Goal: Task Accomplishment & Management: Complete application form

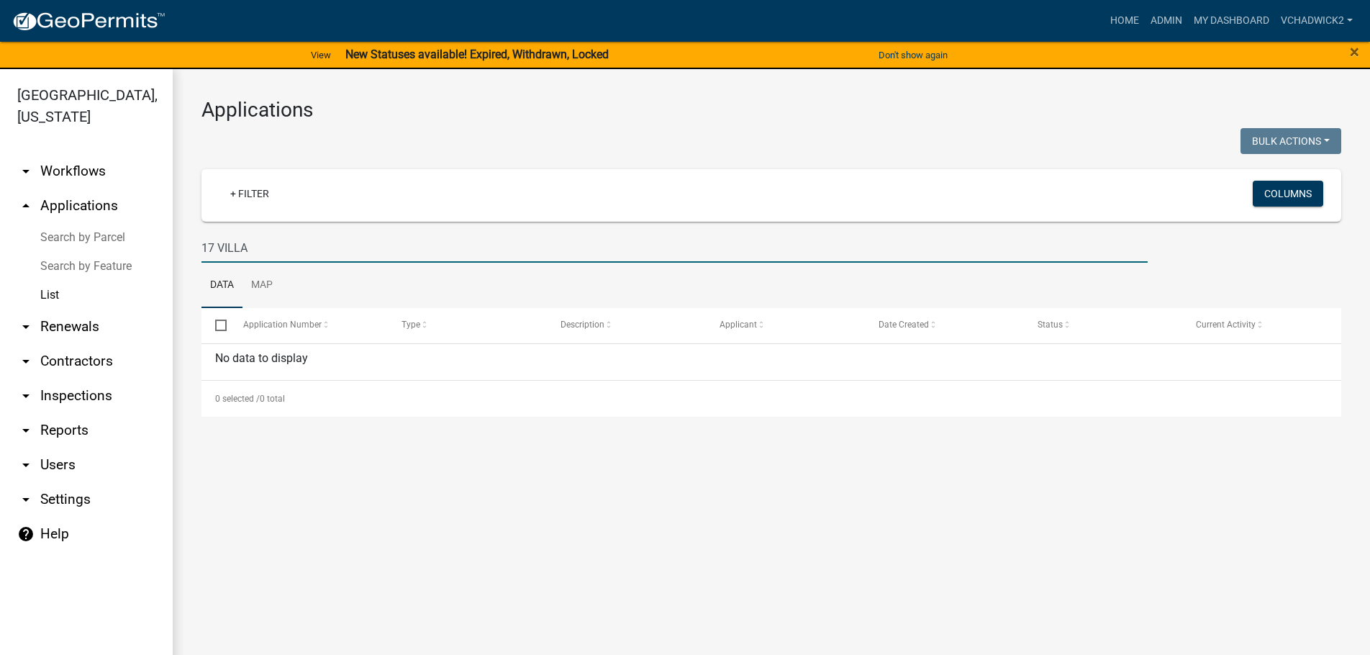
drag, startPoint x: 295, startPoint y: 250, endPoint x: 86, endPoint y: 230, distance: 210.3
click at [202, 233] on input "17 VILLA" at bounding box center [675, 248] width 946 height 30
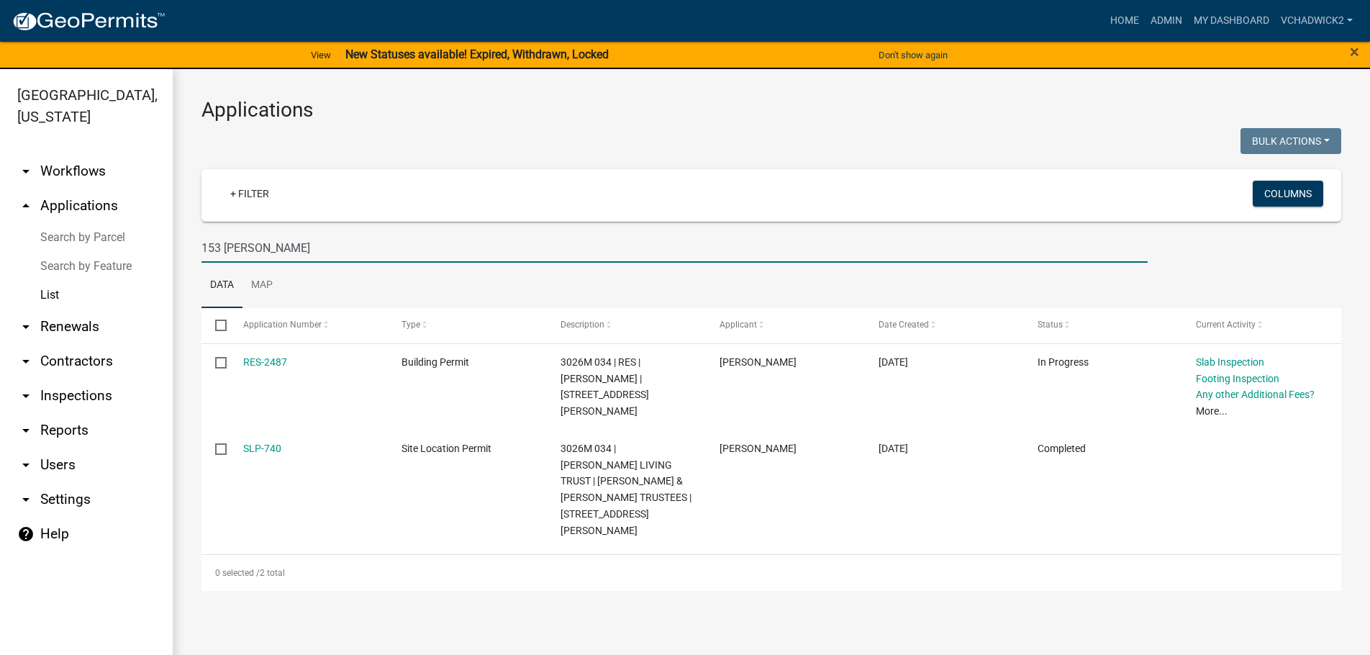
type input "153 [PERSON_NAME]"
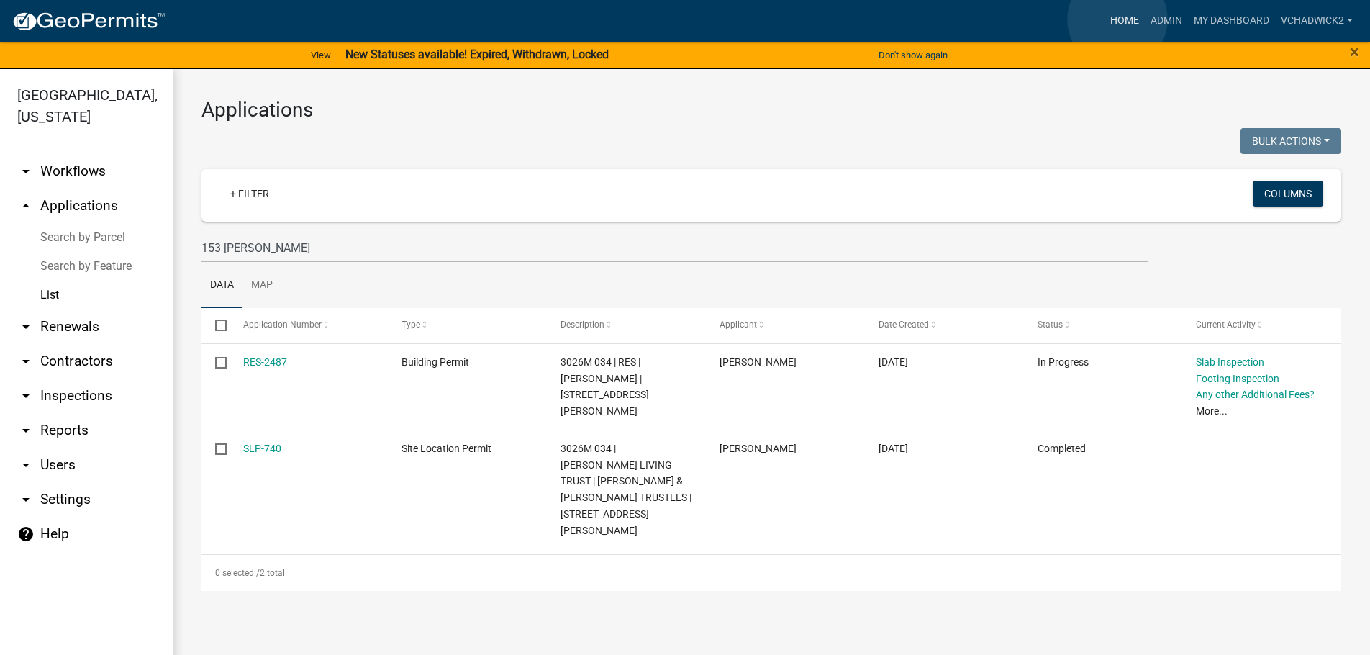
click at [1118, 19] on link "Home" at bounding box center [1125, 20] width 40 height 27
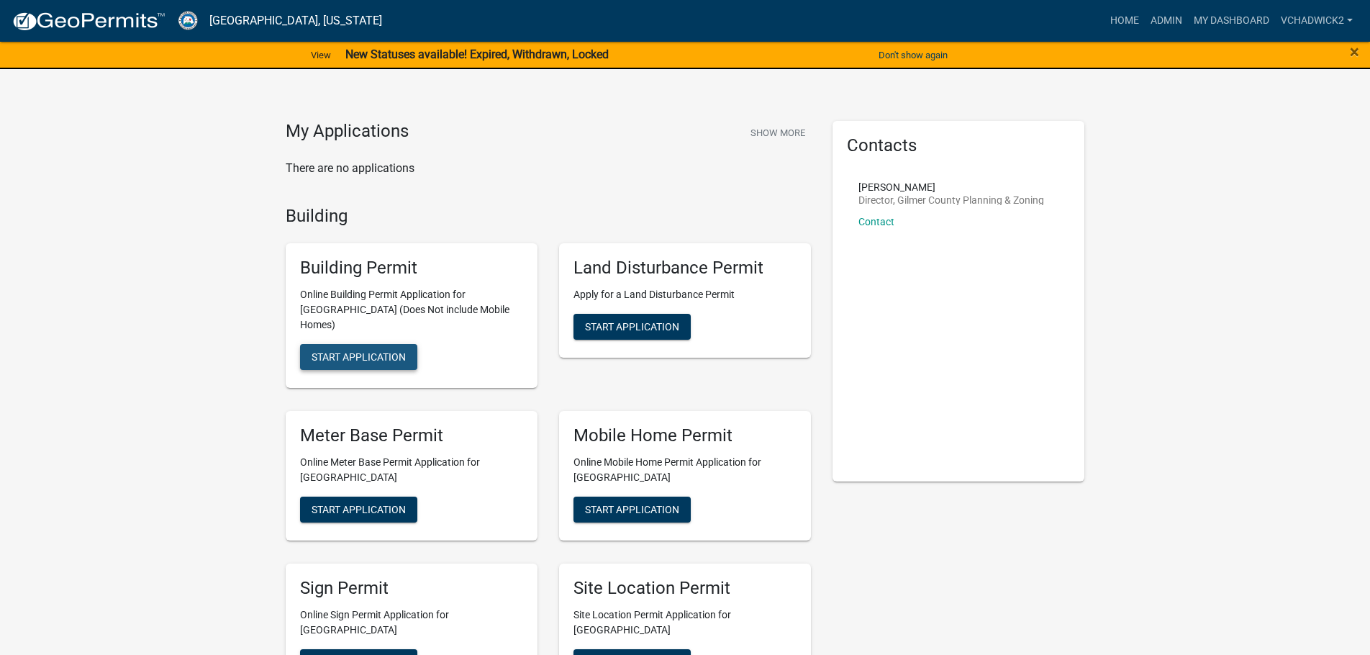
click at [343, 351] on span "Start Application" at bounding box center [359, 357] width 94 height 12
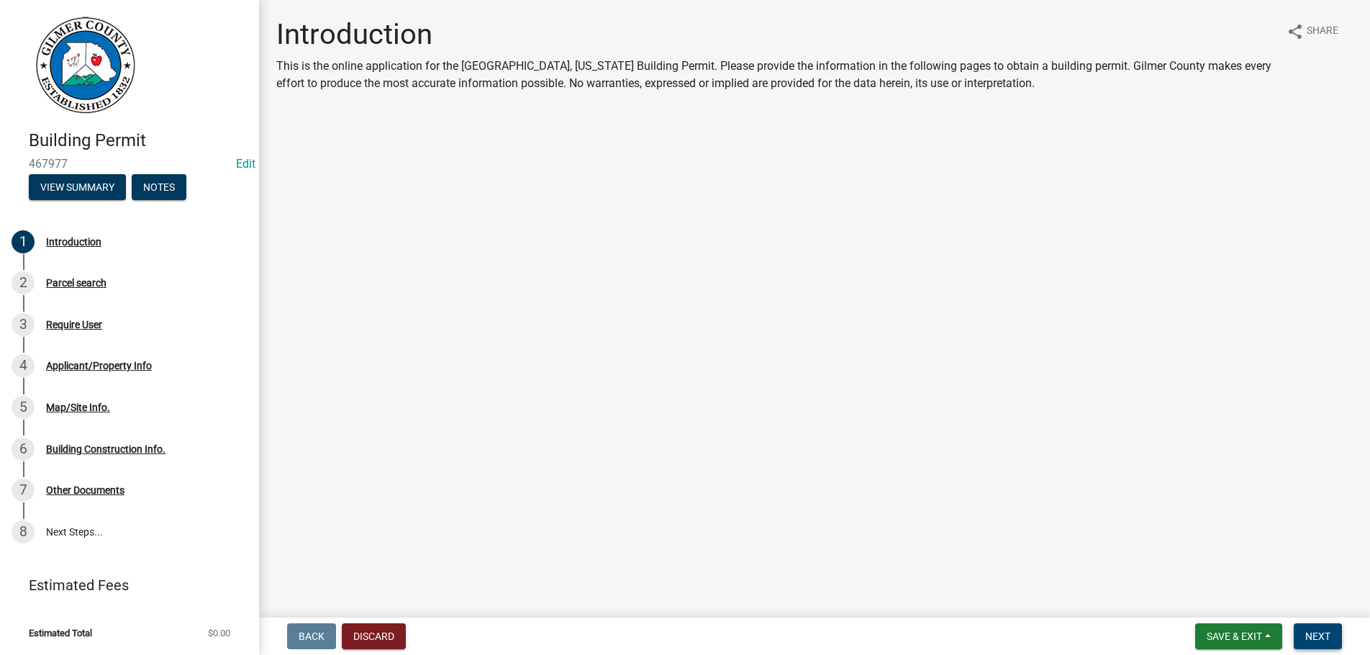
click at [1312, 629] on button "Next" at bounding box center [1318, 636] width 48 height 26
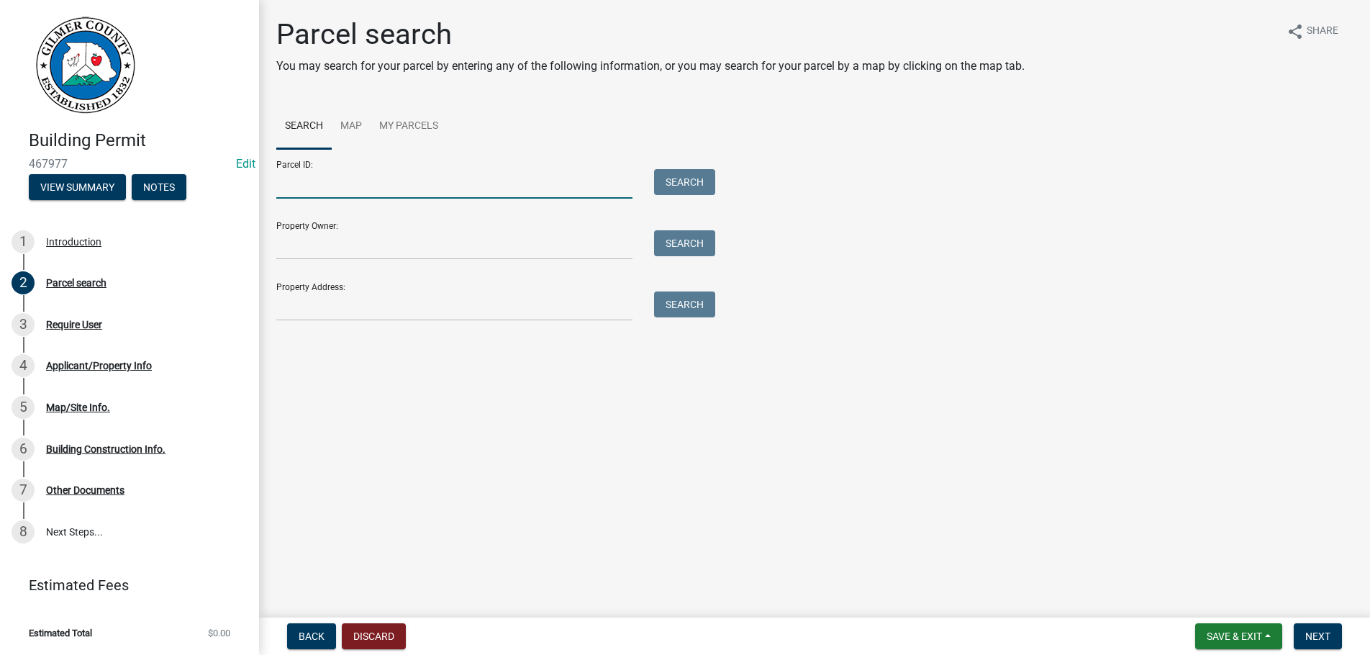
click at [346, 176] on input "Parcel ID:" at bounding box center [454, 184] width 356 height 30
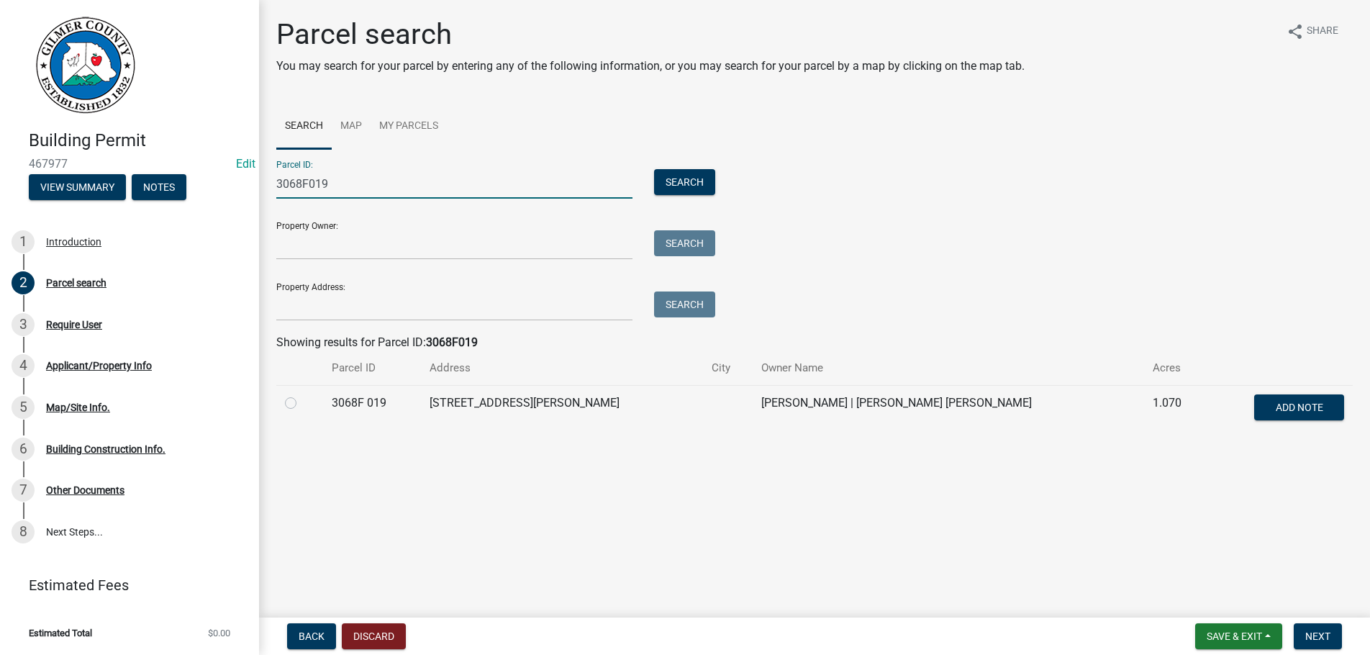
type input "3068F019"
click at [302, 394] on label at bounding box center [302, 394] width 0 height 0
click at [302, 399] on 019 "radio" at bounding box center [306, 398] width 9 height 9
radio 019 "true"
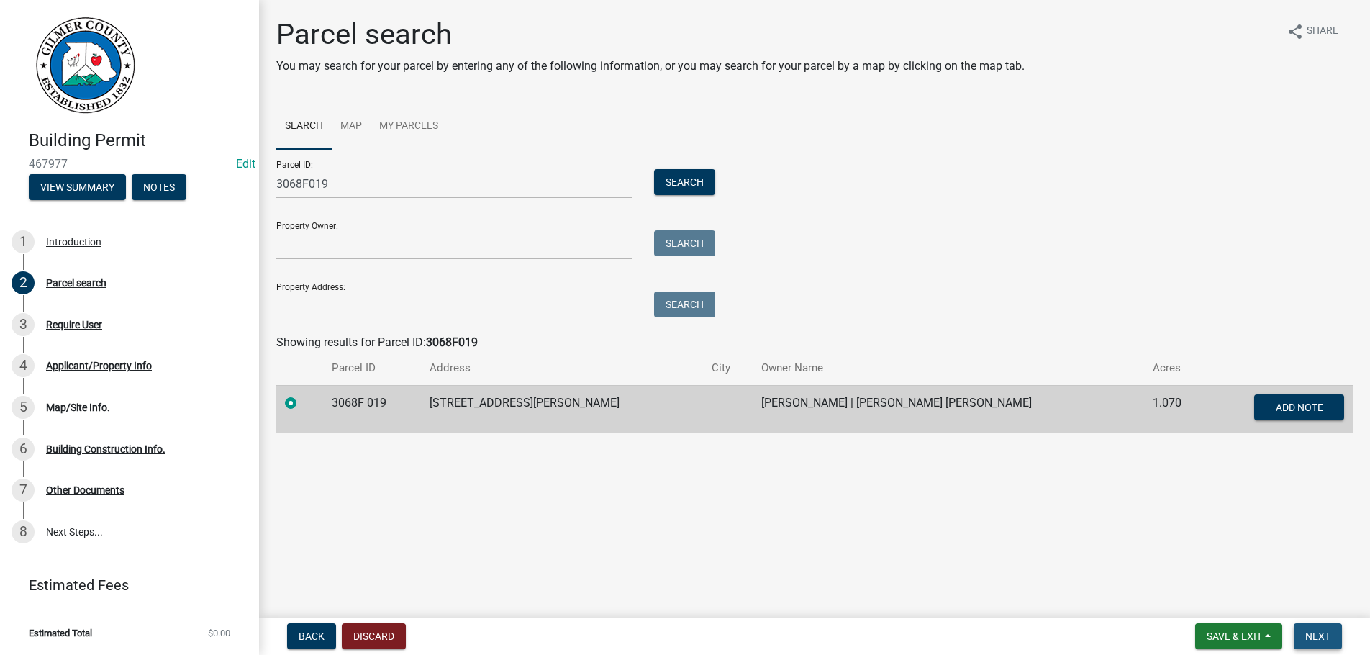
click at [1326, 636] on span "Next" at bounding box center [1318, 636] width 25 height 12
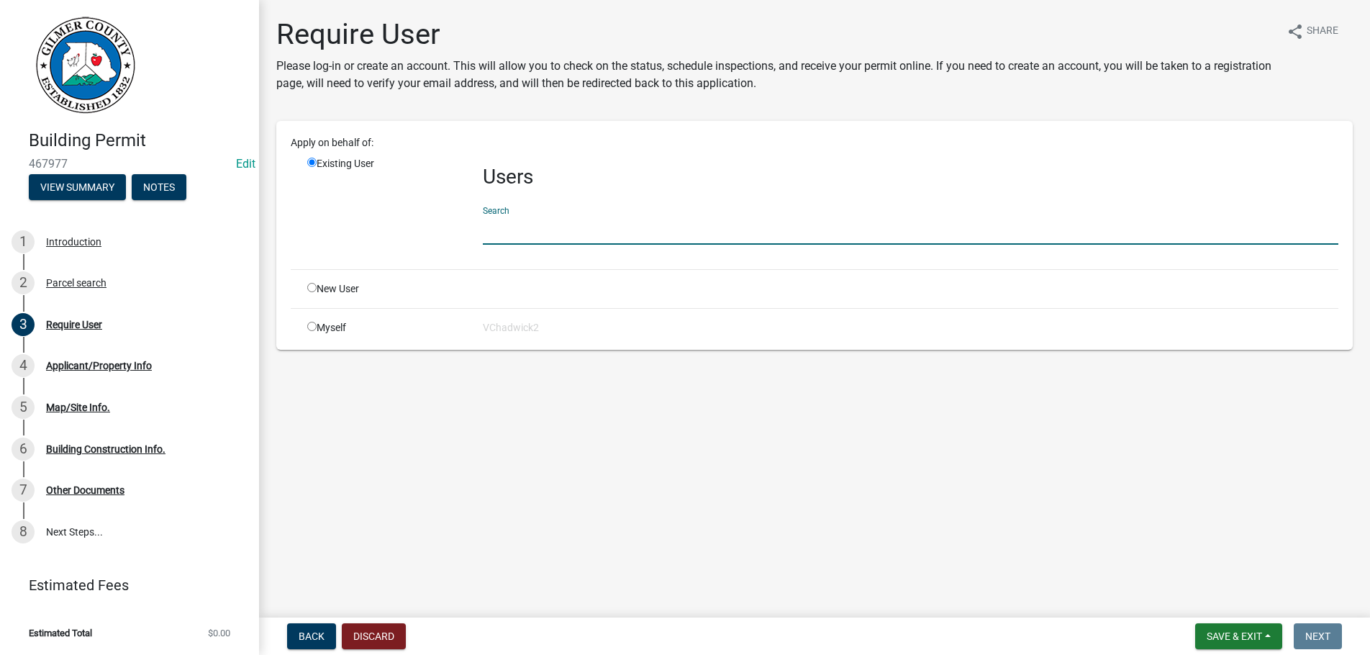
click at [584, 228] on input "text" at bounding box center [911, 230] width 856 height 30
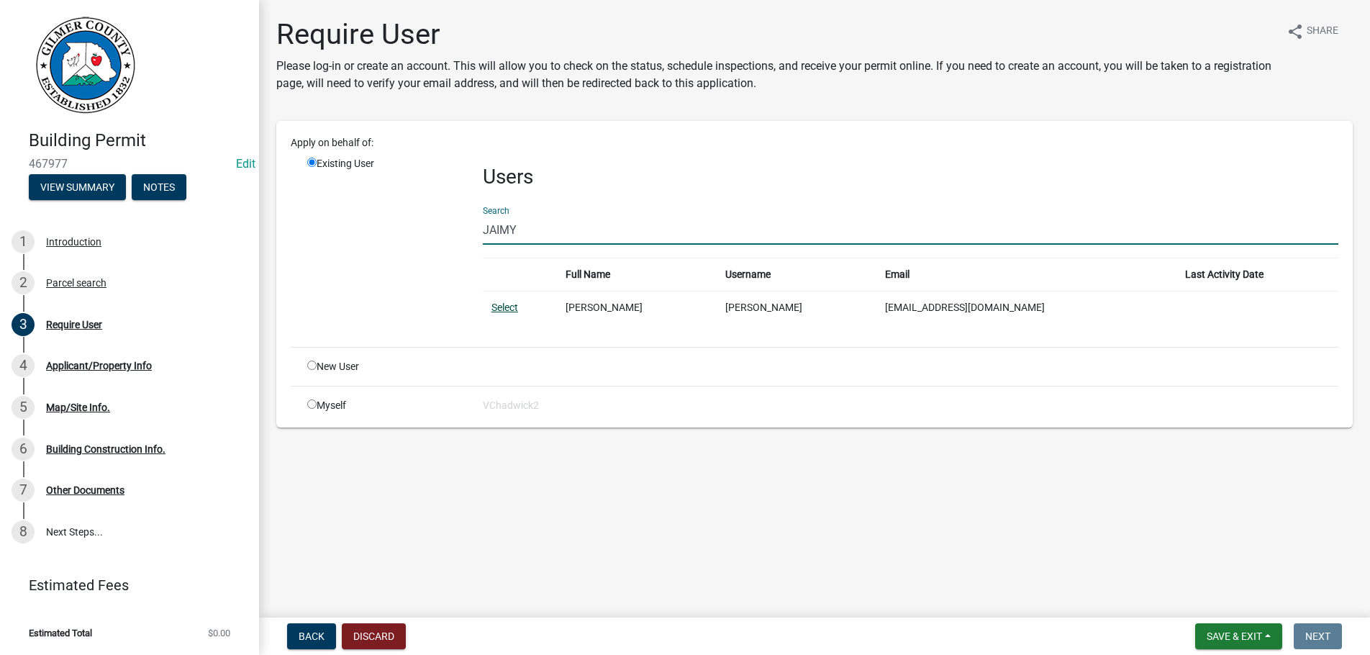
type input "JAIMY"
click at [505, 304] on link "Select" at bounding box center [505, 308] width 27 height 12
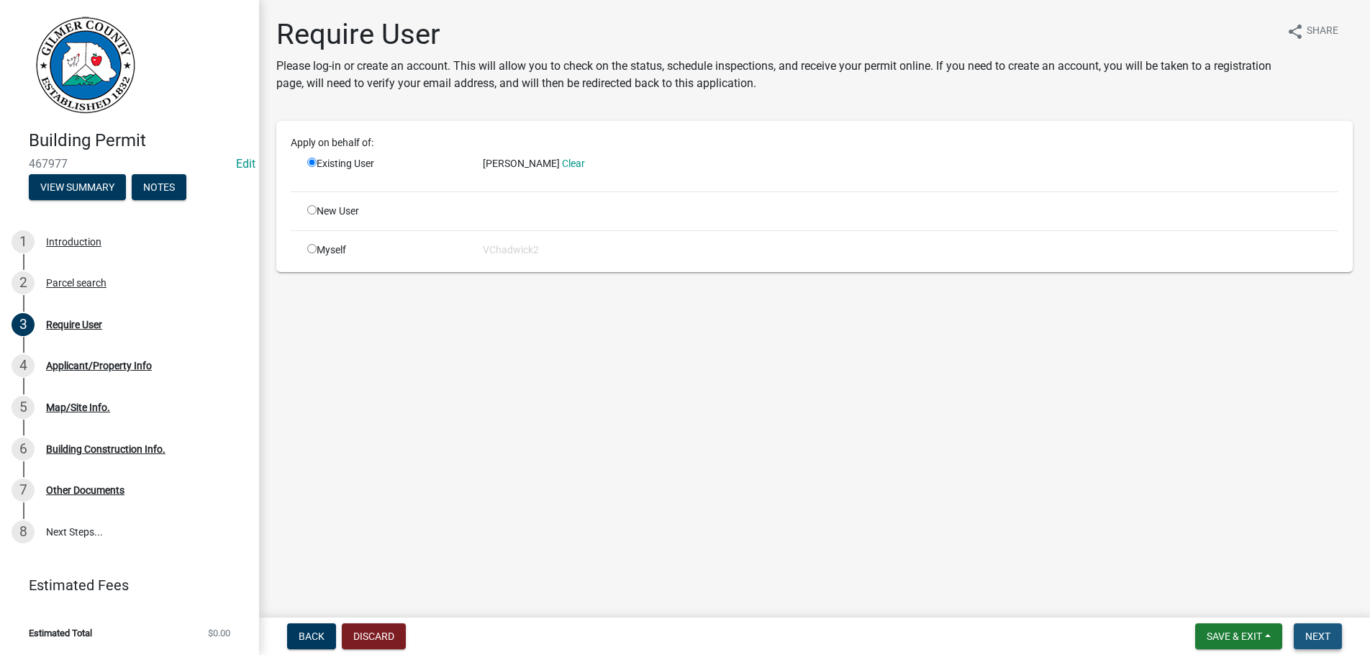
click at [1314, 630] on span "Next" at bounding box center [1318, 636] width 25 height 12
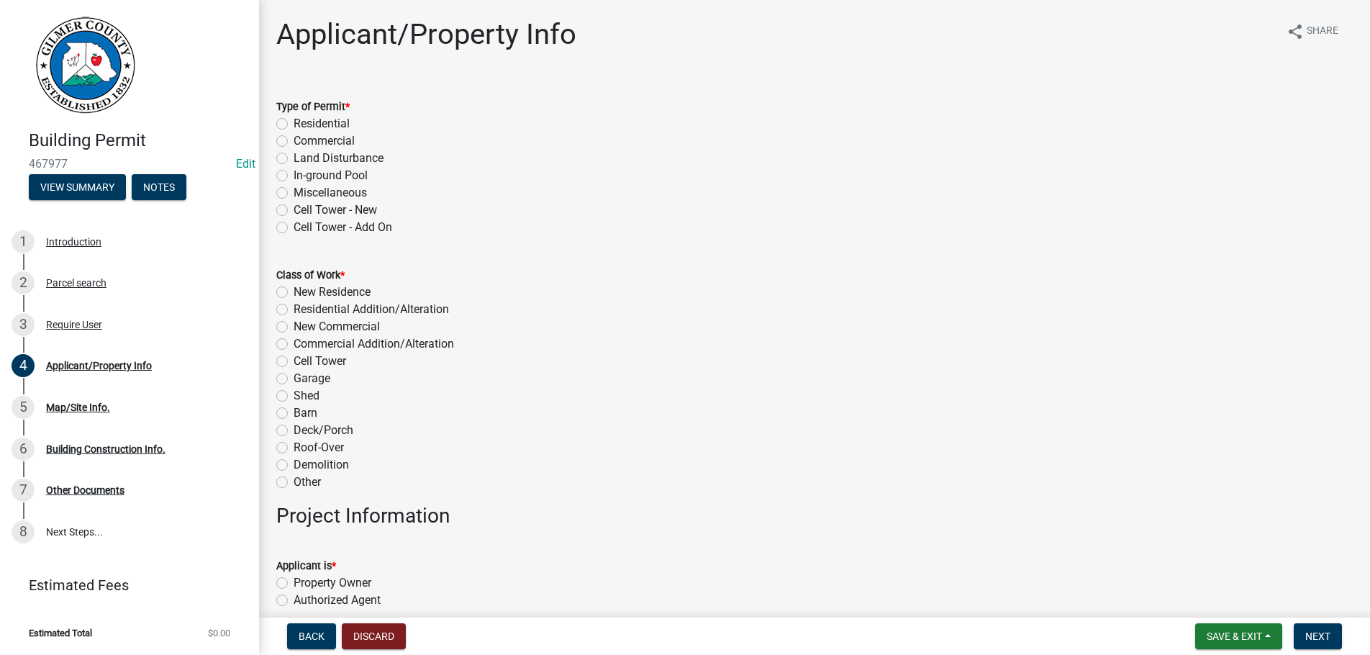
click at [294, 124] on label "Residential" at bounding box center [322, 123] width 56 height 17
click at [294, 124] on input "Residential" at bounding box center [298, 119] width 9 height 9
radio input "true"
click at [294, 376] on label "Garage" at bounding box center [312, 378] width 37 height 17
click at [294, 376] on input "Garage" at bounding box center [298, 374] width 9 height 9
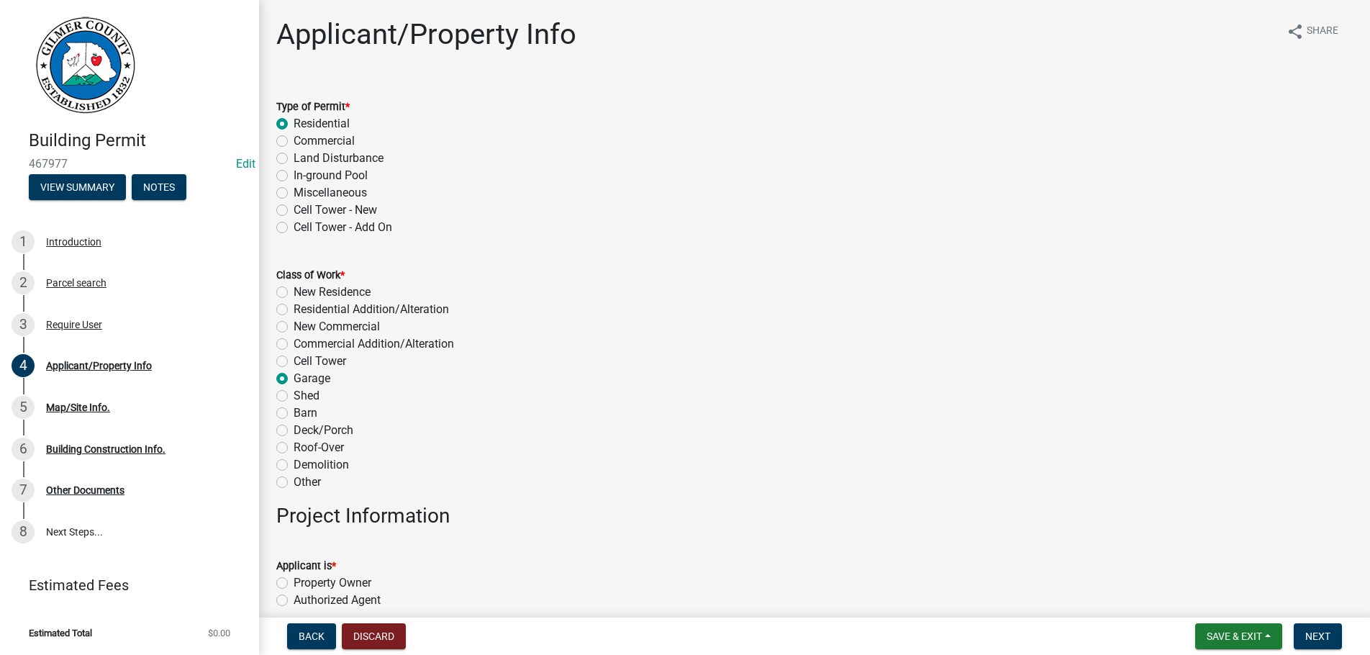
radio input "true"
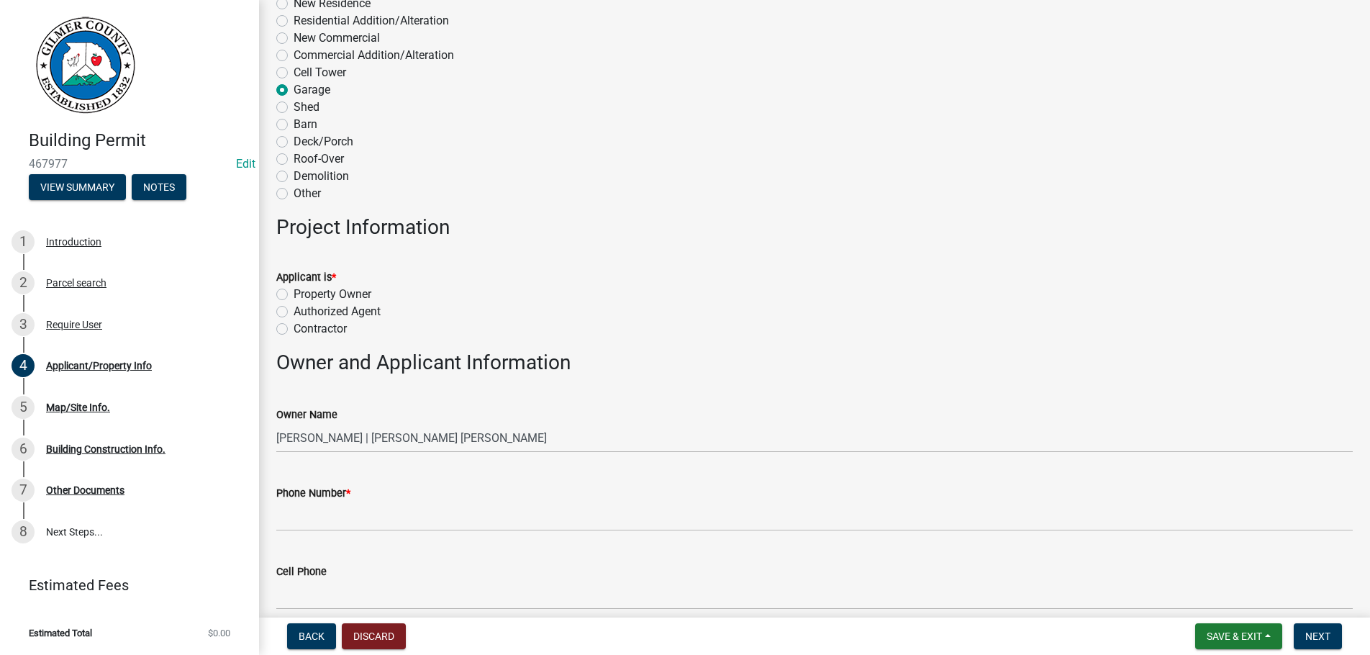
scroll to position [328, 0]
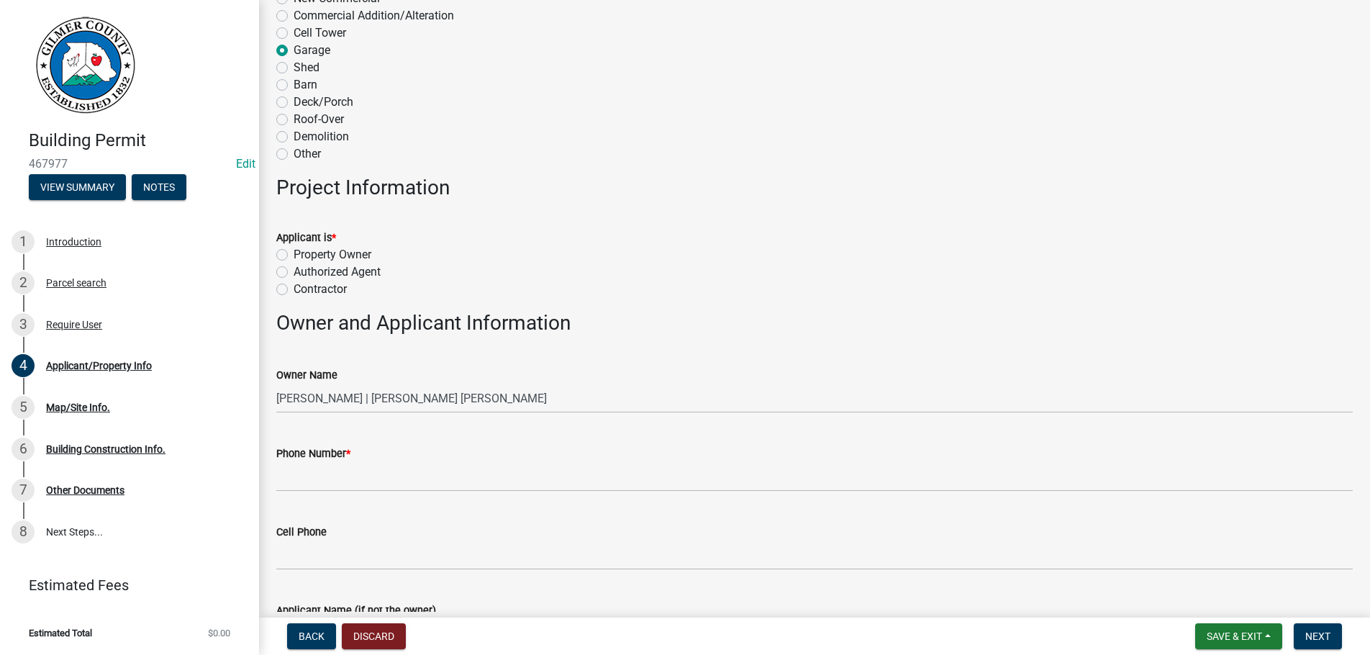
click at [294, 251] on label "Property Owner" at bounding box center [333, 254] width 78 height 17
click at [294, 251] on input "Property Owner" at bounding box center [298, 250] width 9 height 9
radio input "true"
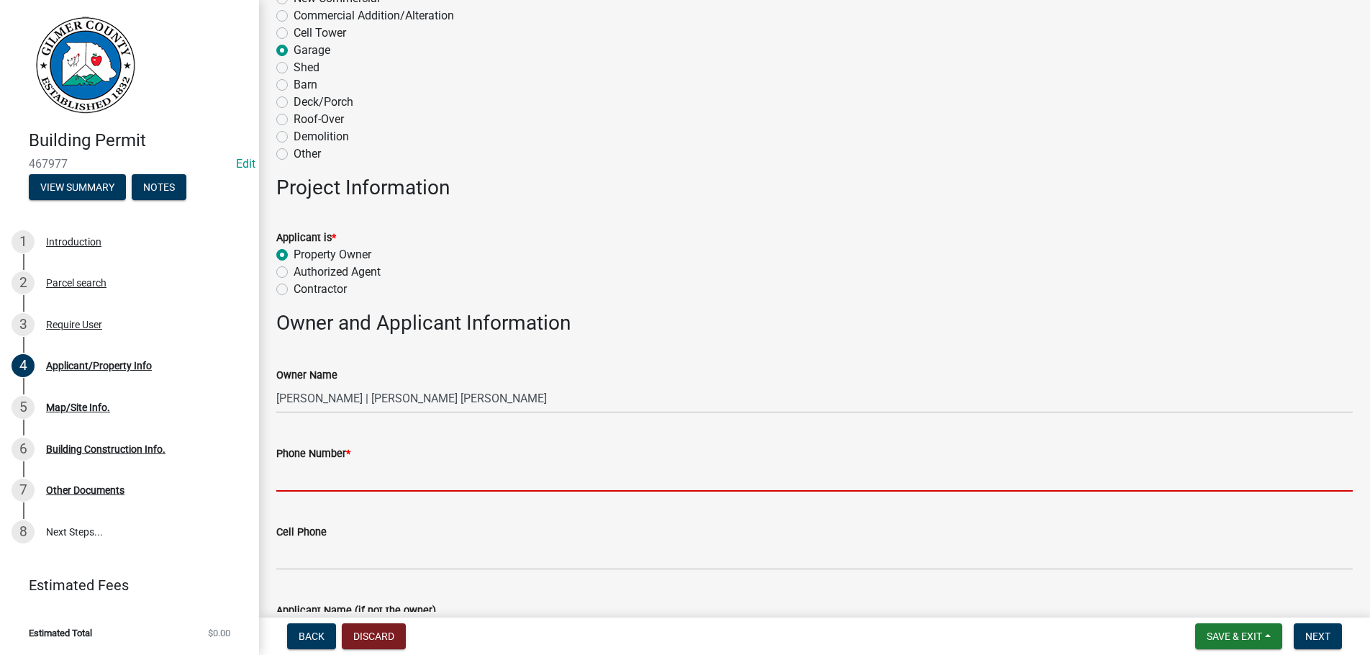
click at [378, 488] on input "Phone Number *" at bounding box center [814, 477] width 1077 height 30
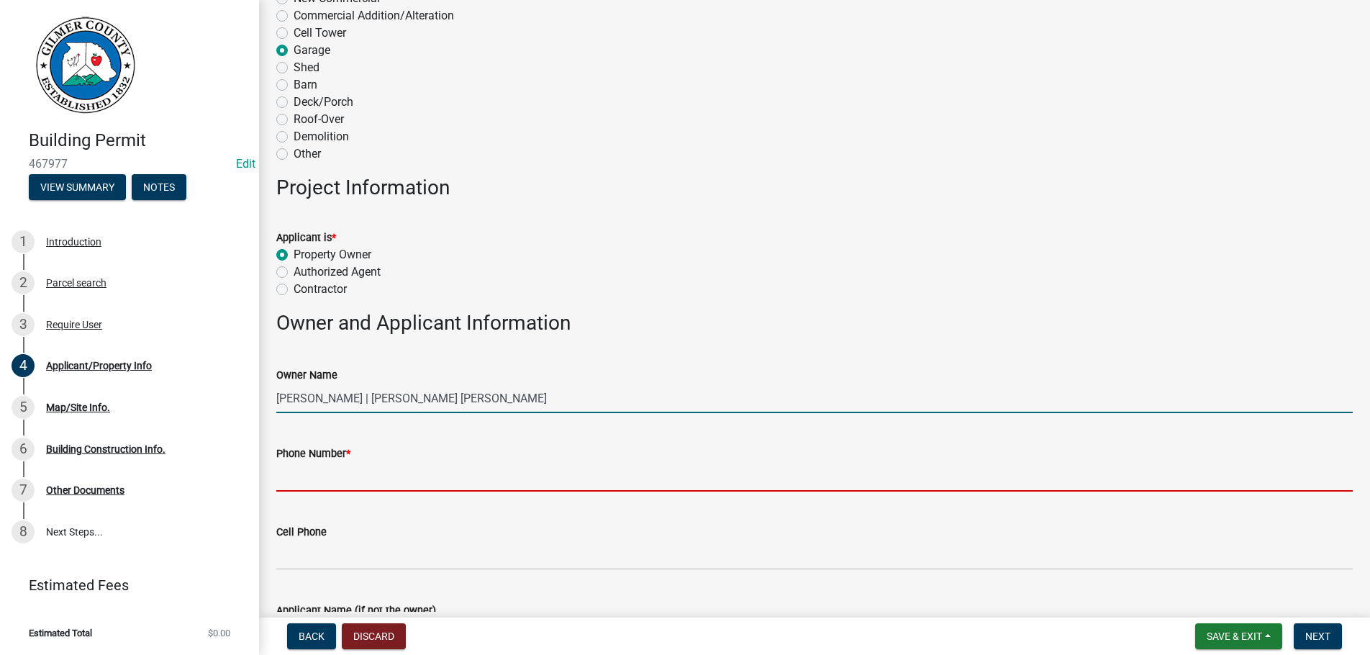
click at [317, 394] on input "[PERSON_NAME] | [PERSON_NAME] [PERSON_NAME]" at bounding box center [814, 399] width 1077 height 30
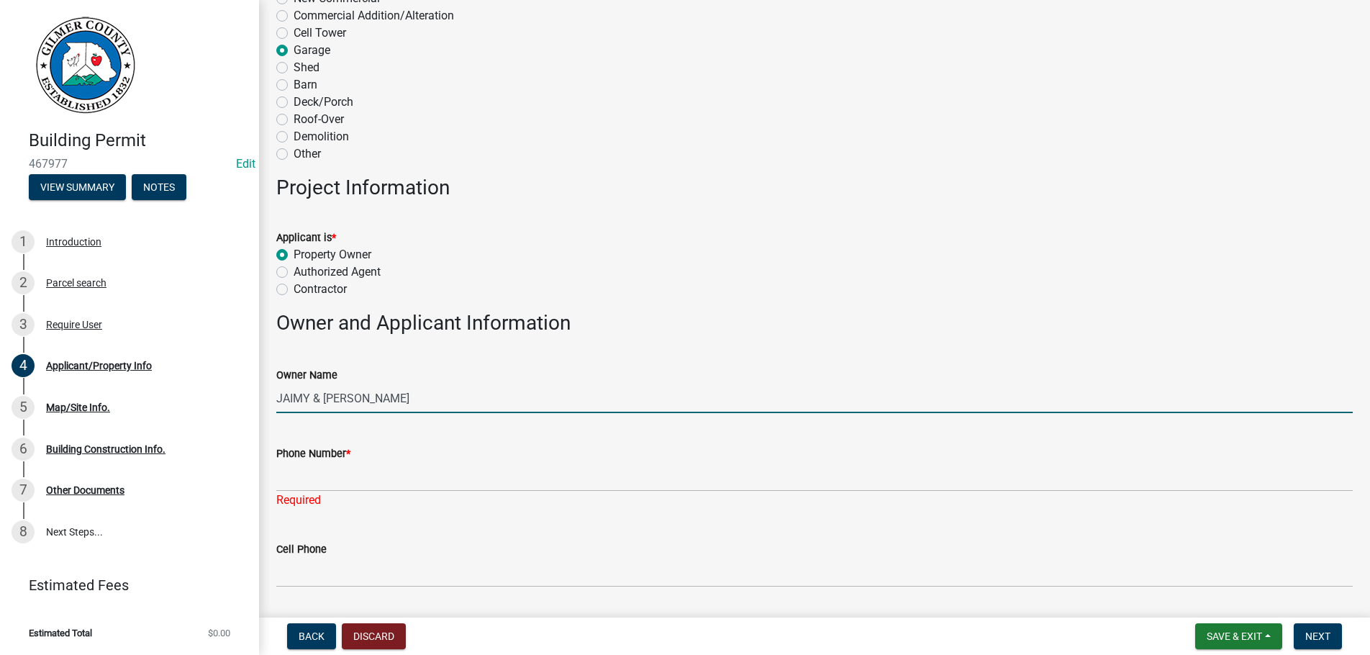
type input "JAIMY & [PERSON_NAME]"
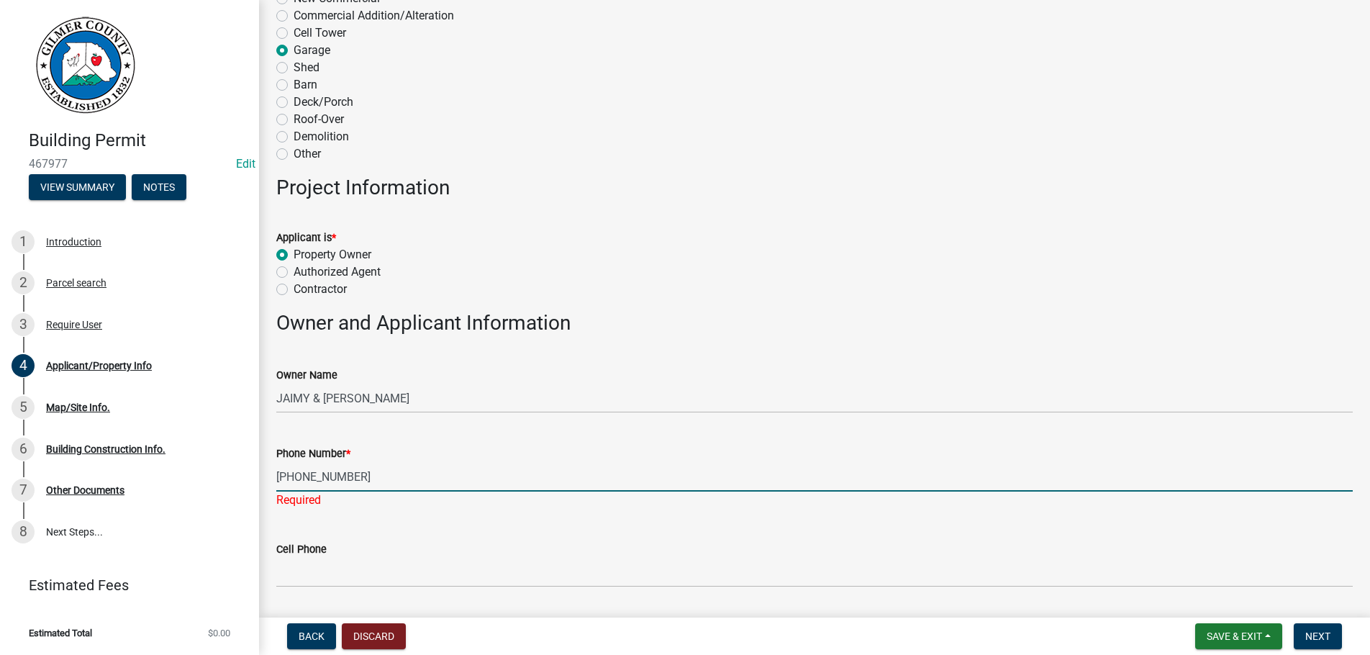
type input "[PHONE_NUMBER]"
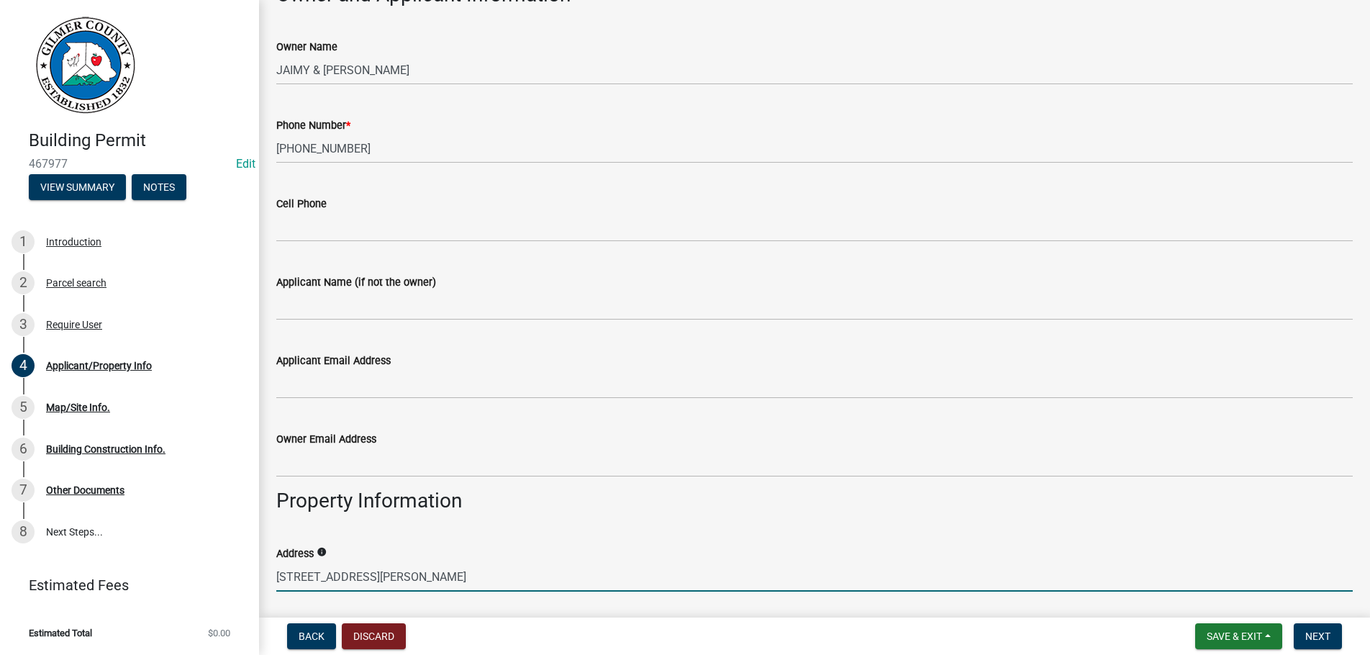
scroll to position [1005, 0]
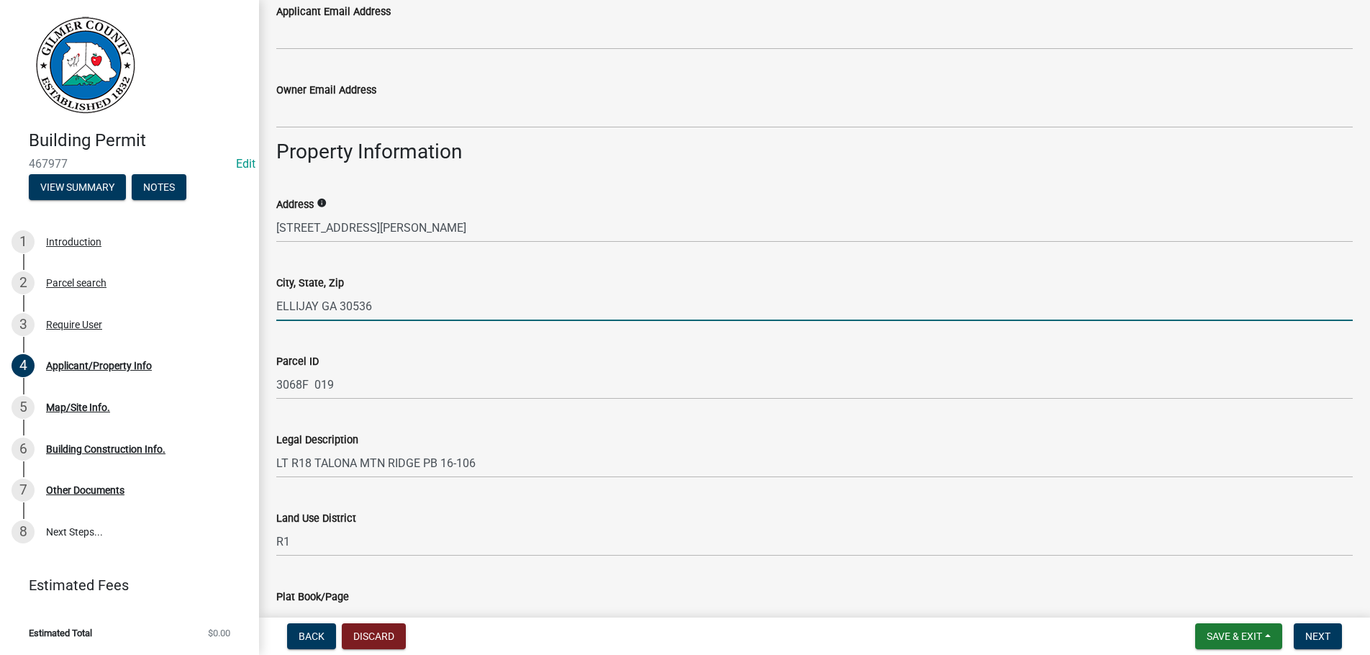
type input "ELLIJAY GA 30536"
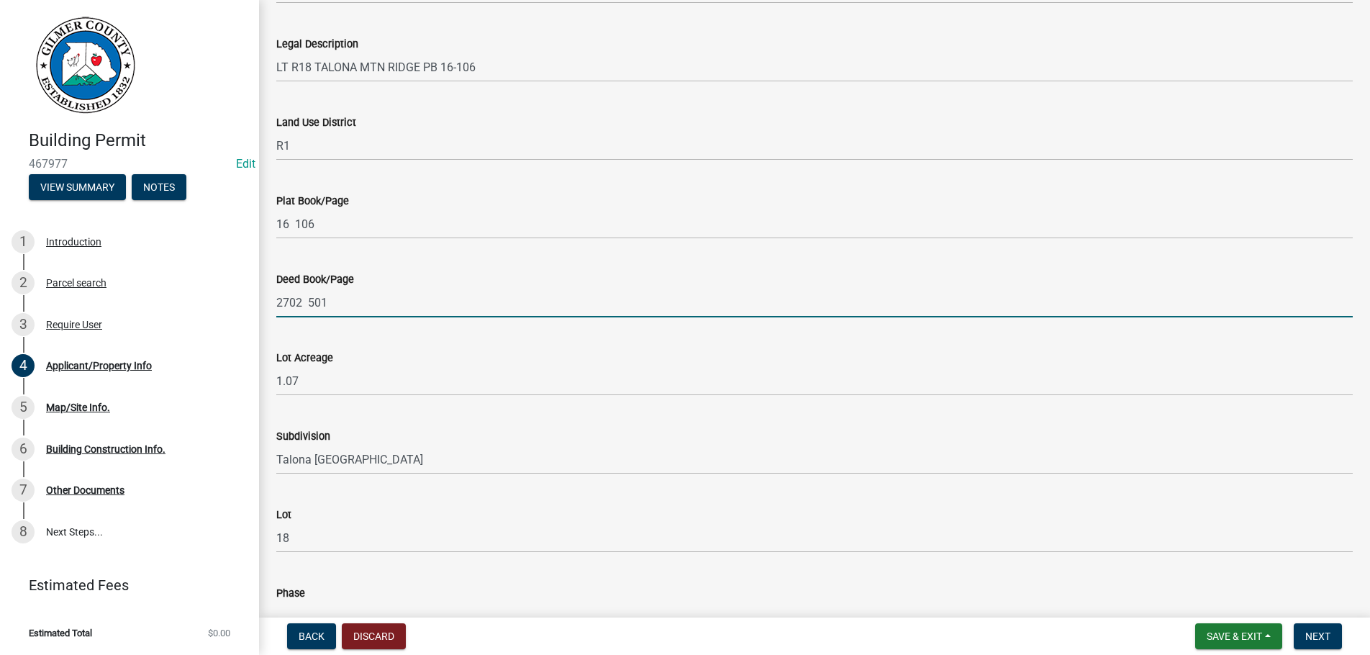
scroll to position [1605, 0]
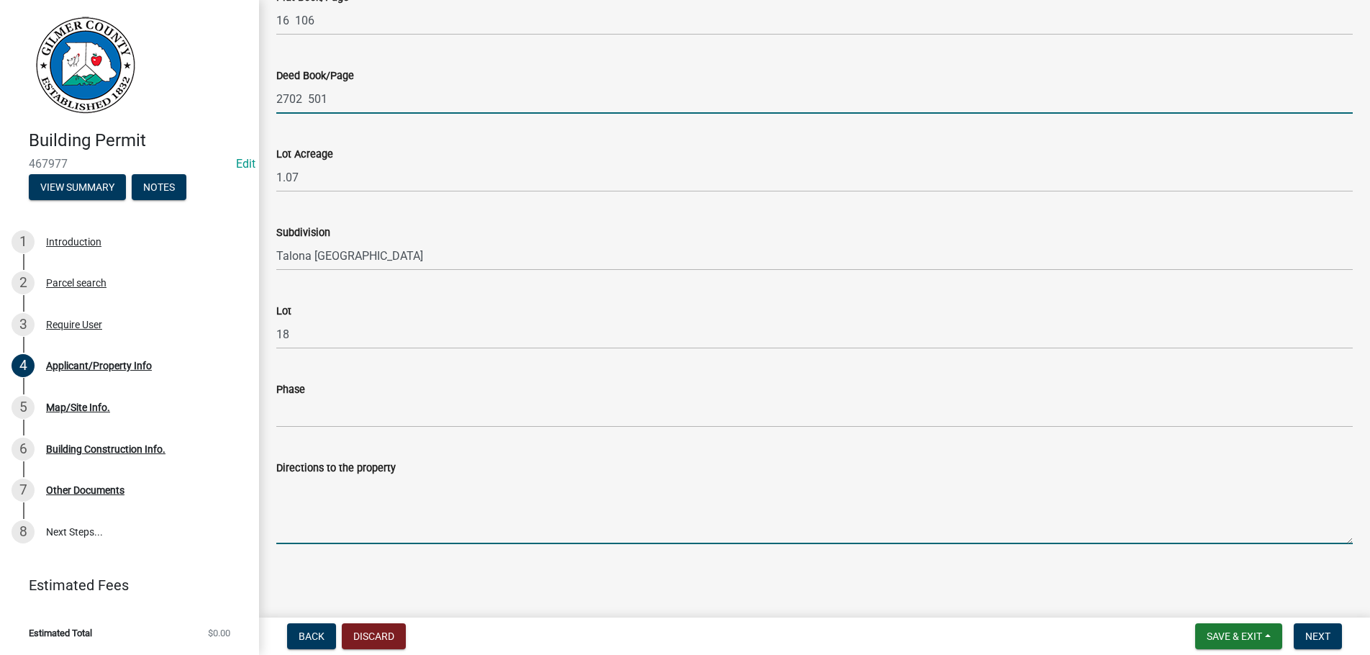
click at [330, 489] on textarea "Directions to the property" at bounding box center [814, 510] width 1077 height 68
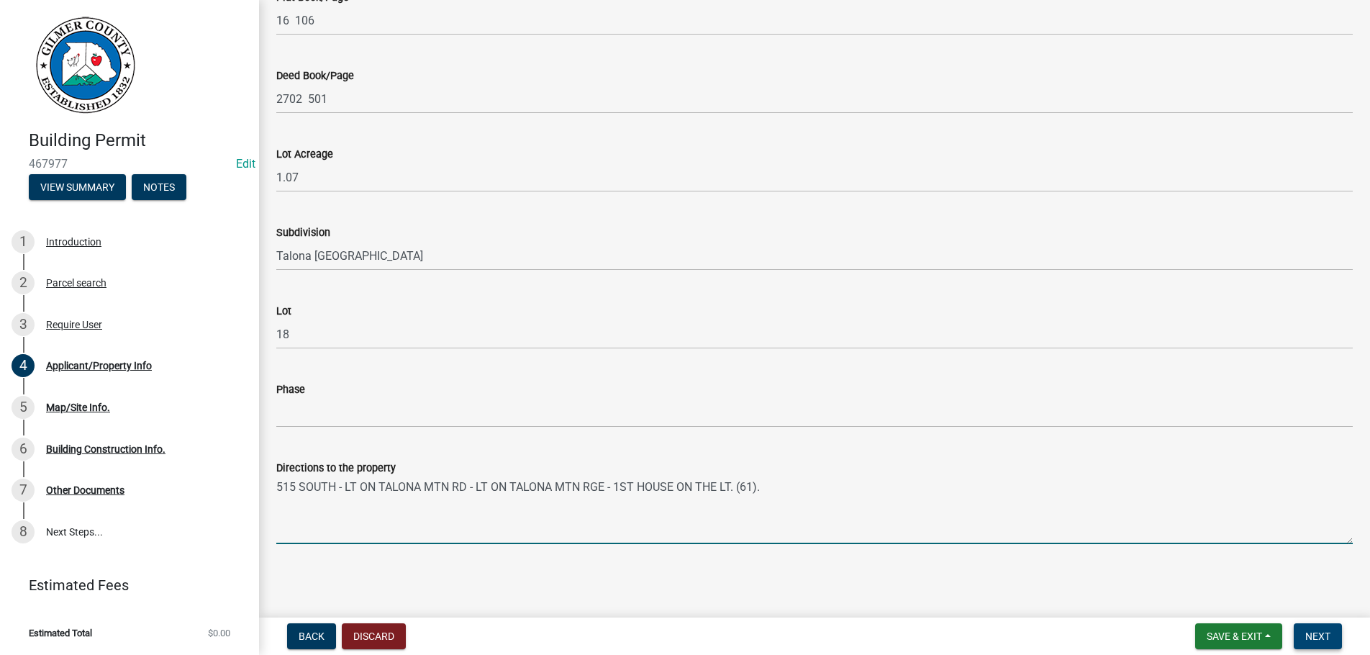
type textarea "515 SOUTH - LT ON TALONA MTN RD - LT ON TALONA MTN RGE - 1ST HOUSE ON THE LT. (…"
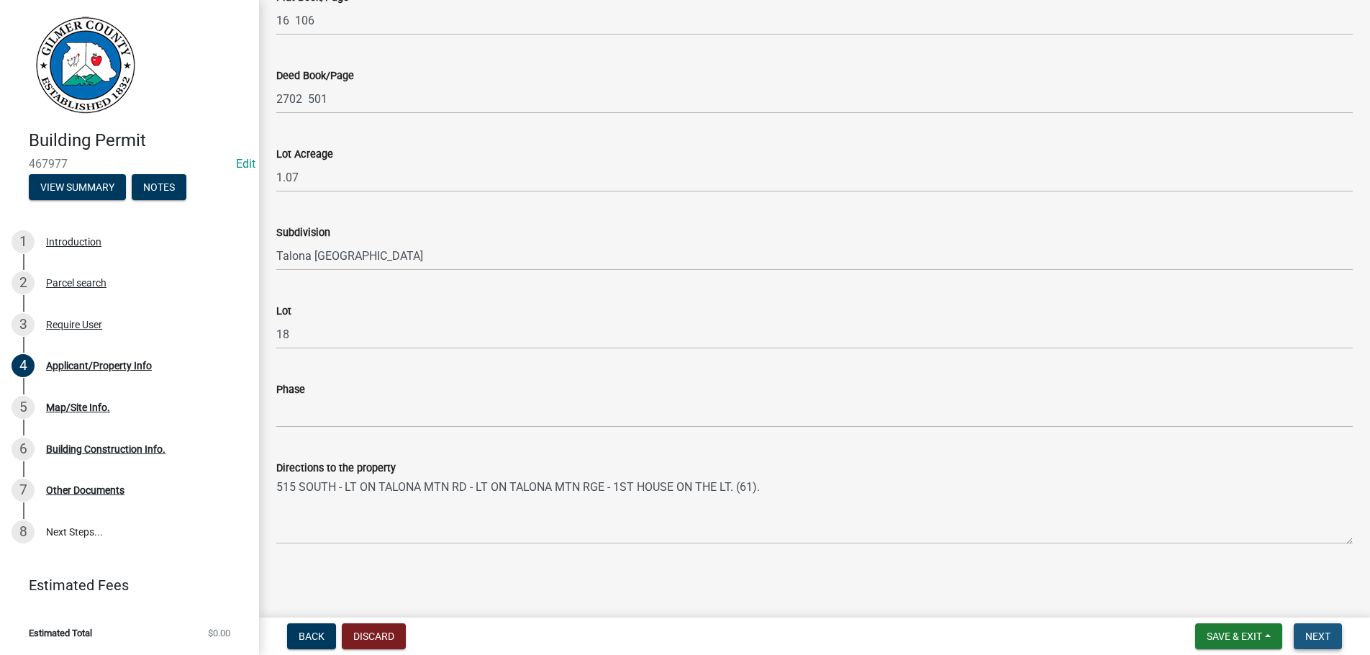
click at [1314, 628] on button "Next" at bounding box center [1318, 636] width 48 height 26
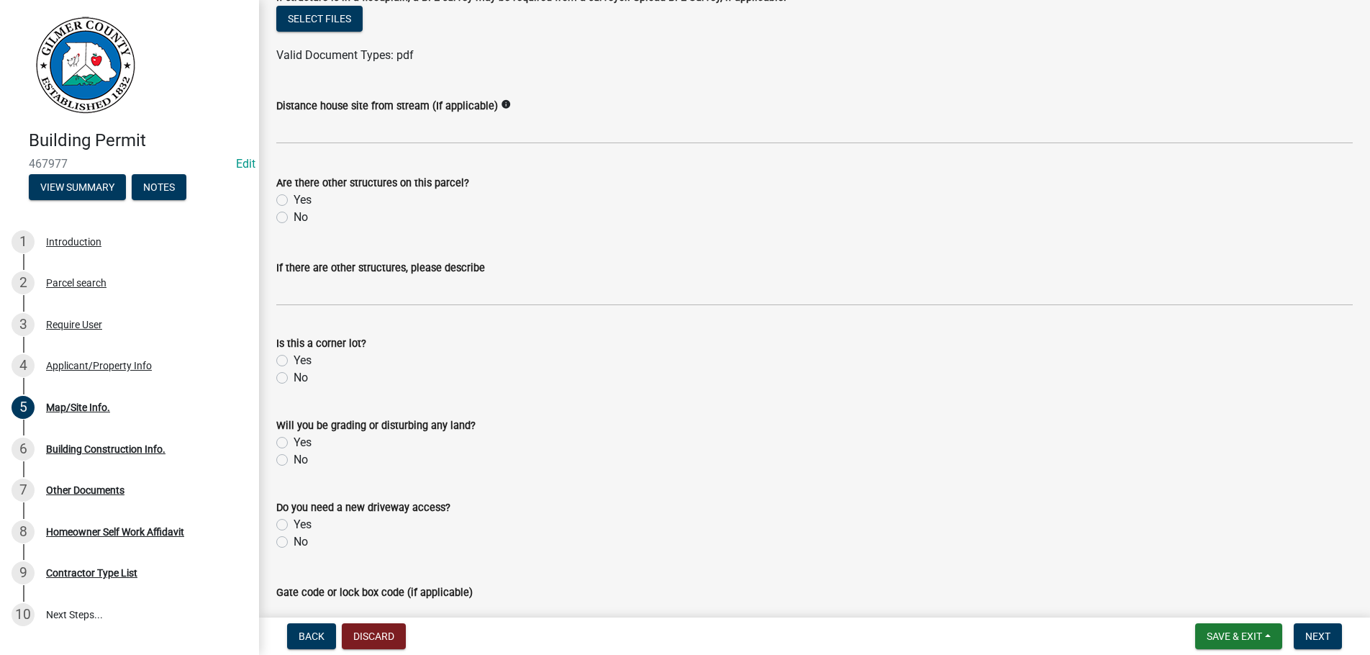
scroll to position [353, 0]
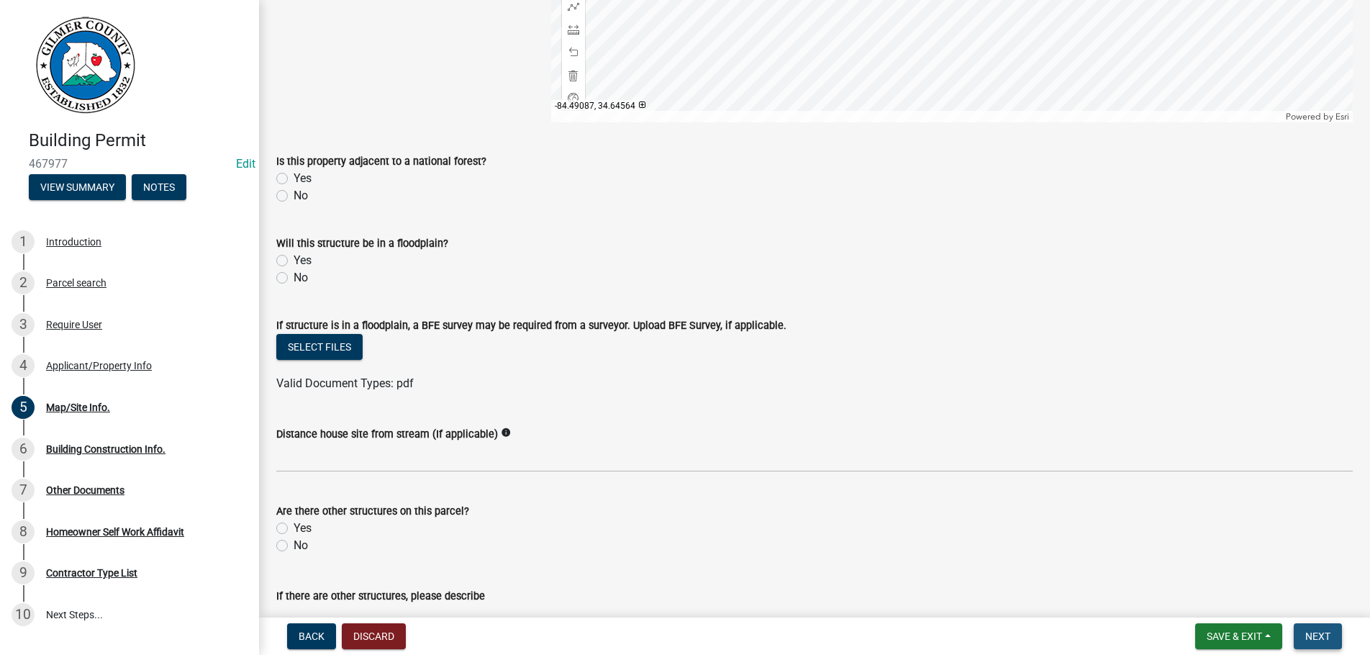
click at [1329, 632] on span "Next" at bounding box center [1318, 636] width 25 height 12
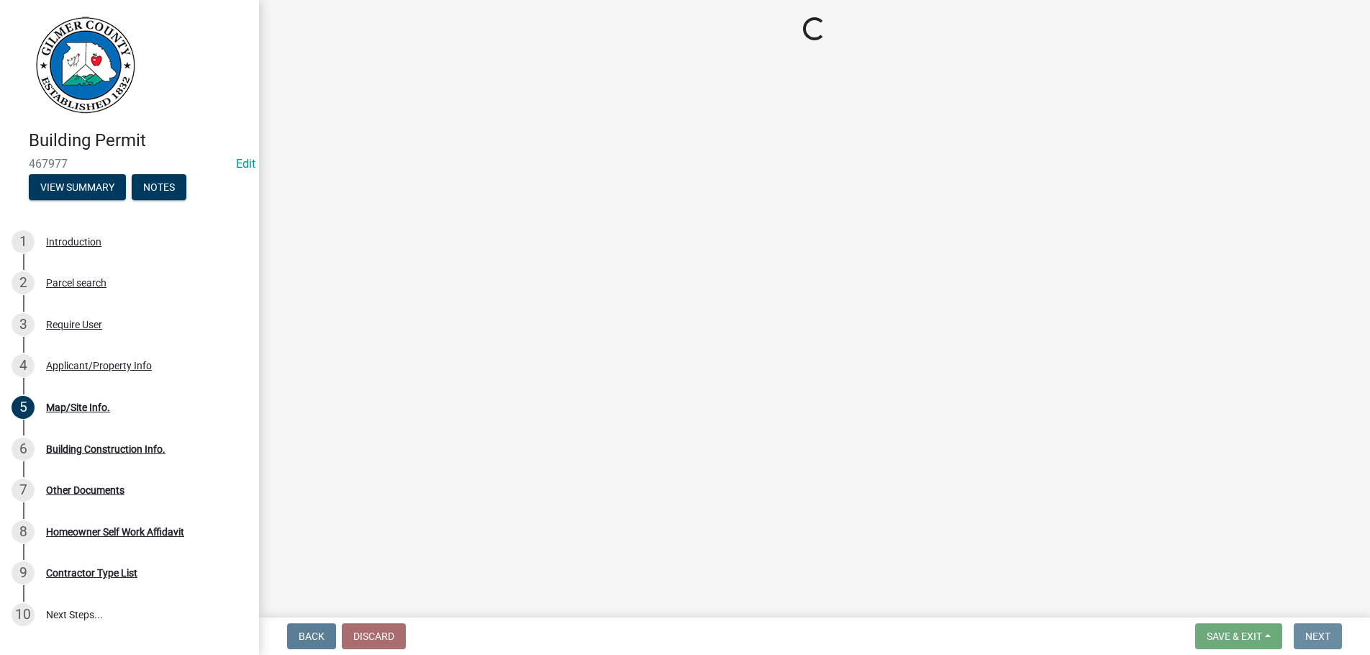
scroll to position [0, 0]
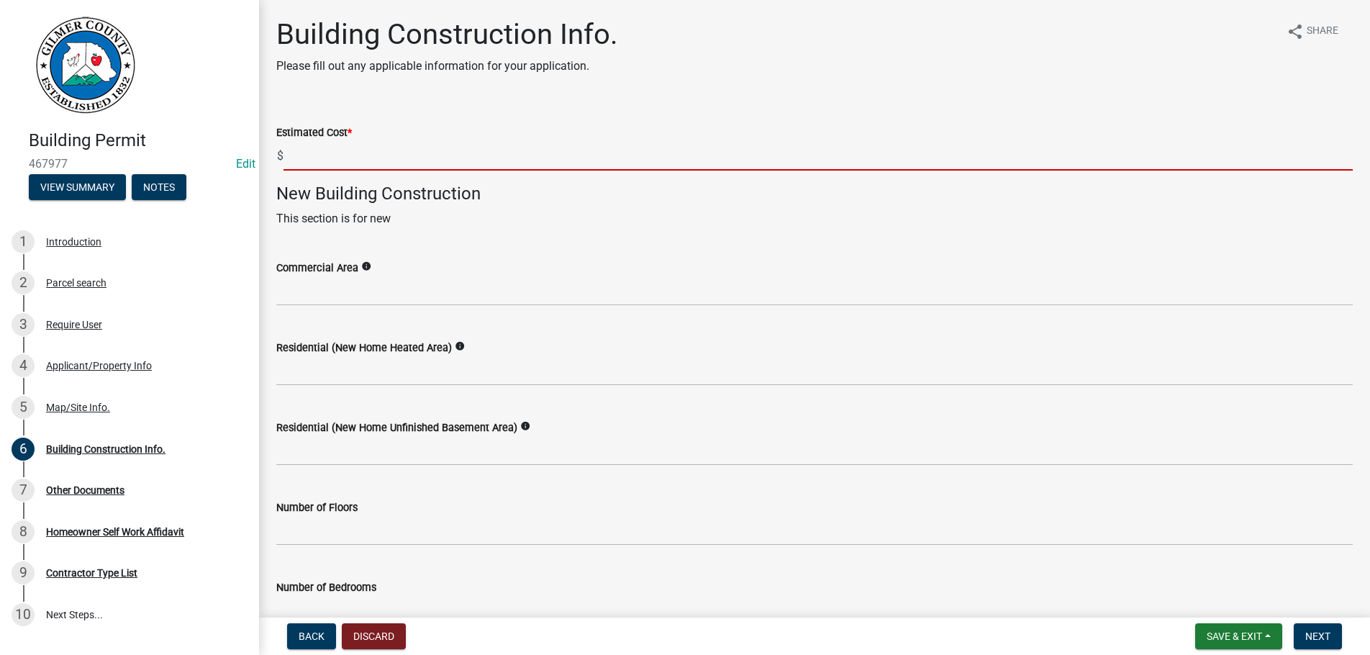
click at [323, 163] on input "text" at bounding box center [819, 156] width 1070 height 30
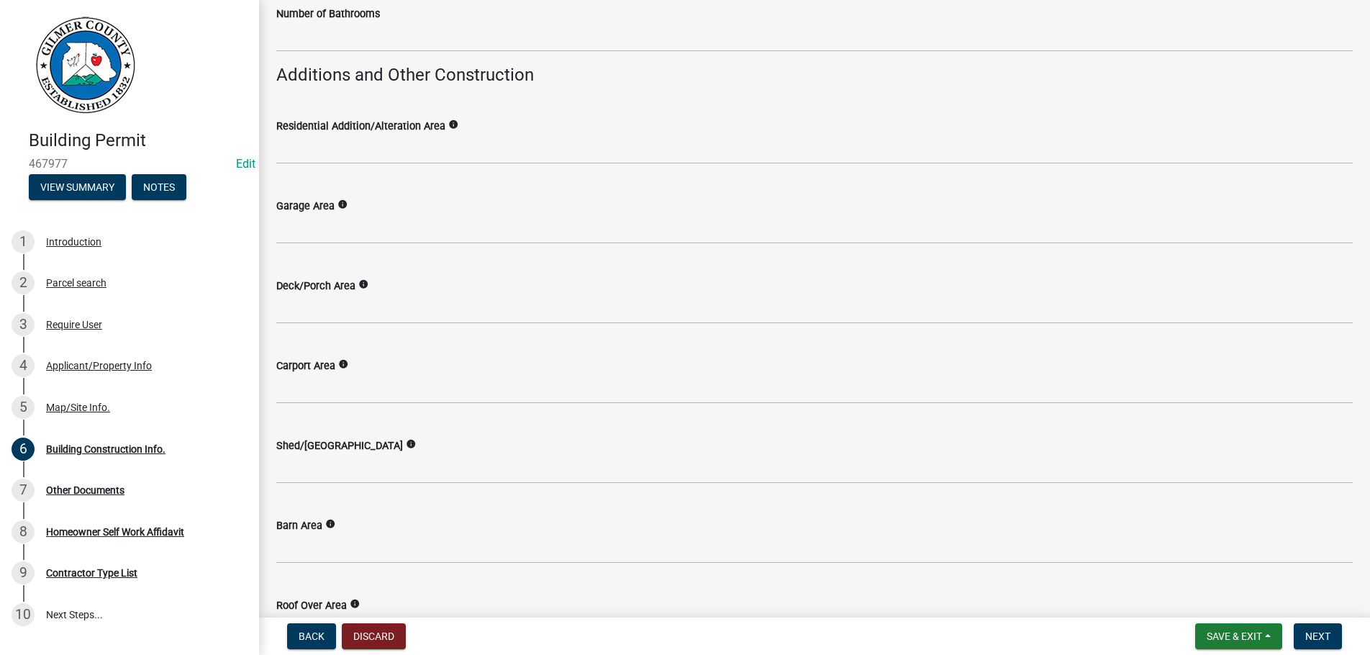
scroll to position [656, 0]
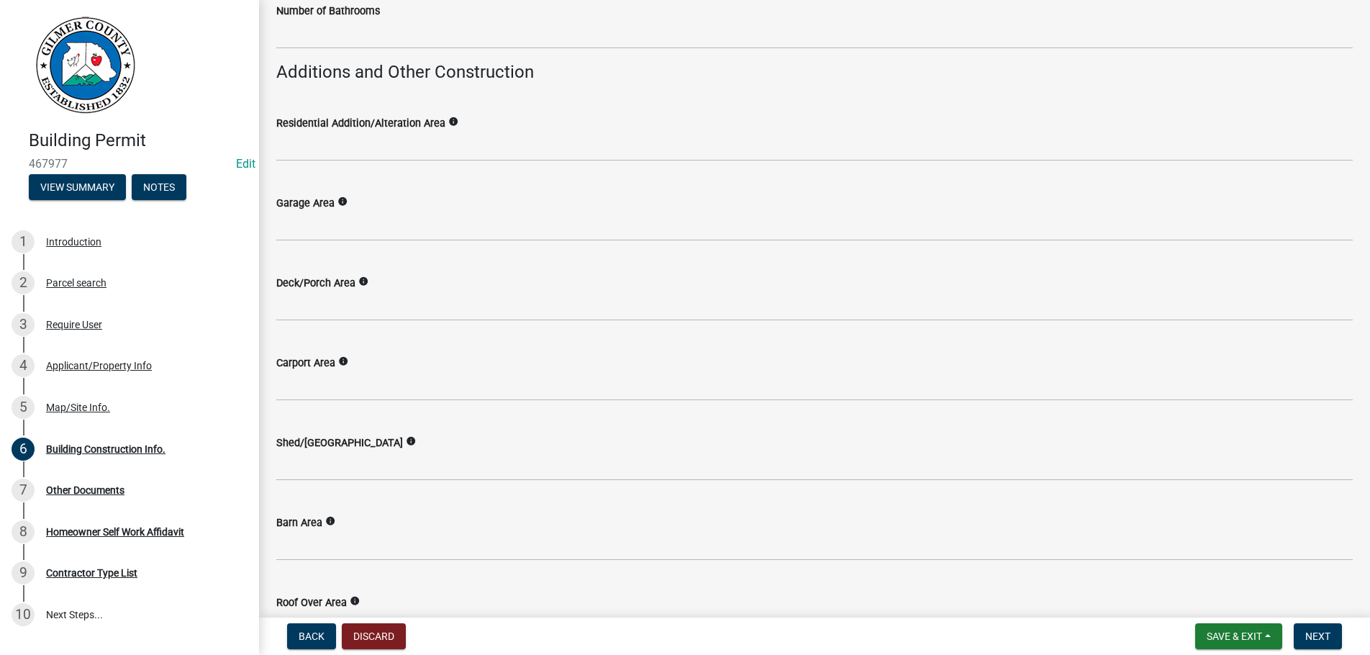
type input "35000"
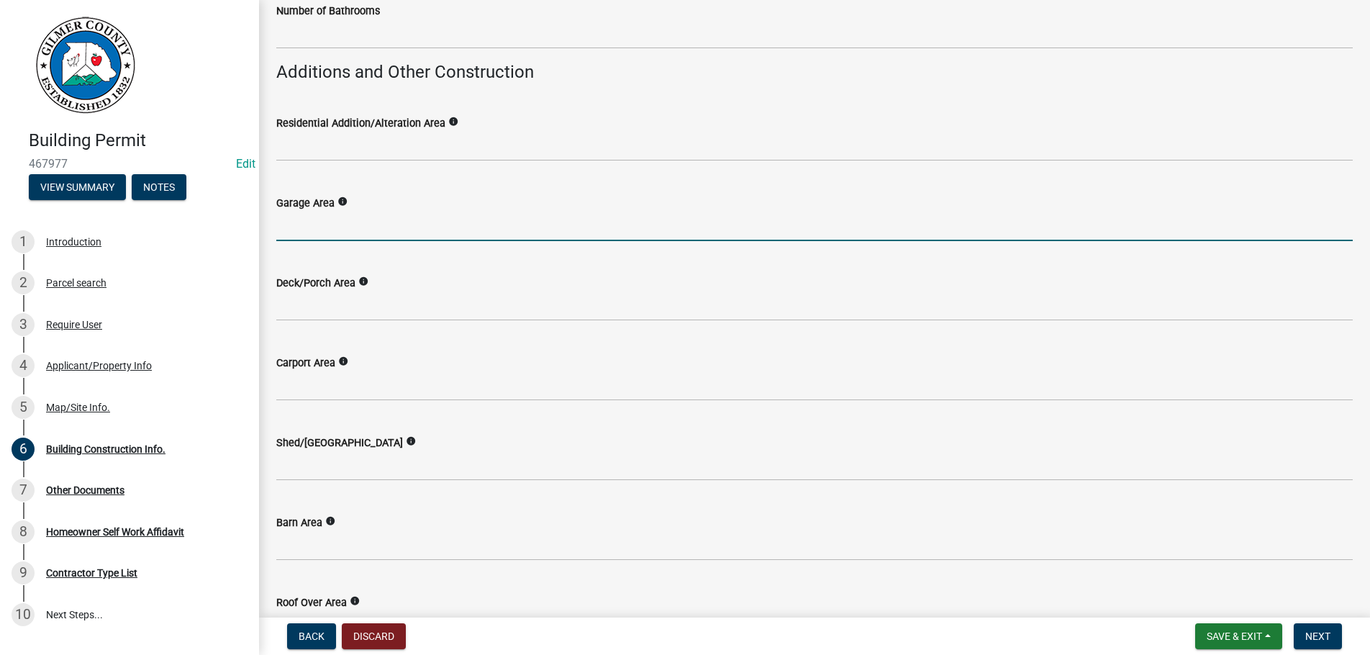
click at [336, 214] on input "text" at bounding box center [814, 227] width 1077 height 30
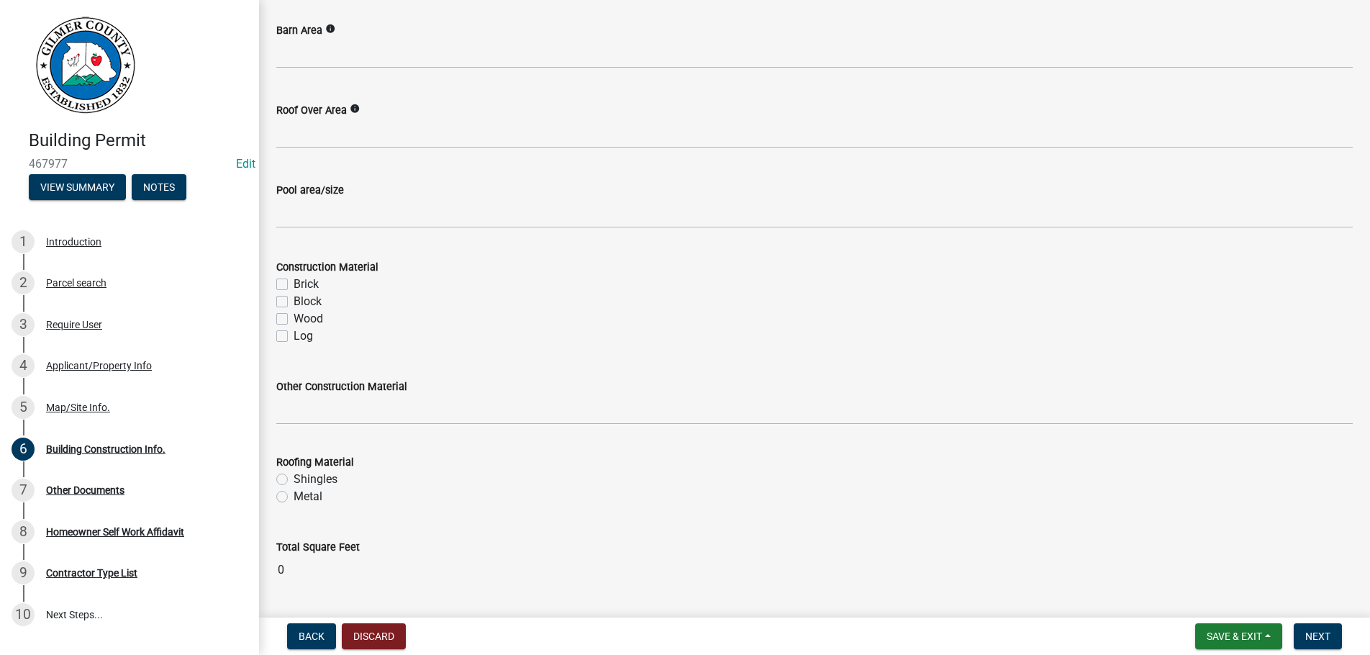
scroll to position [1190, 0]
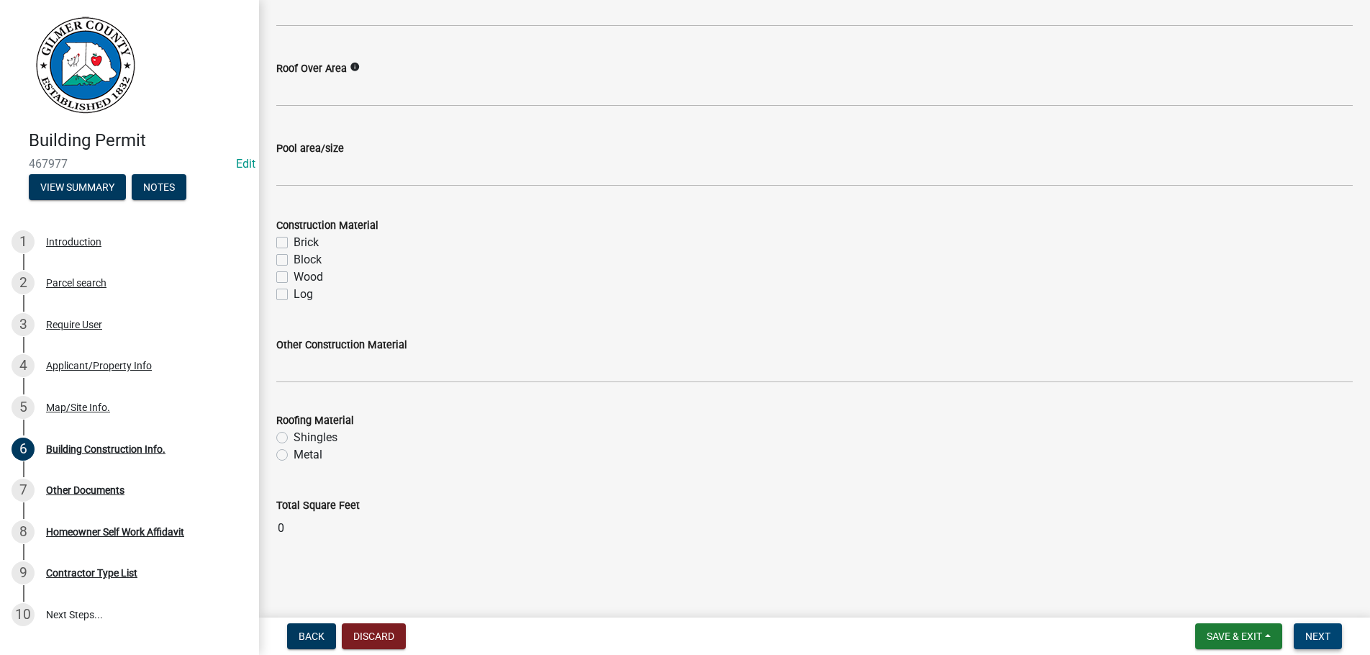
type input "1200"
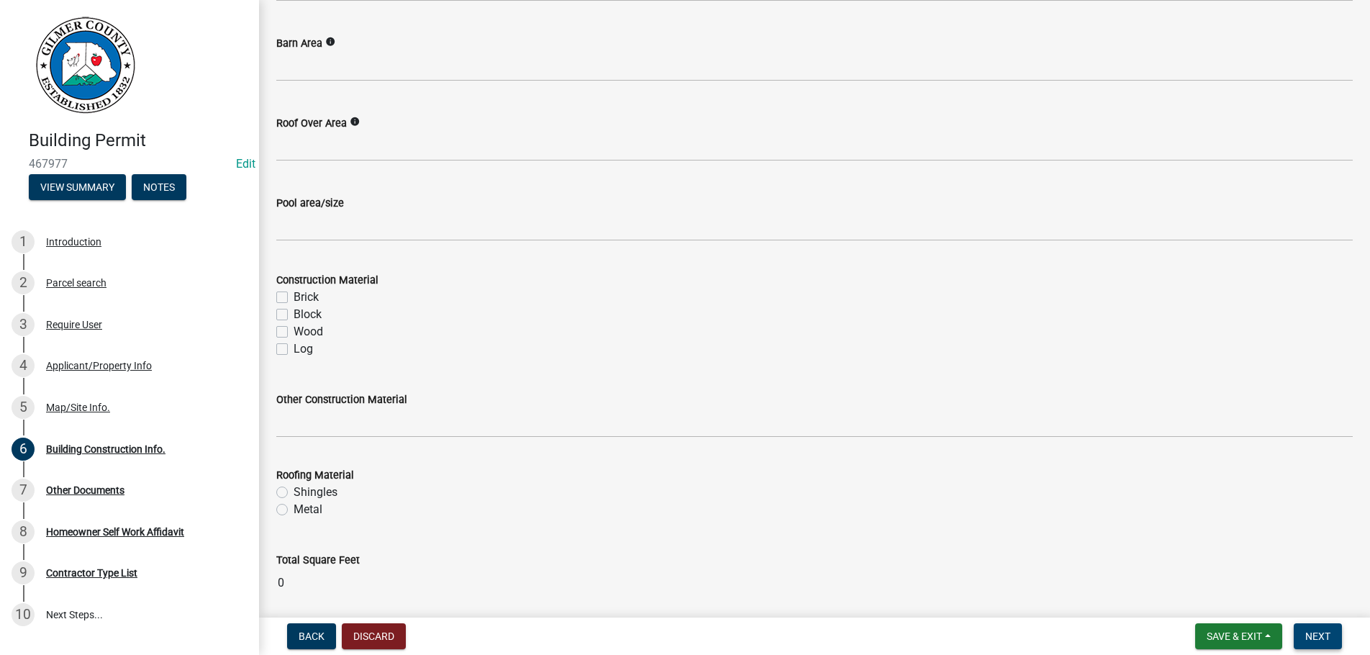
click at [1316, 636] on span "Next" at bounding box center [1318, 636] width 25 height 12
click at [1323, 629] on button "Next" at bounding box center [1318, 636] width 48 height 26
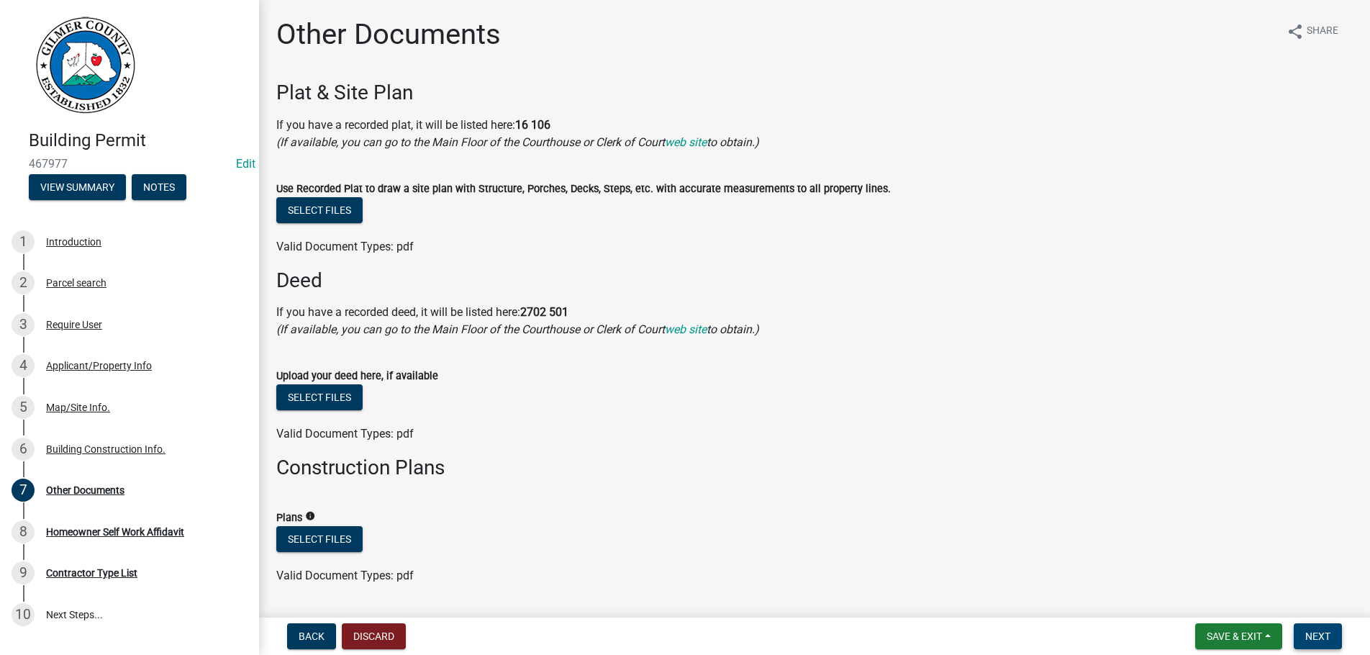
click at [1313, 627] on button "Next" at bounding box center [1318, 636] width 48 height 26
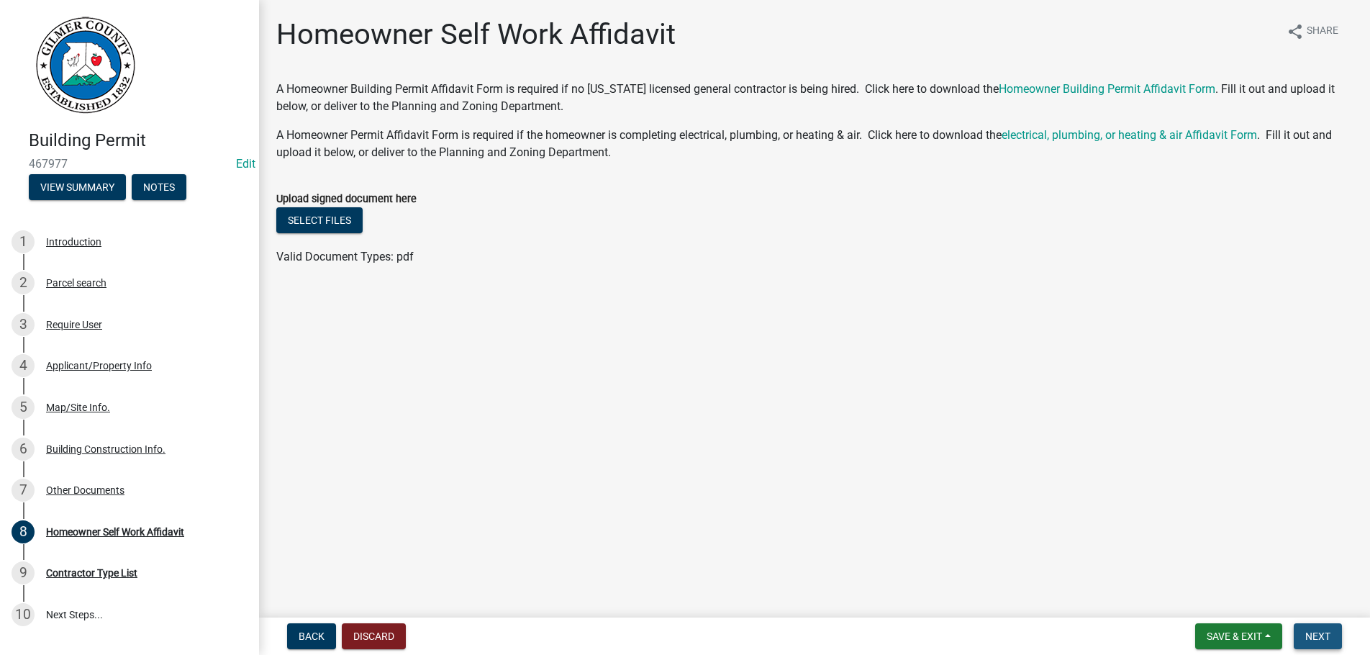
click at [1313, 627] on button "Next" at bounding box center [1318, 636] width 48 height 26
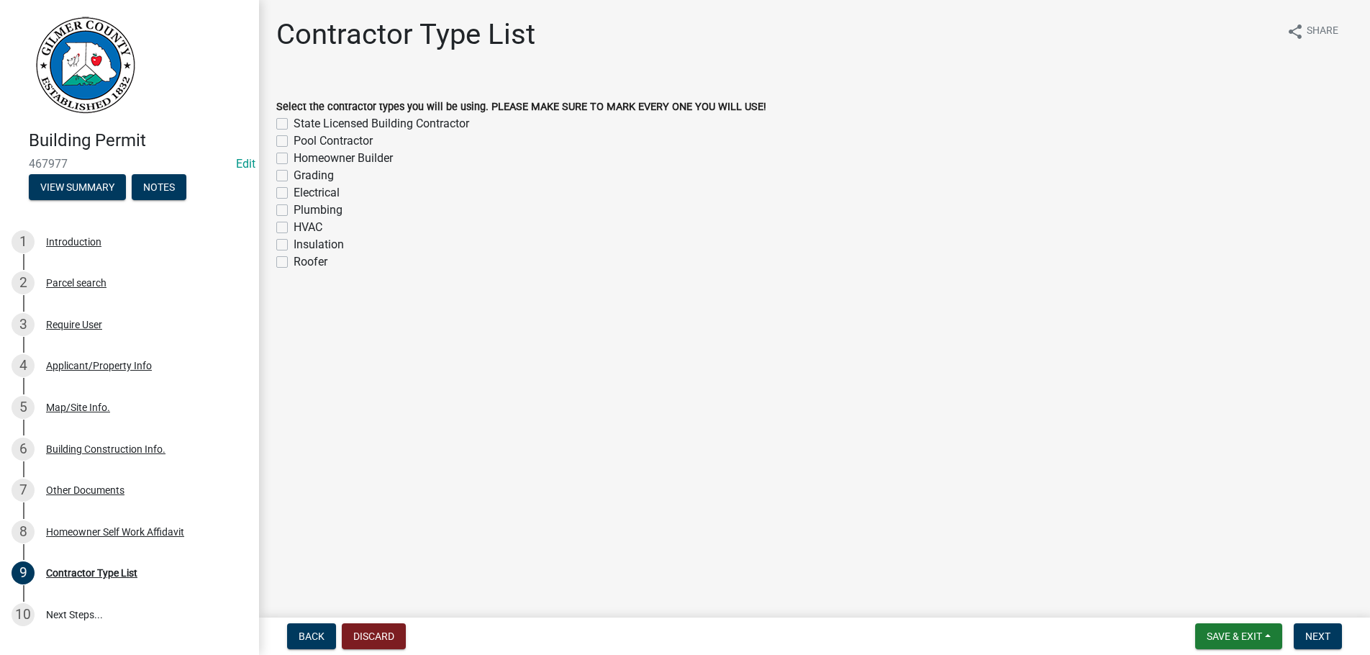
click at [294, 158] on label "Homeowner Builder" at bounding box center [343, 158] width 99 height 17
click at [294, 158] on input "Homeowner Builder" at bounding box center [298, 154] width 9 height 9
checkbox input "true"
checkbox input "false"
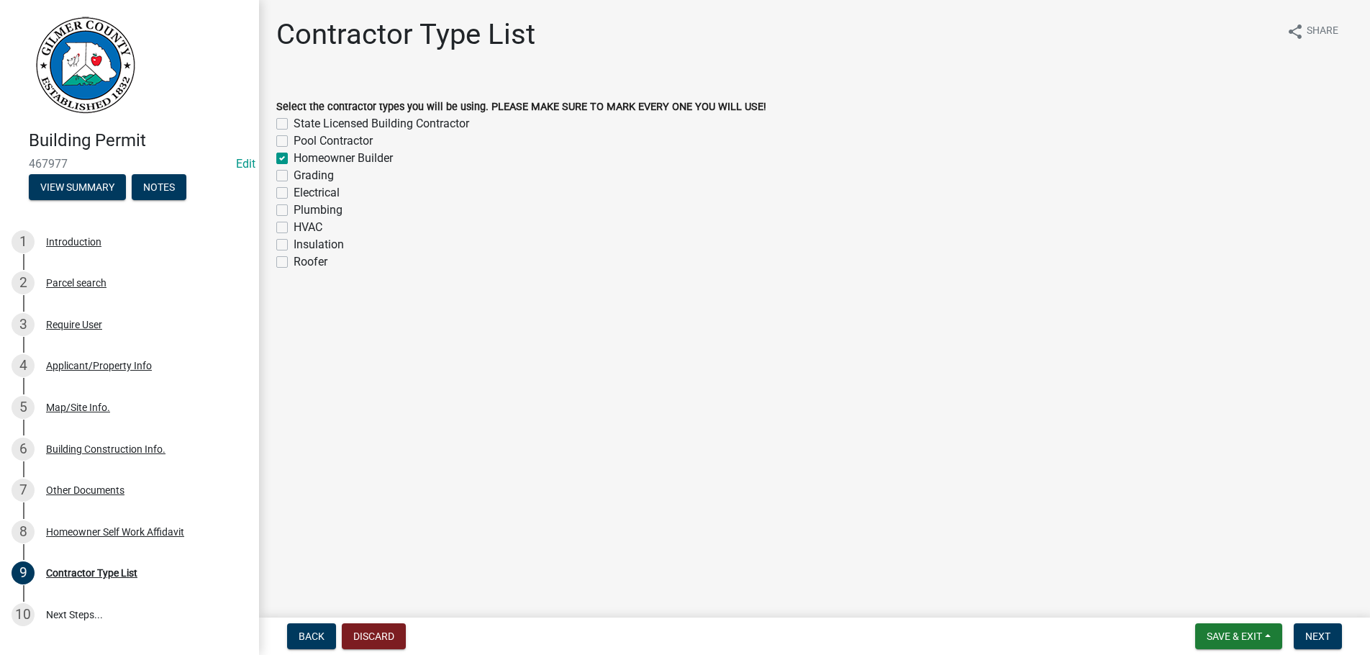
checkbox input "true"
checkbox input "false"
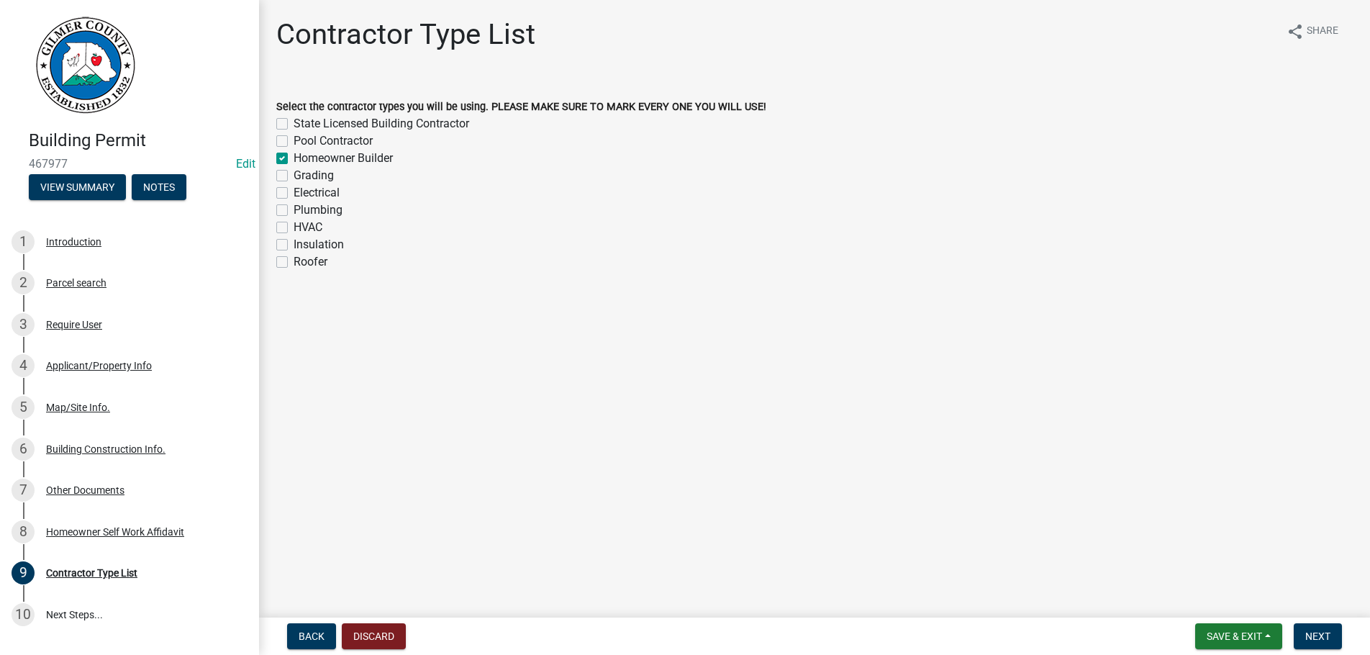
checkbox input "false"
click at [1308, 628] on button "Next" at bounding box center [1318, 636] width 48 height 26
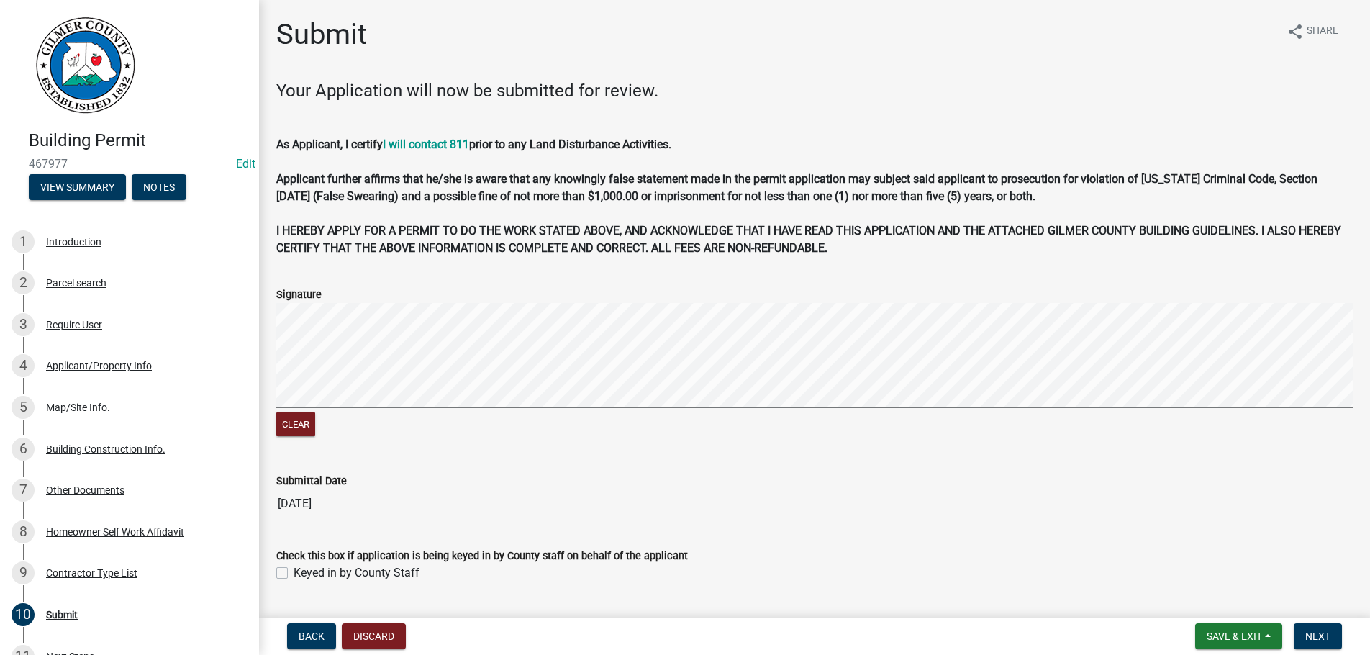
click at [288, 571] on div "Keyed in by County Staff" at bounding box center [814, 572] width 1077 height 17
click at [294, 571] on label "Keyed in by County Staff" at bounding box center [357, 572] width 126 height 17
click at [294, 571] on input "Keyed in by County Staff" at bounding box center [298, 568] width 9 height 9
checkbox input "true"
click at [1306, 633] on span "Next" at bounding box center [1318, 636] width 25 height 12
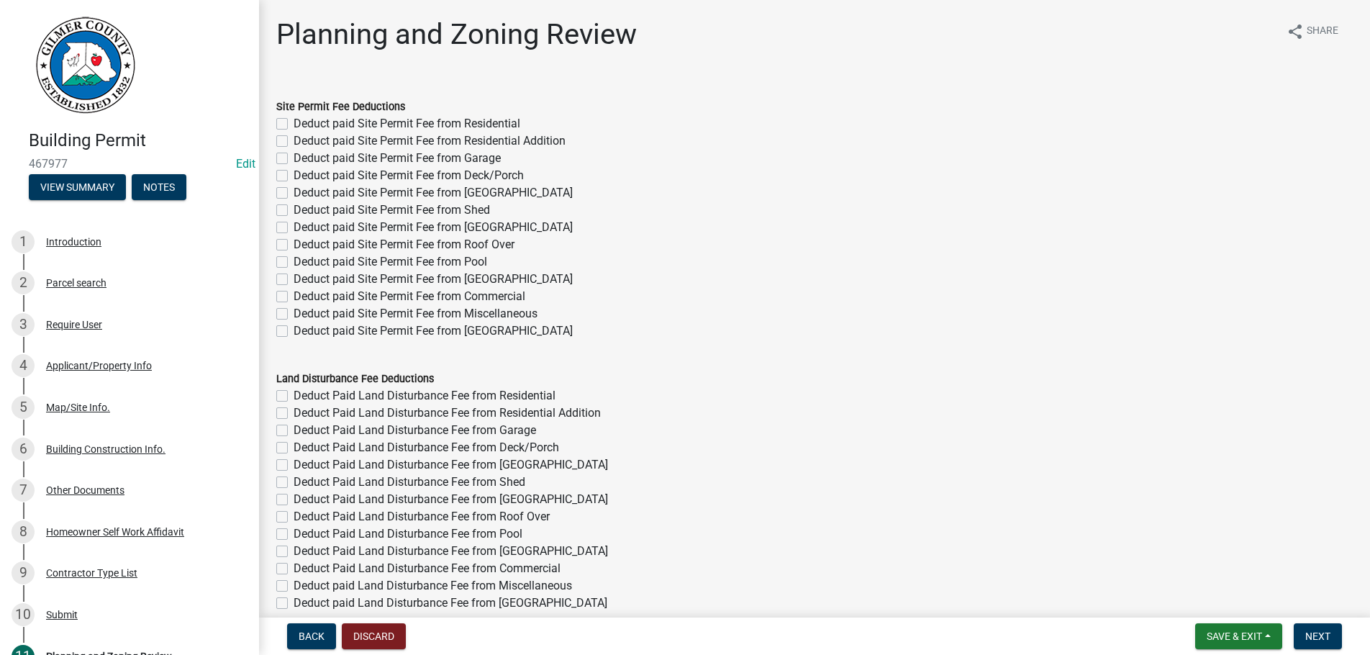
click at [294, 157] on label "Deduct paid Site Permit Fee from Garage" at bounding box center [397, 158] width 207 height 17
click at [294, 157] on input "Deduct paid Site Permit Fee from Garage" at bounding box center [298, 154] width 9 height 9
checkbox input "true"
checkbox input "false"
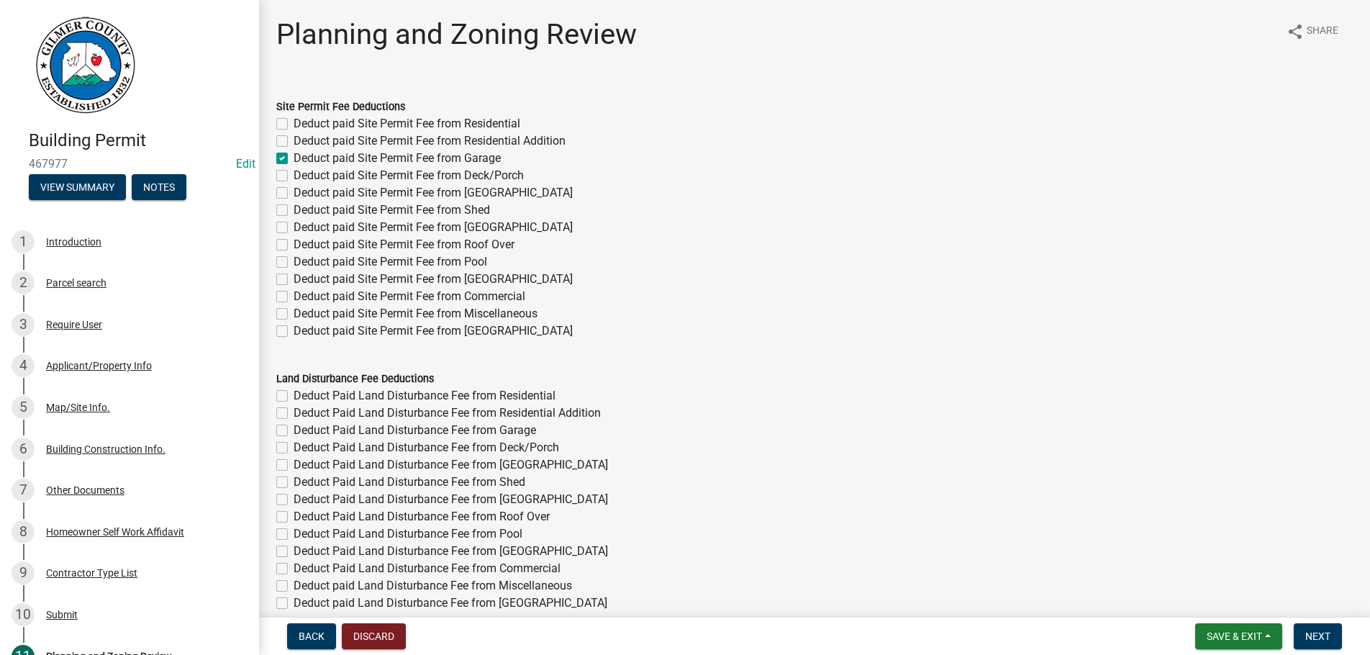
checkbox input "true"
checkbox input "false"
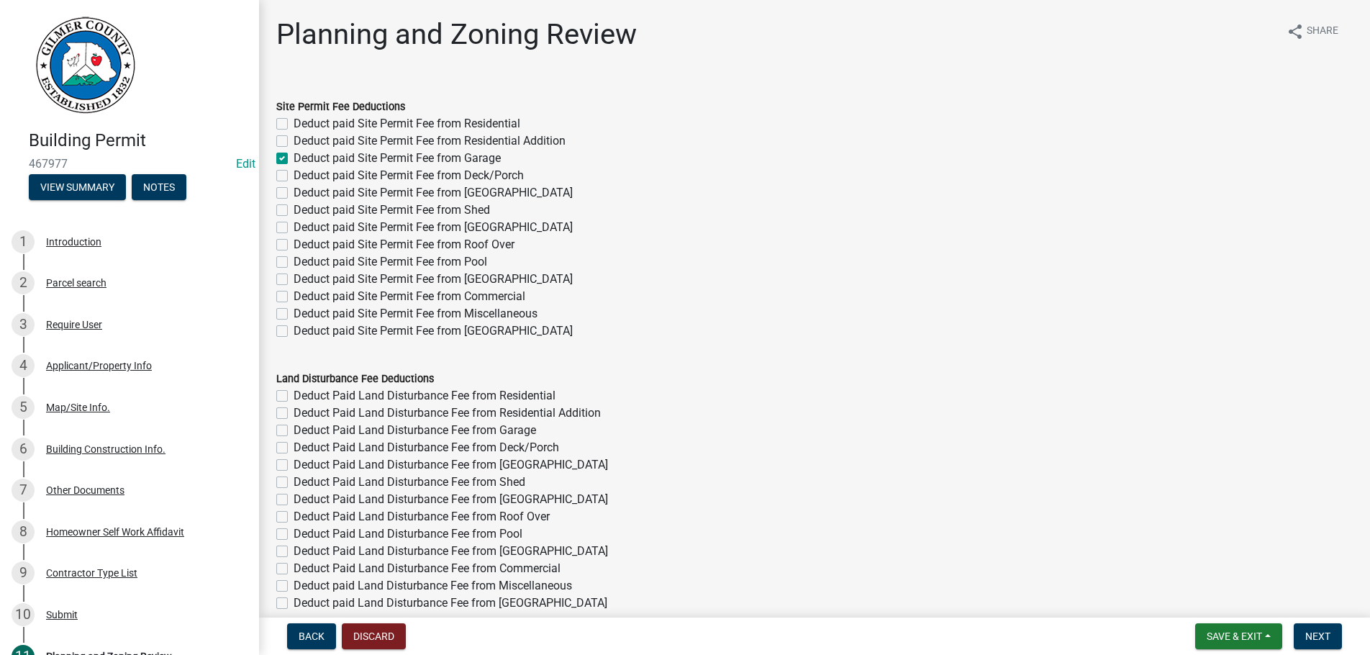
checkbox input "false"
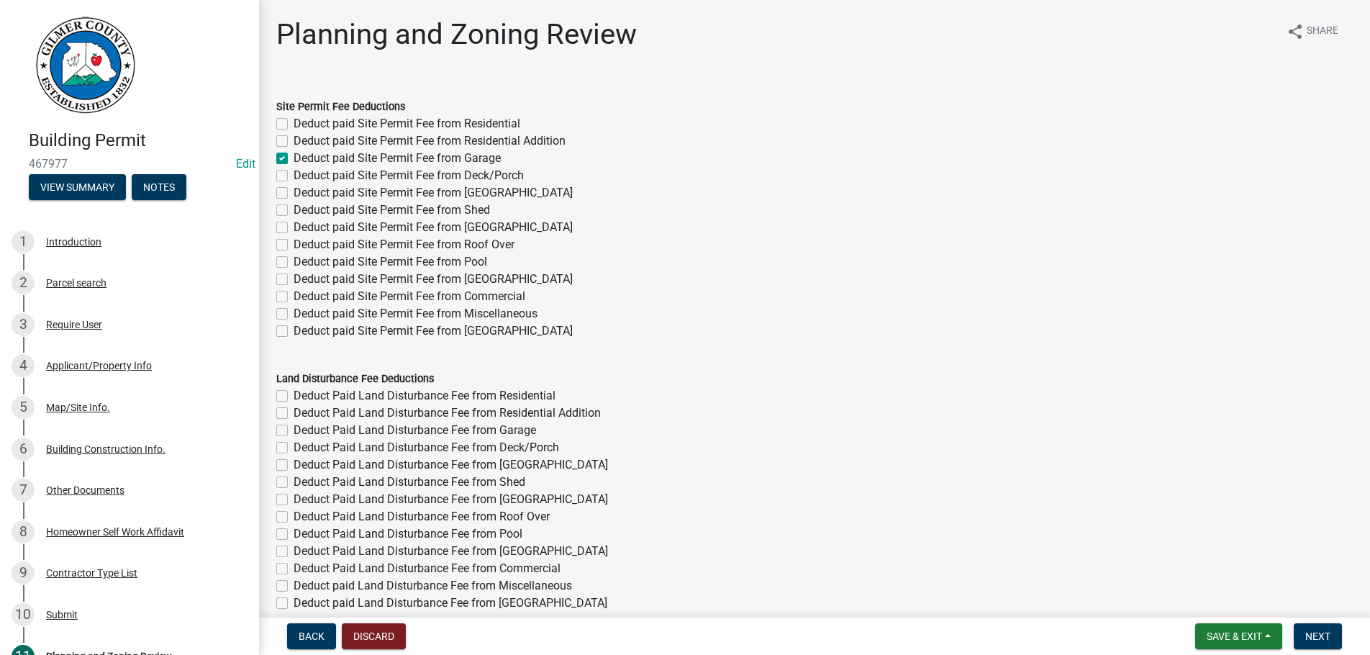
checkbox input "false"
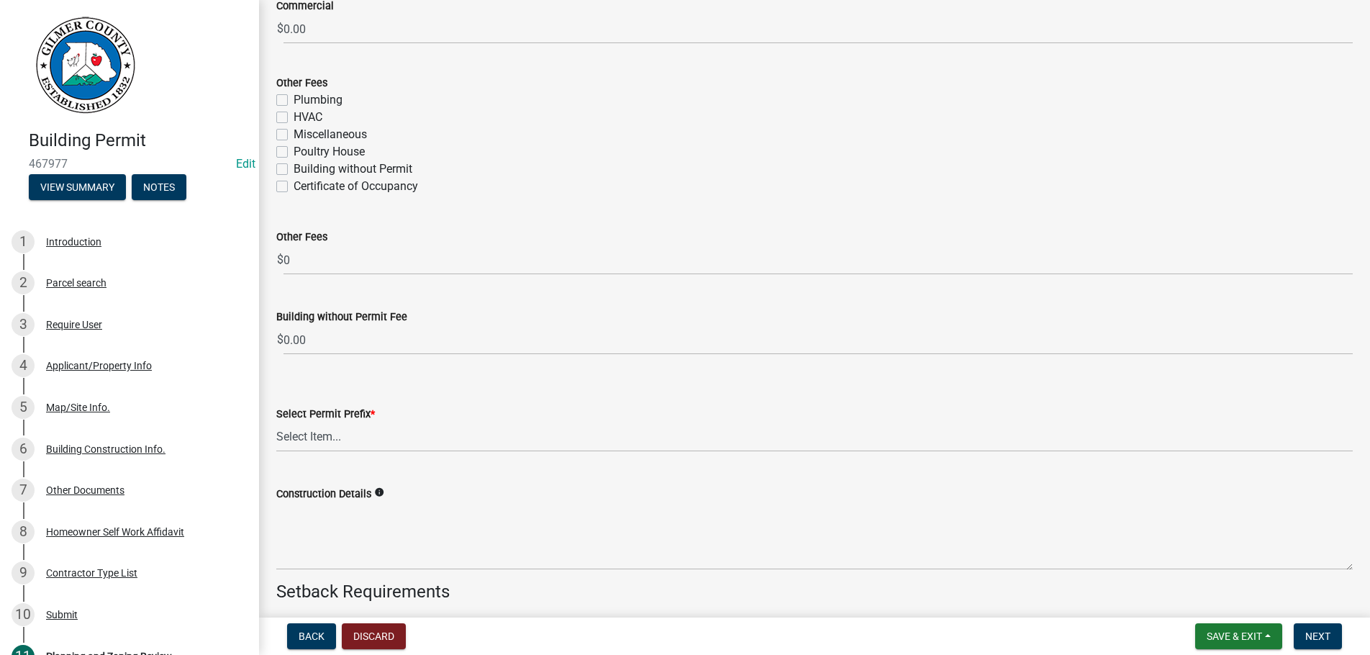
scroll to position [2958, 0]
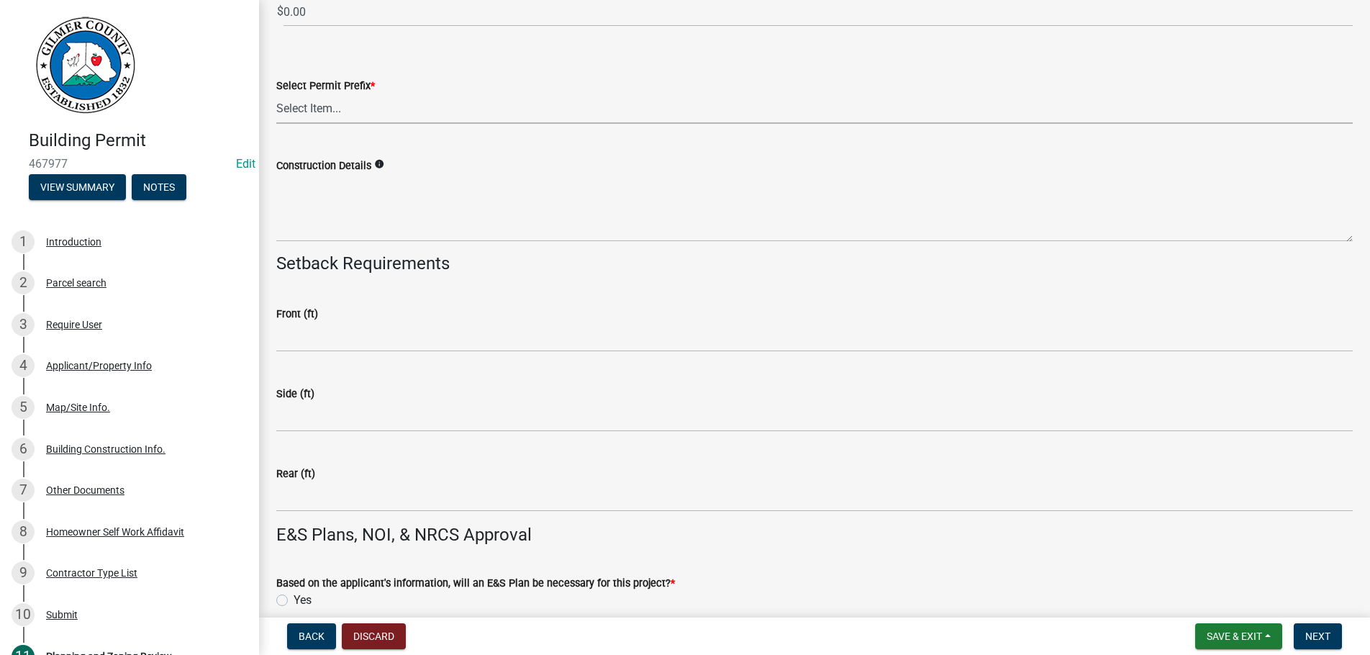
click at [276, 94] on select "Select Item... RES COMM MB LAND POOL MISC CELL TOWER - NEW CELL TOWER - ADD ON" at bounding box center [814, 109] width 1077 height 30
click option "MISC" at bounding box center [0, 0] width 0 height 0
select select "d8142ddf-27f7-42b0-ba1e-04fee764576f"
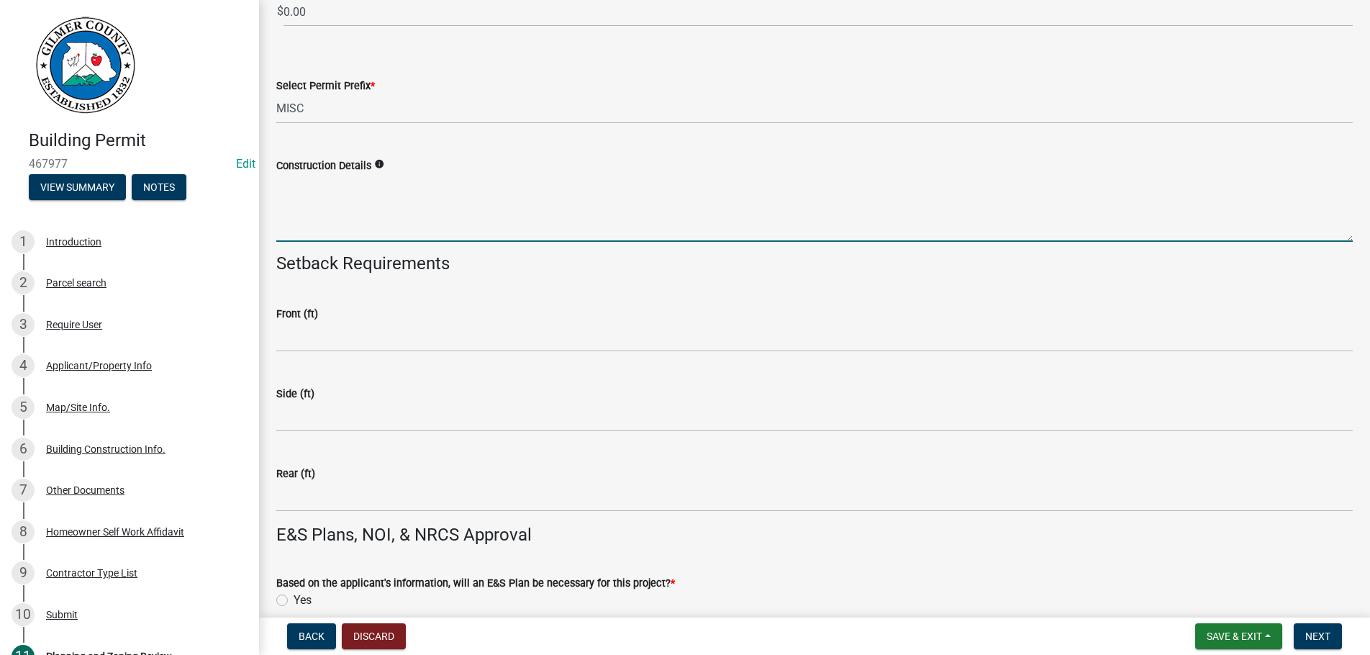
click at [325, 212] on textarea "Construction Details" at bounding box center [814, 208] width 1077 height 68
type textarea "1200 SQ FT GARAGE"
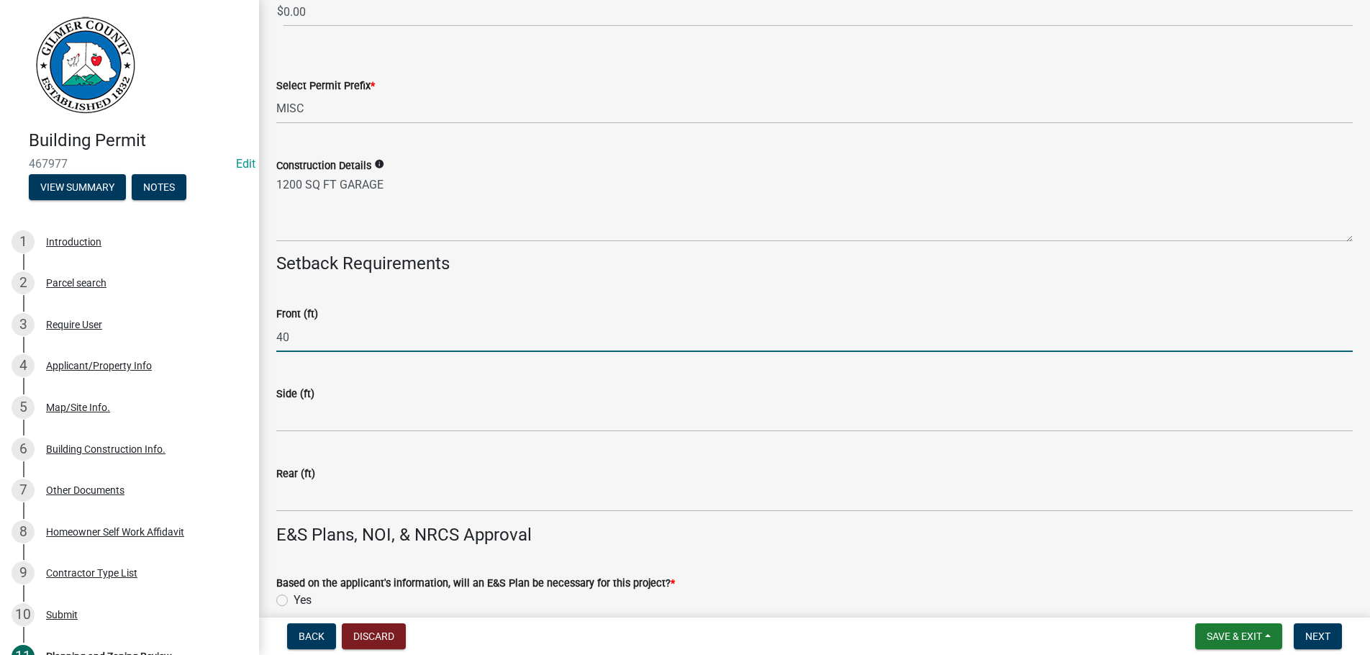
type input "40"
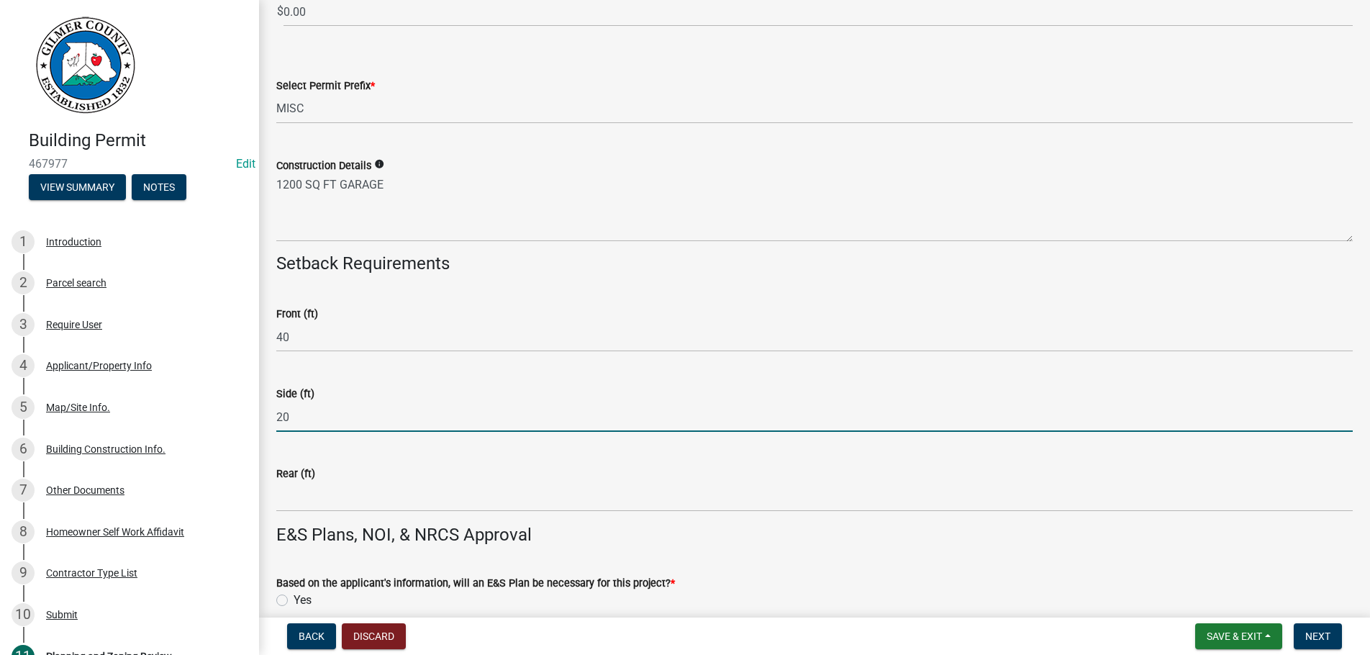
type input "20"
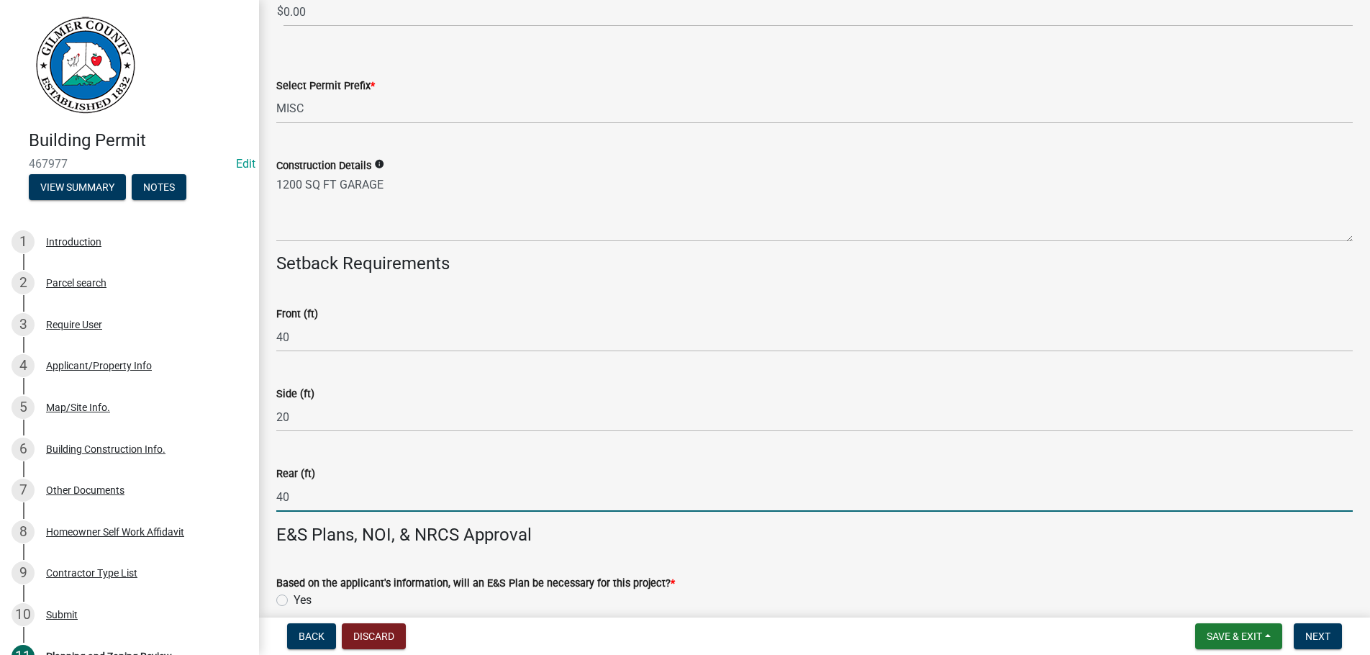
type input "40"
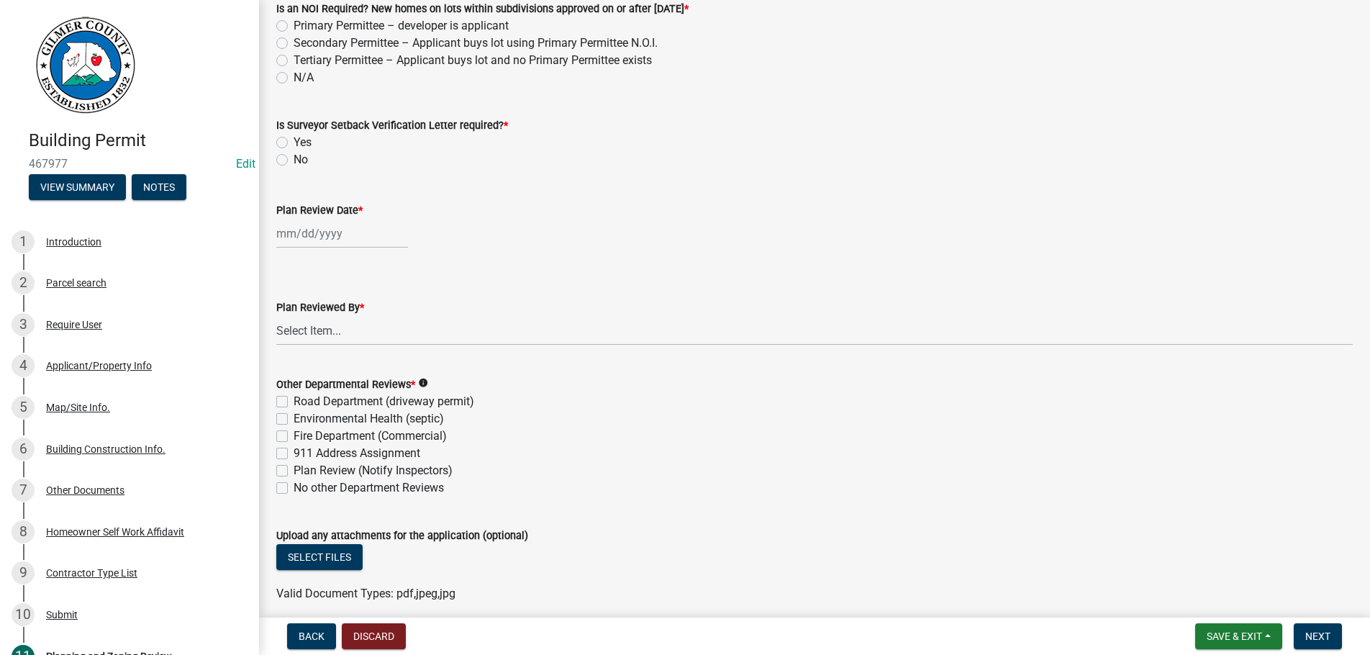
scroll to position [3450, 0]
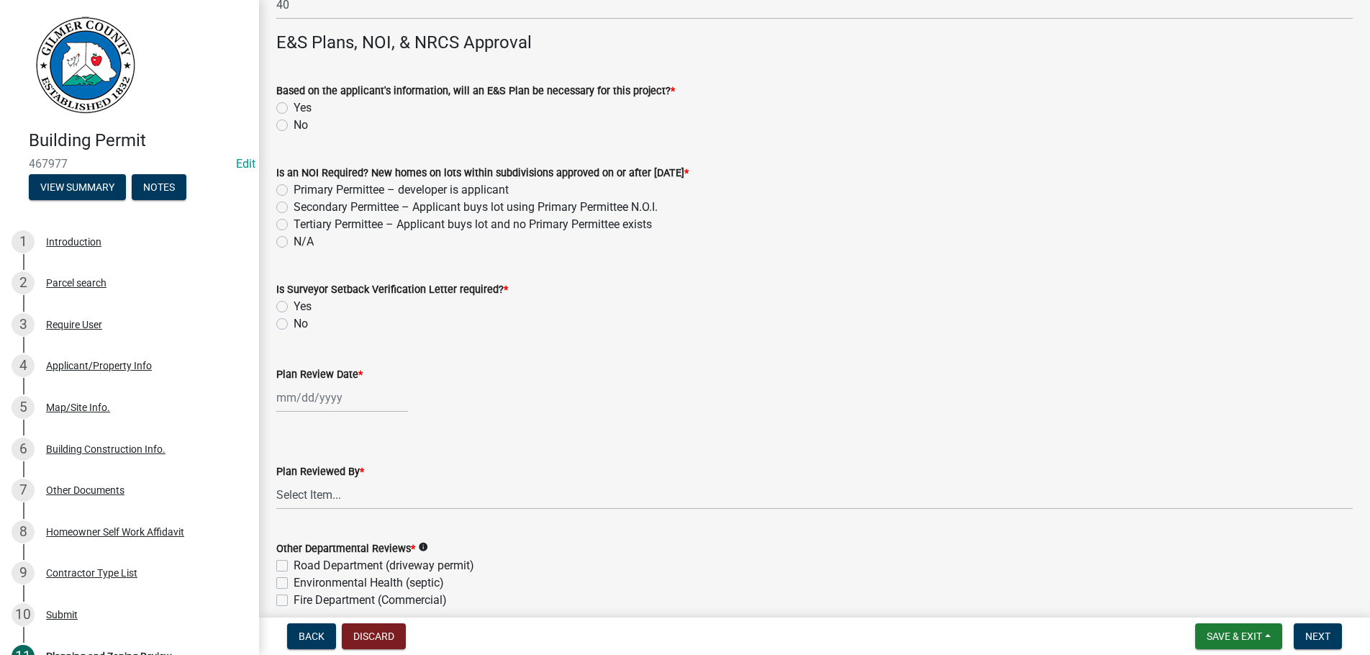
click at [294, 125] on label "No" at bounding box center [301, 125] width 14 height 17
click at [294, 125] on input "No" at bounding box center [298, 121] width 9 height 9
radio input "true"
click at [294, 241] on label "N/A" at bounding box center [304, 241] width 20 height 17
click at [294, 241] on input "N/A" at bounding box center [298, 237] width 9 height 9
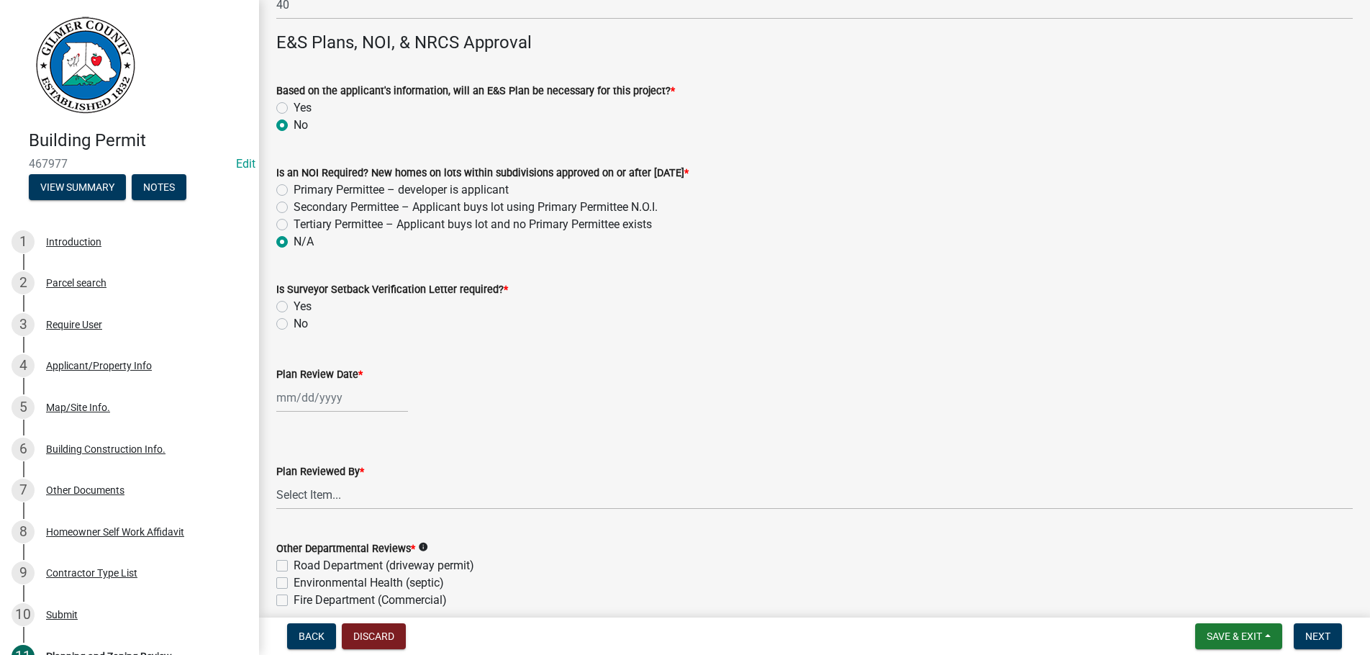
radio input "true"
click at [294, 323] on label "No" at bounding box center [301, 323] width 14 height 17
click at [294, 323] on input "No" at bounding box center [298, 319] width 9 height 9
radio input "true"
select select "8"
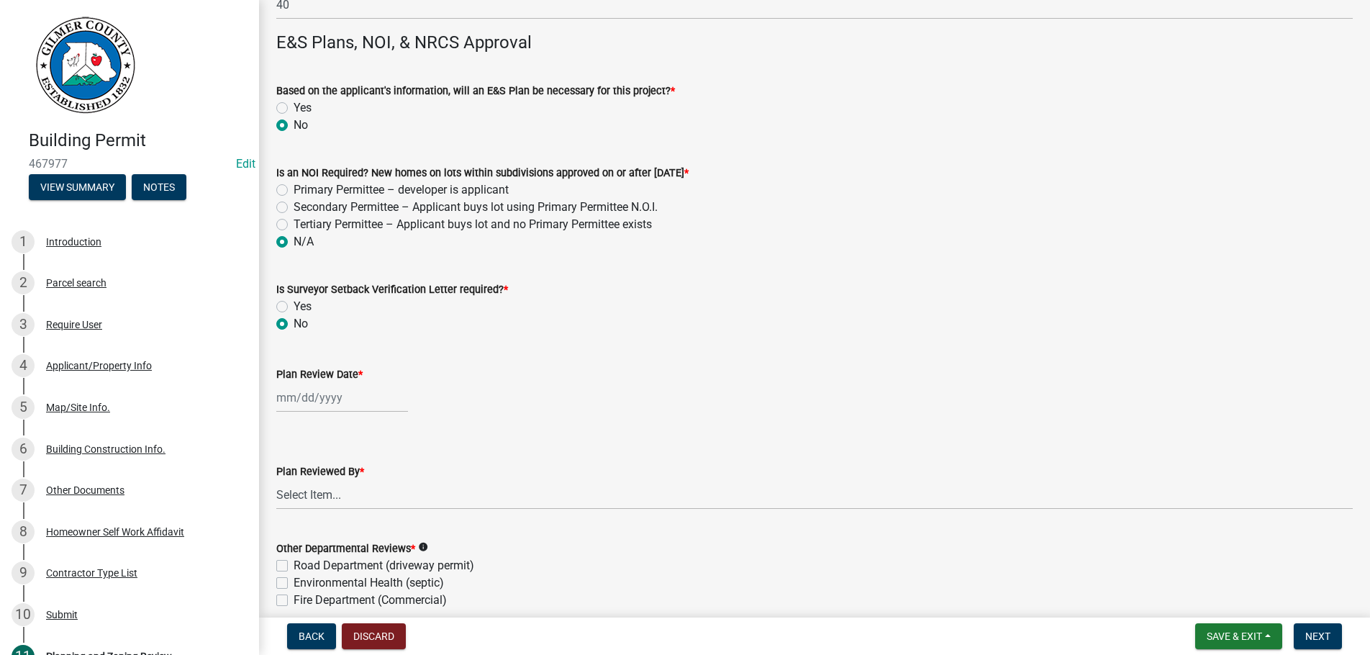
select select "2025"
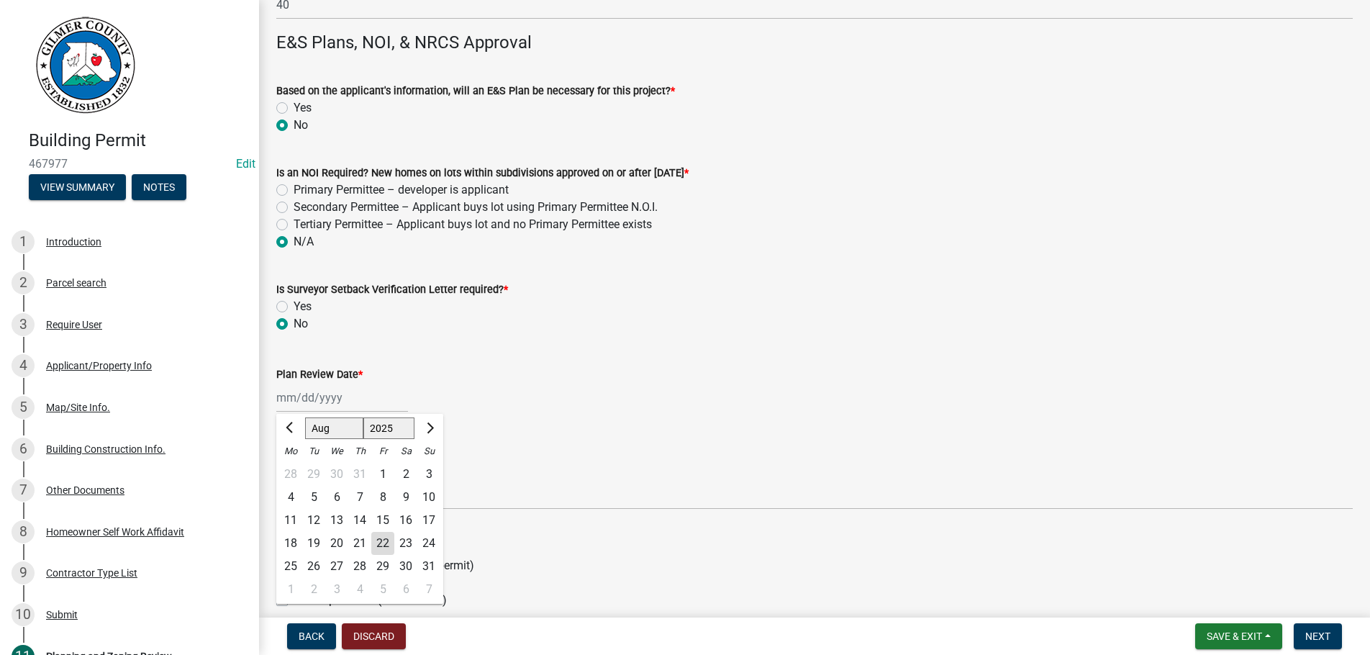
type input "[DATE]"
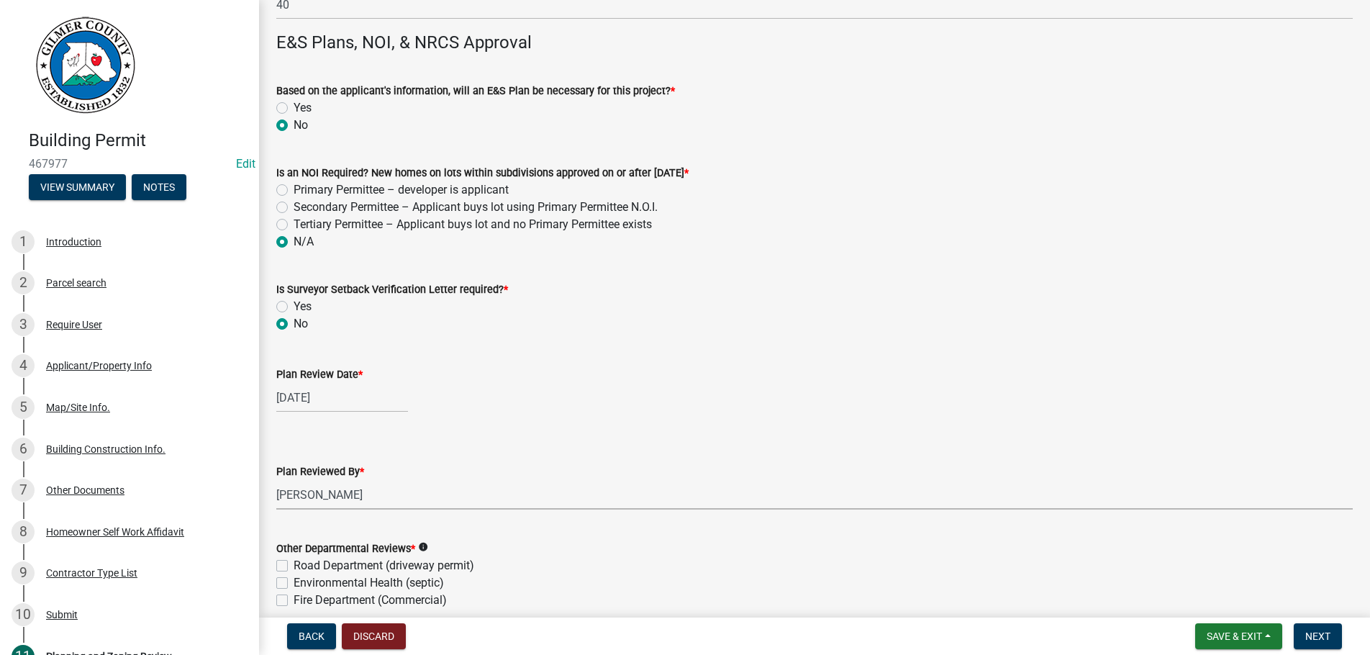
select select "b44f7338-8171-40f4-83dd-b8ba3065c966"
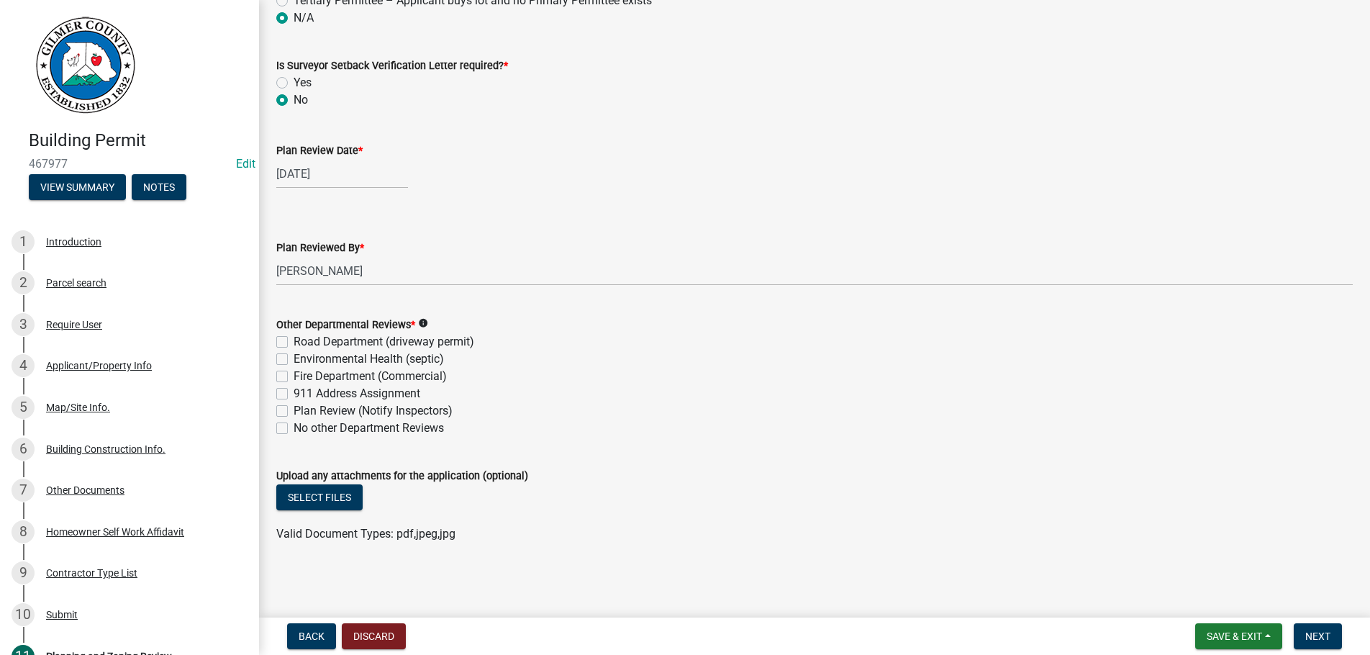
click at [294, 427] on label "No other Department Reviews" at bounding box center [369, 428] width 150 height 17
click at [294, 427] on input "No other Department Reviews" at bounding box center [298, 424] width 9 height 9
checkbox input "true"
checkbox input "false"
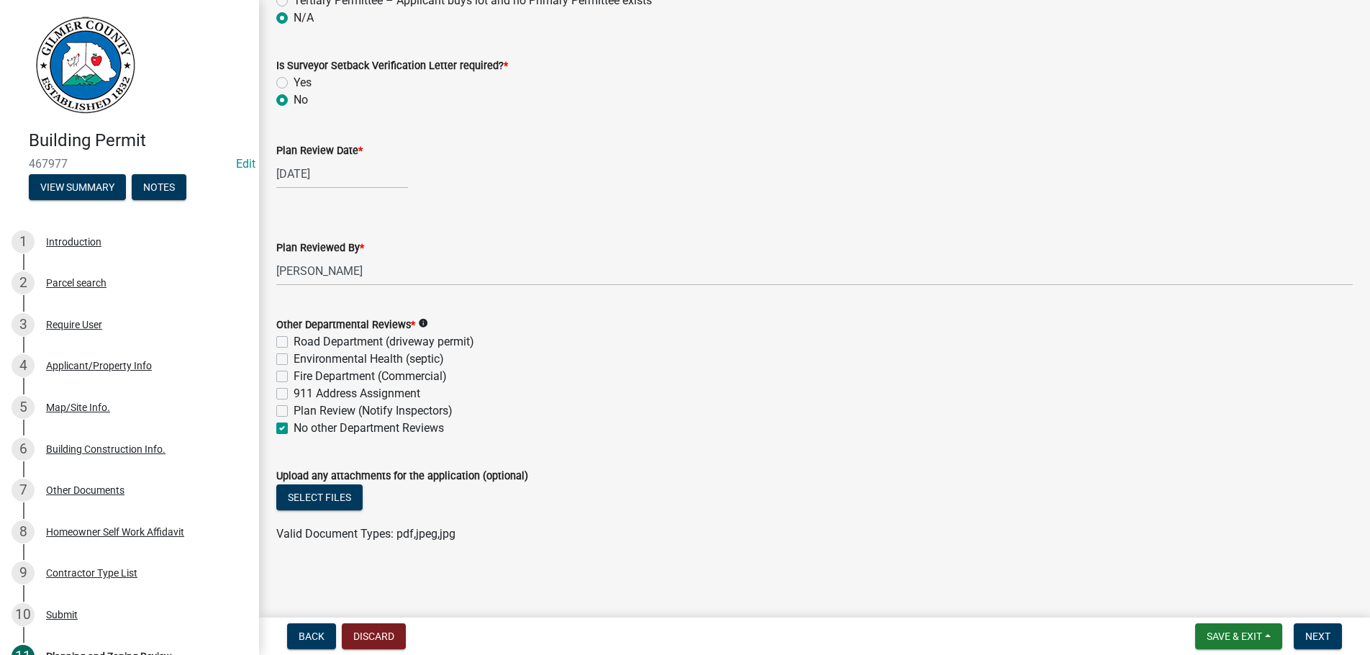
checkbox input "false"
checkbox input "true"
click at [314, 499] on button "Select files" at bounding box center [319, 497] width 86 height 26
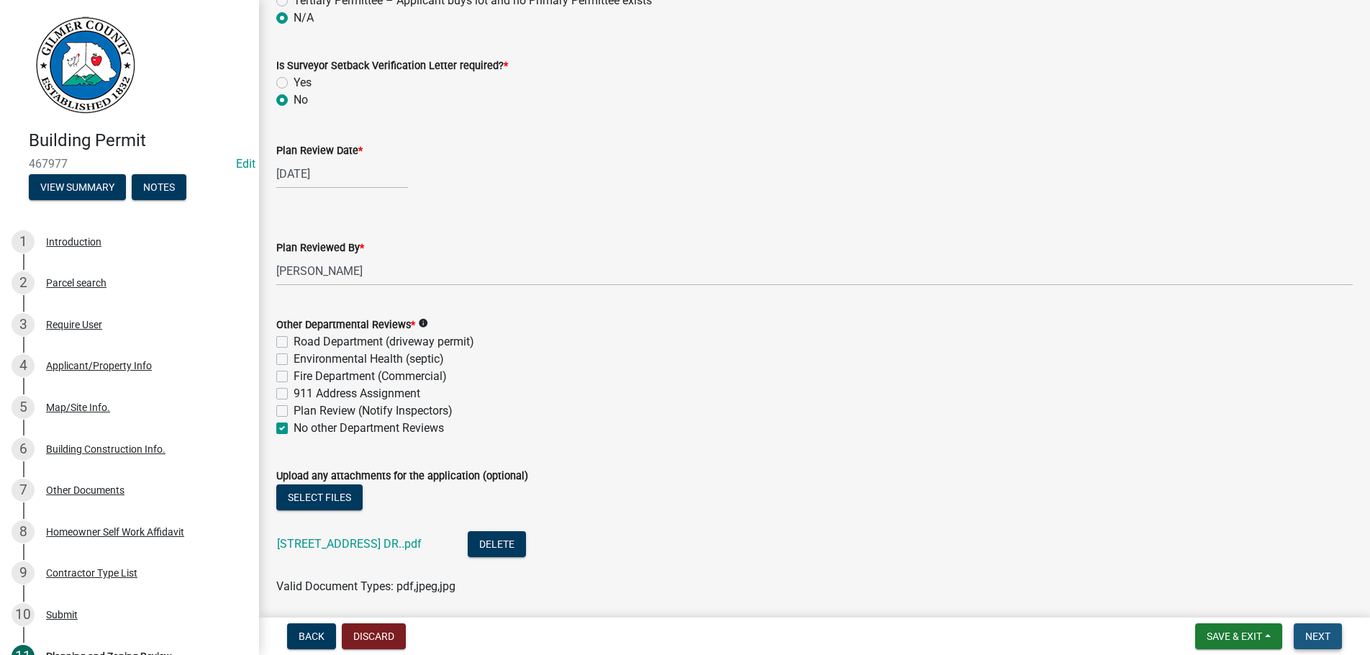
click at [1326, 634] on span "Next" at bounding box center [1318, 636] width 25 height 12
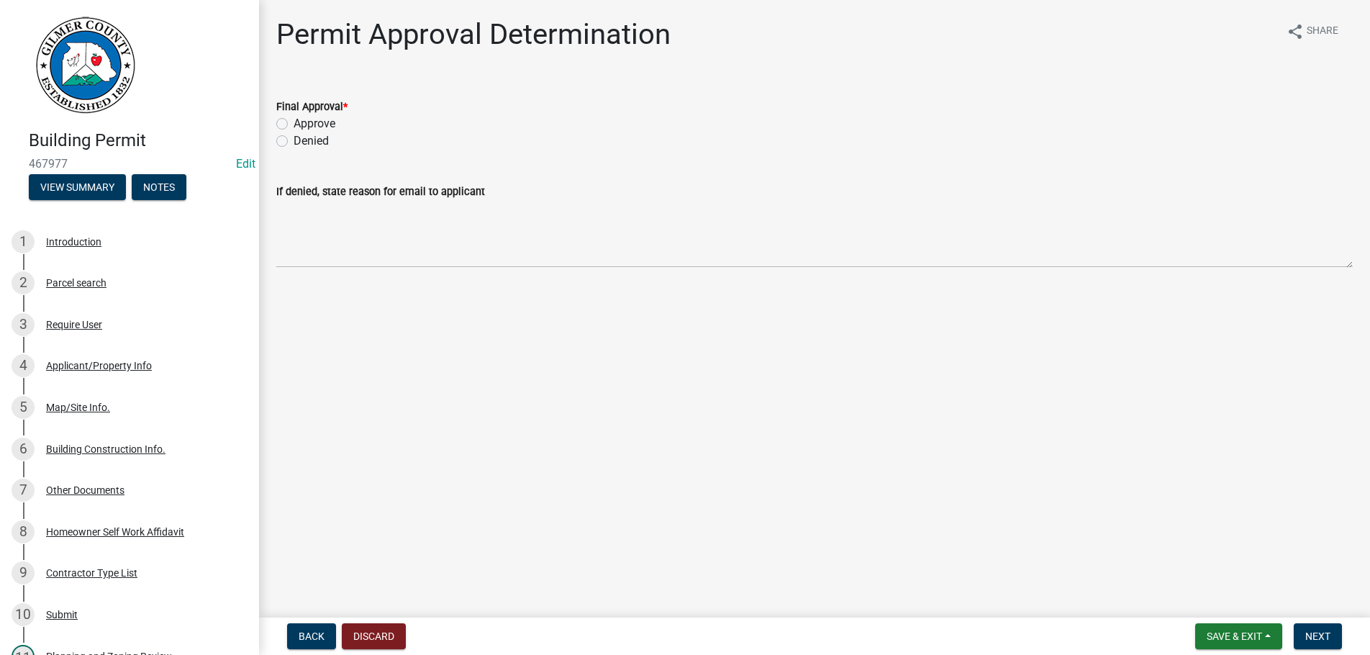
click at [289, 123] on div "Approve" at bounding box center [814, 123] width 1077 height 17
click at [294, 125] on label "Approve" at bounding box center [315, 123] width 42 height 17
click at [294, 125] on input "Approve" at bounding box center [298, 119] width 9 height 9
radio input "true"
click at [1316, 633] on span "Next" at bounding box center [1318, 636] width 25 height 12
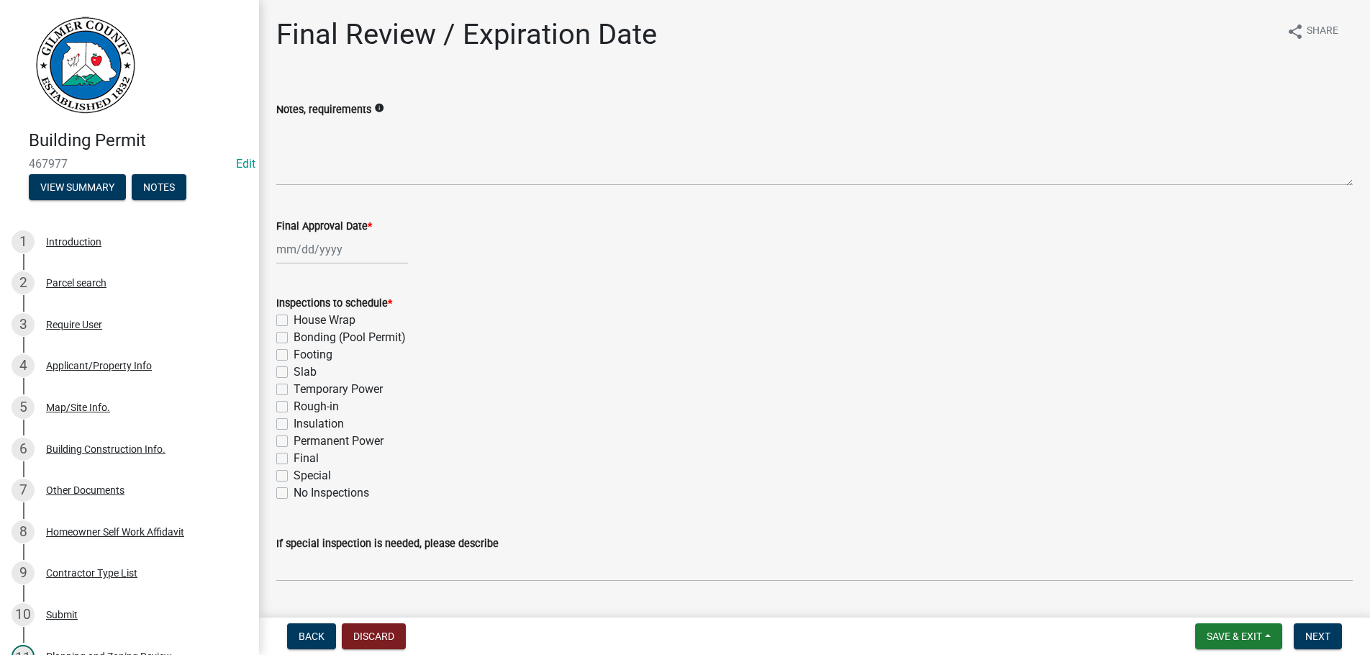
select select "8"
select select "2025"
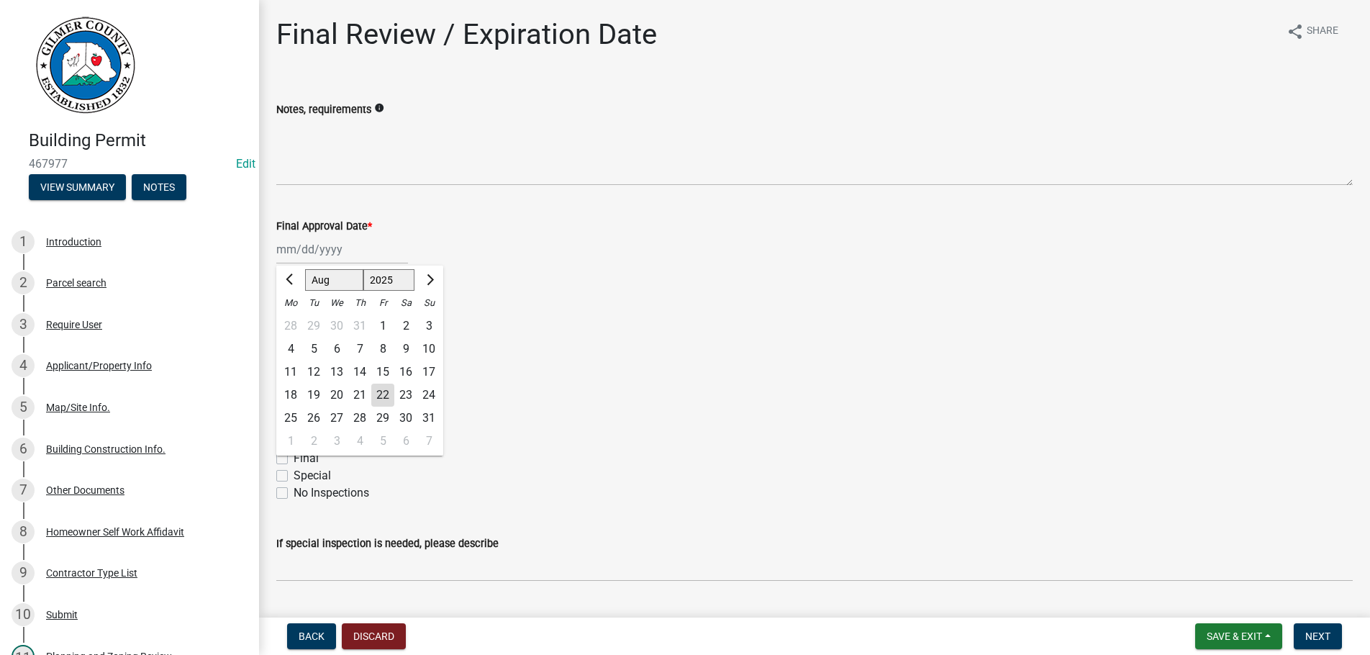
click at [316, 258] on input "Final Approval Date *" at bounding box center [342, 250] width 132 height 30
click at [387, 392] on div "22" at bounding box center [382, 395] width 23 height 23
type input "[DATE]"
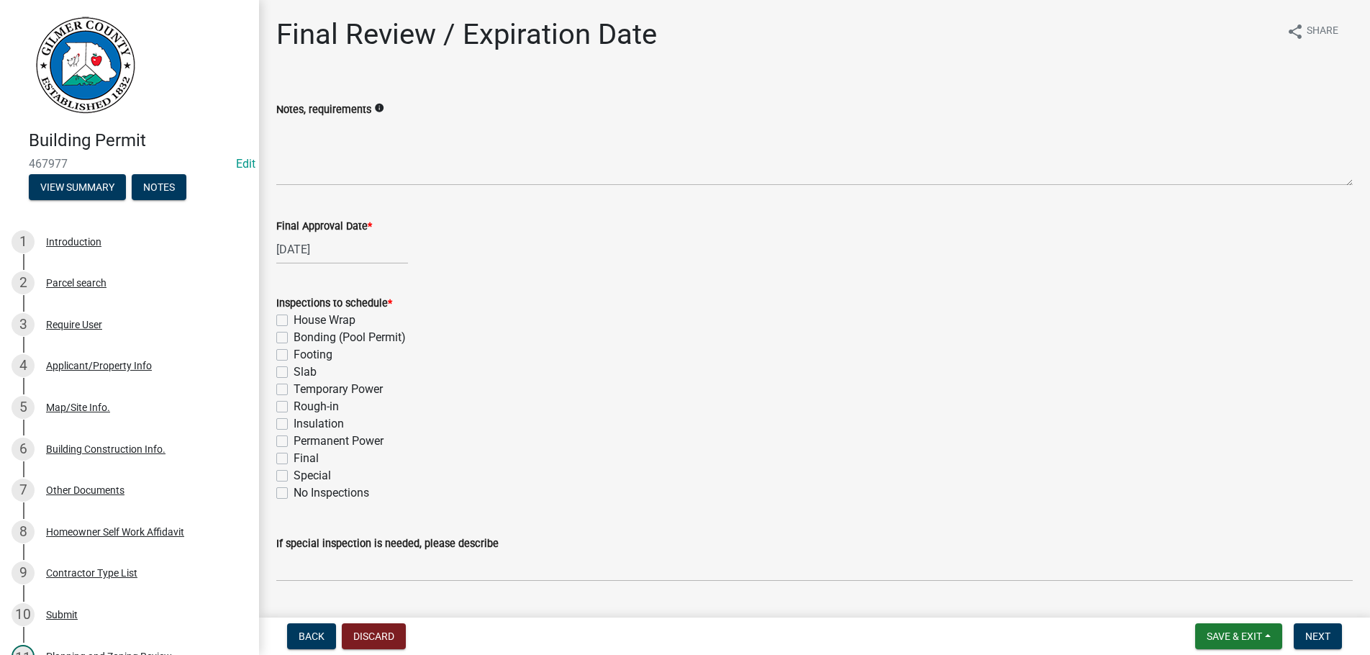
click at [294, 355] on label "Footing" at bounding box center [313, 354] width 39 height 17
click at [294, 355] on input "Footing" at bounding box center [298, 350] width 9 height 9
checkbox input "true"
checkbox input "false"
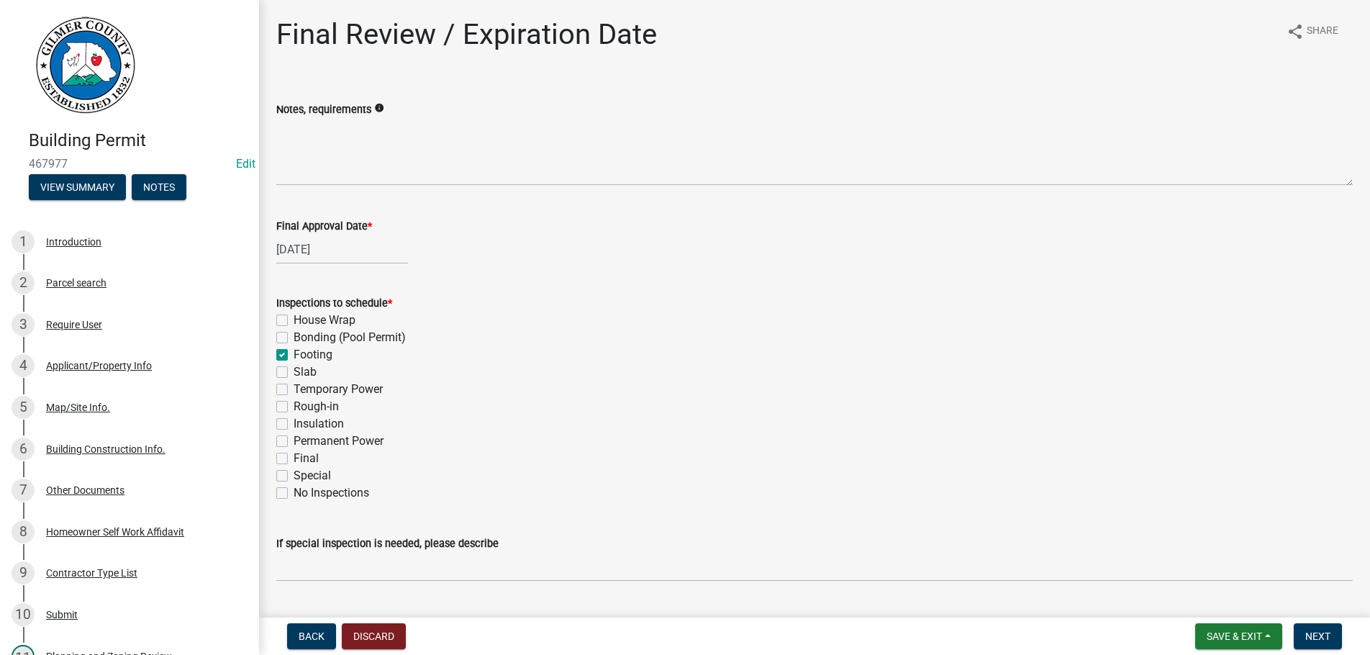
checkbox input "true"
checkbox input "false"
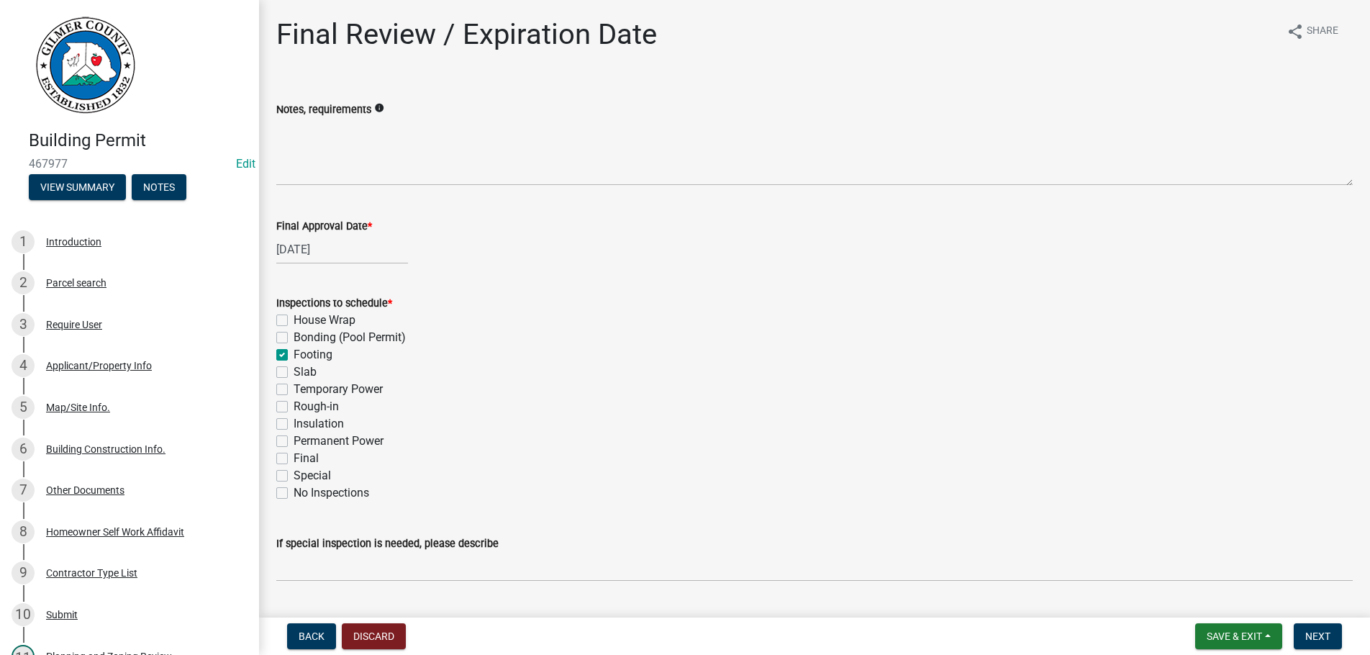
checkbox input "false"
click at [294, 371] on label "Slab" at bounding box center [305, 371] width 23 height 17
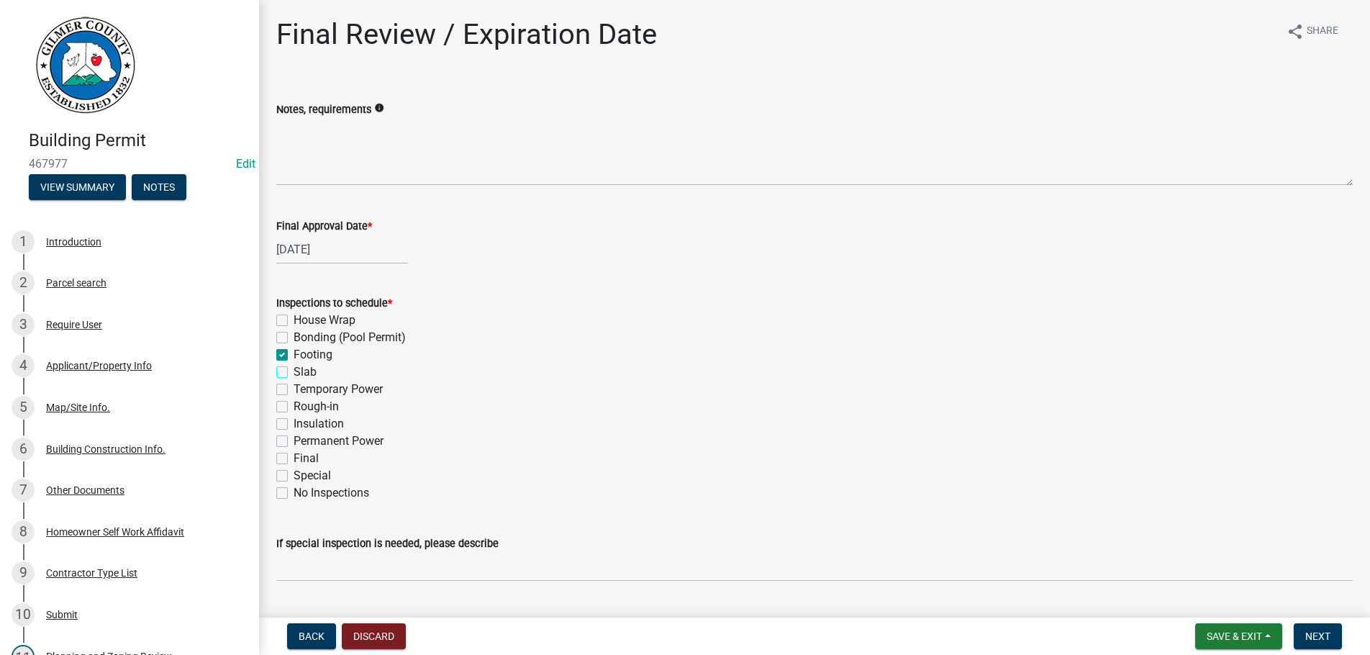
click at [294, 371] on input "Slab" at bounding box center [298, 367] width 9 height 9
checkbox input "true"
checkbox input "false"
checkbox input "true"
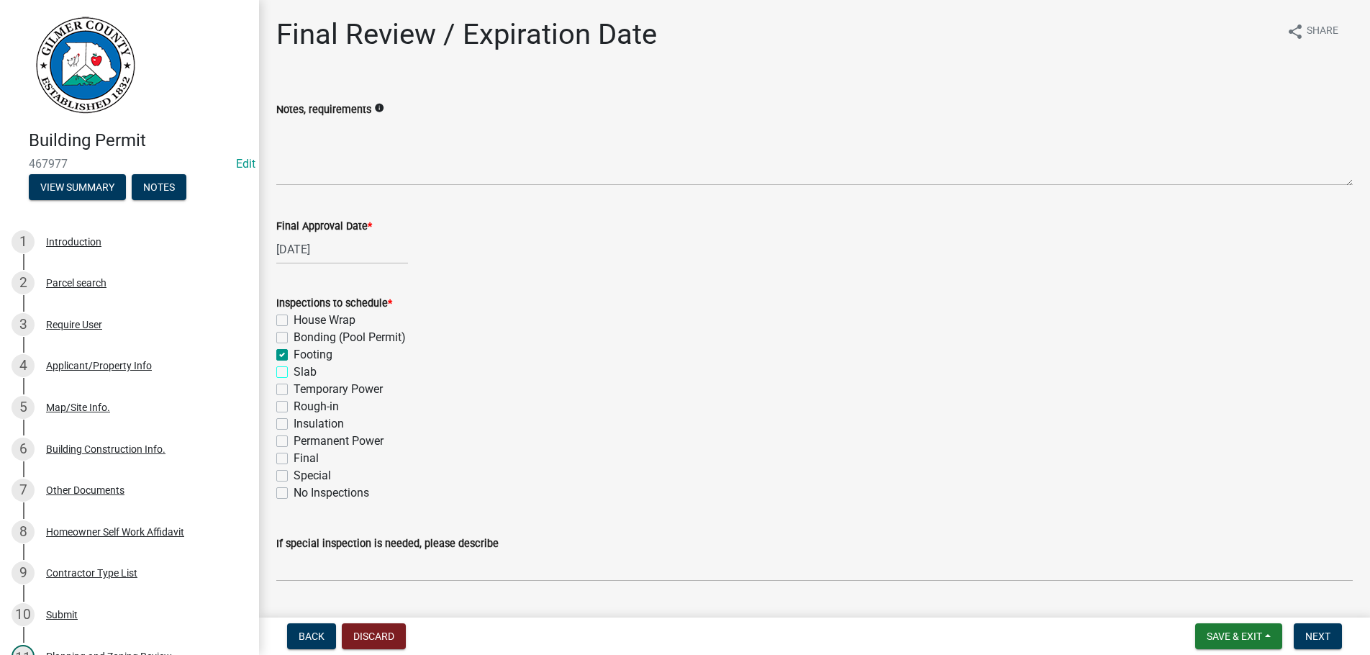
checkbox input "true"
checkbox input "false"
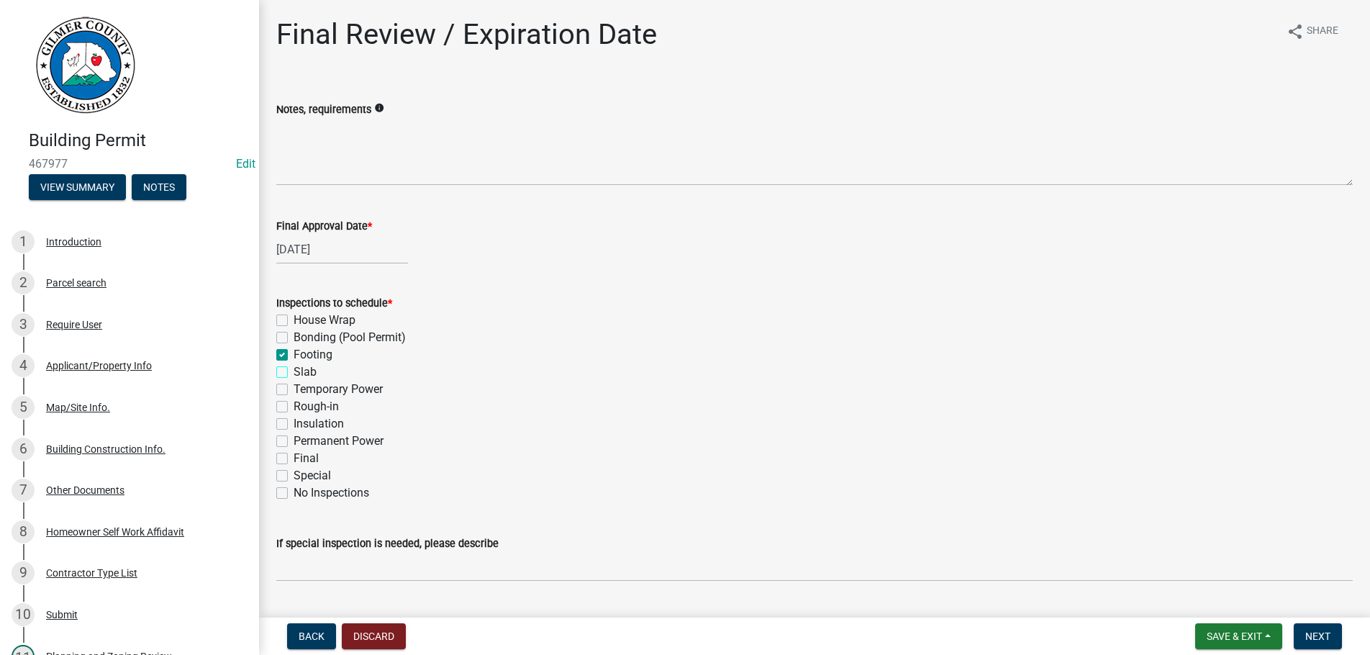
checkbox input "false"
click at [294, 459] on label "Final" at bounding box center [306, 458] width 25 height 17
click at [294, 459] on input "Final" at bounding box center [298, 454] width 9 height 9
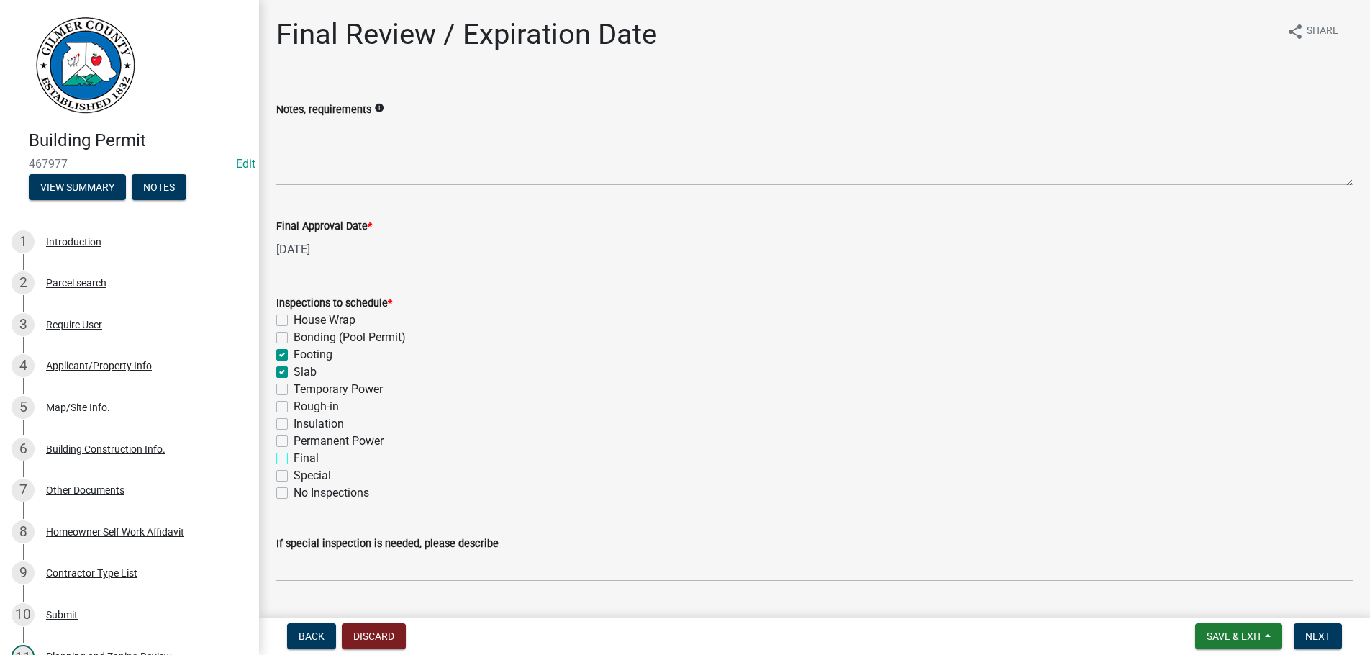
checkbox input "true"
checkbox input "false"
checkbox input "true"
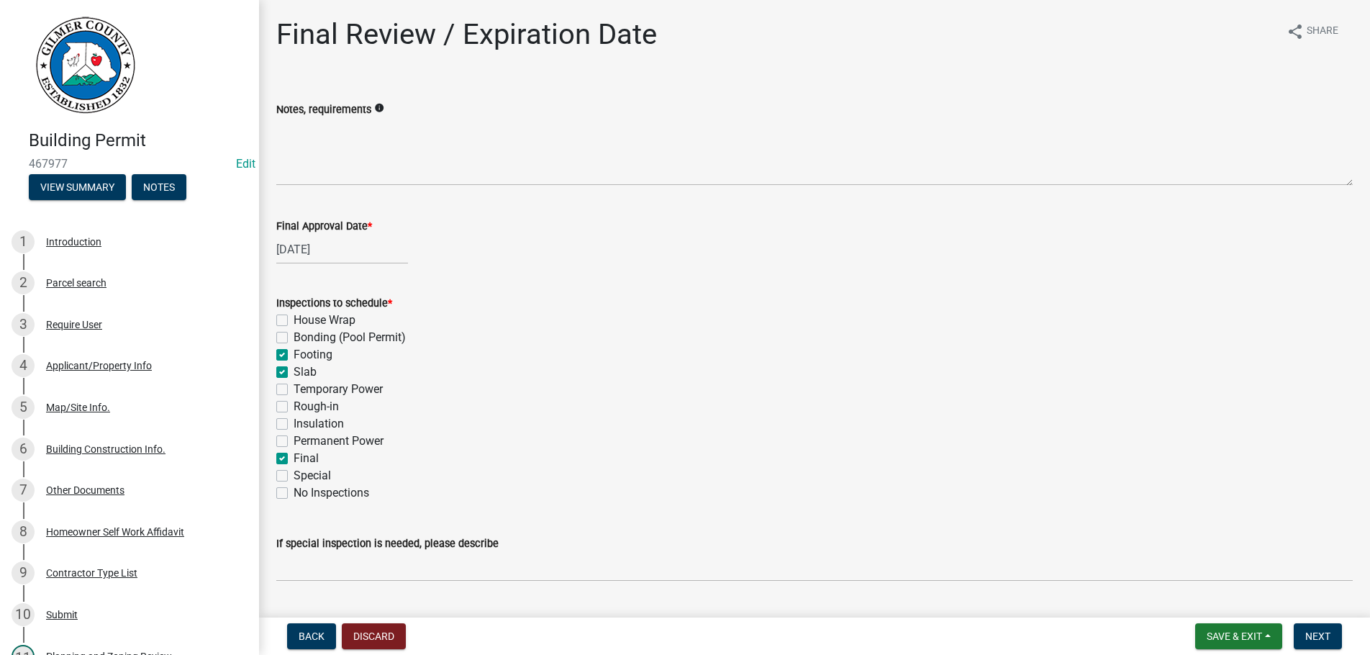
checkbox input "false"
checkbox input "true"
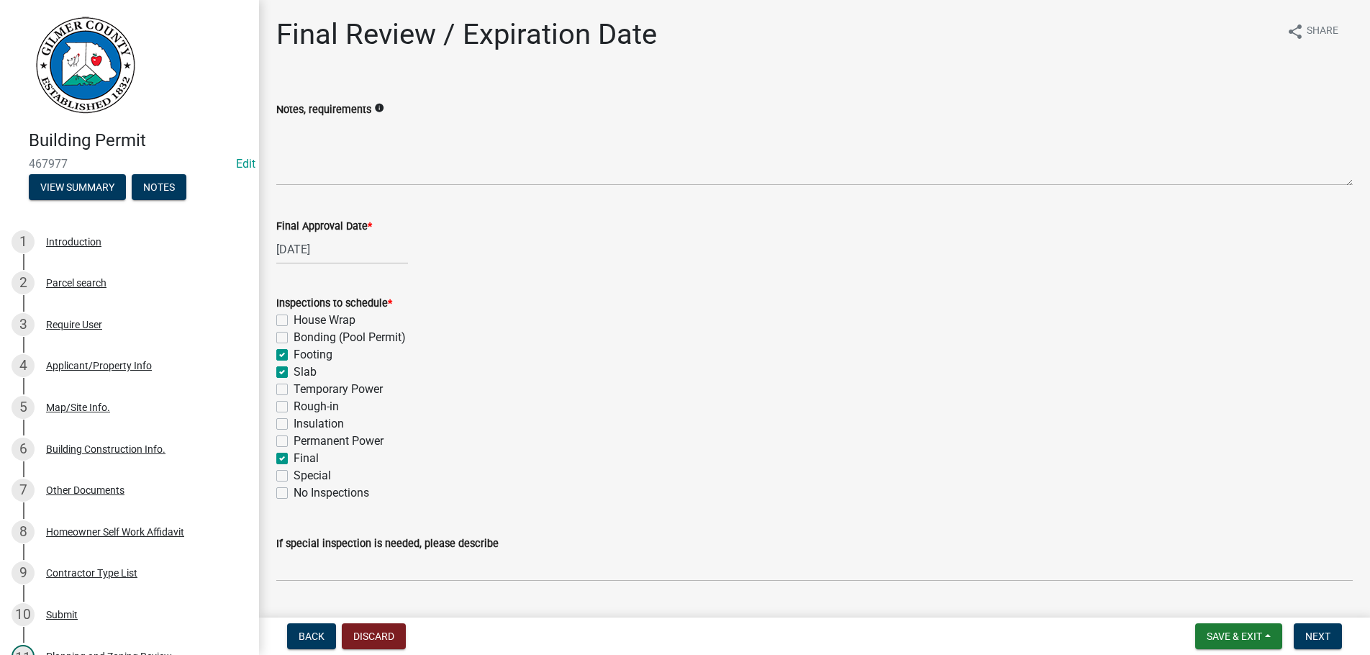
checkbox input "false"
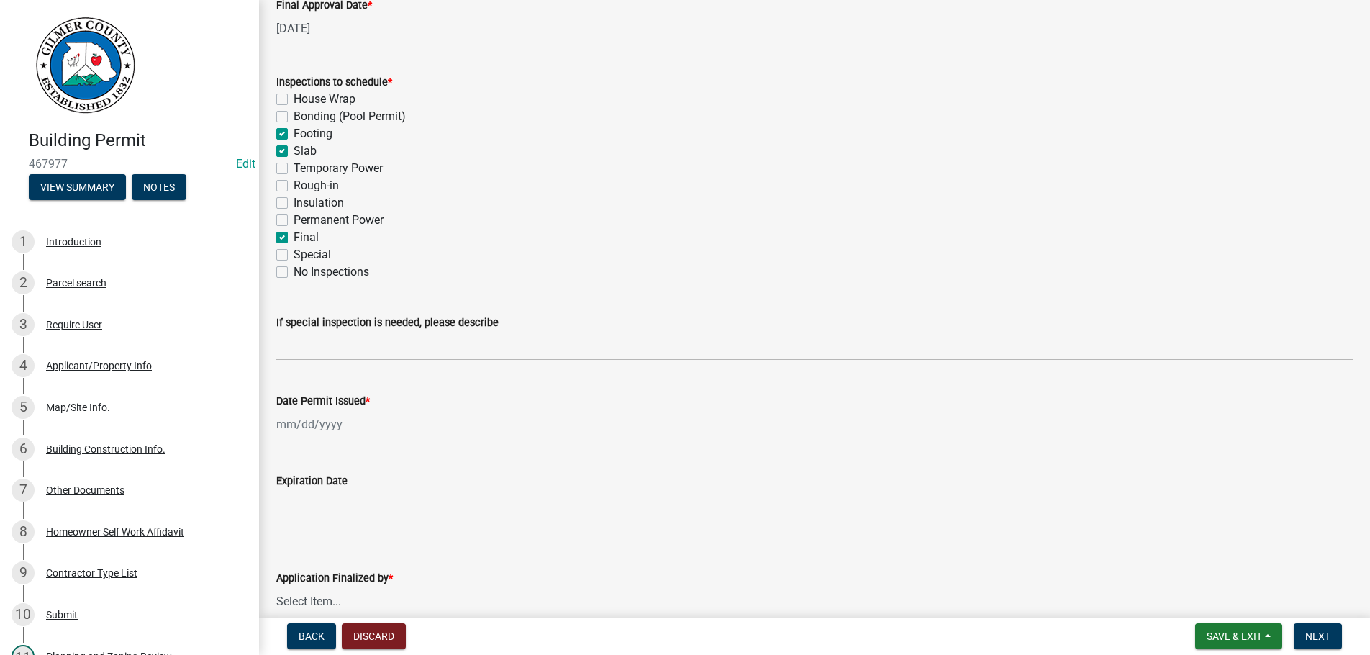
scroll to position [294, 0]
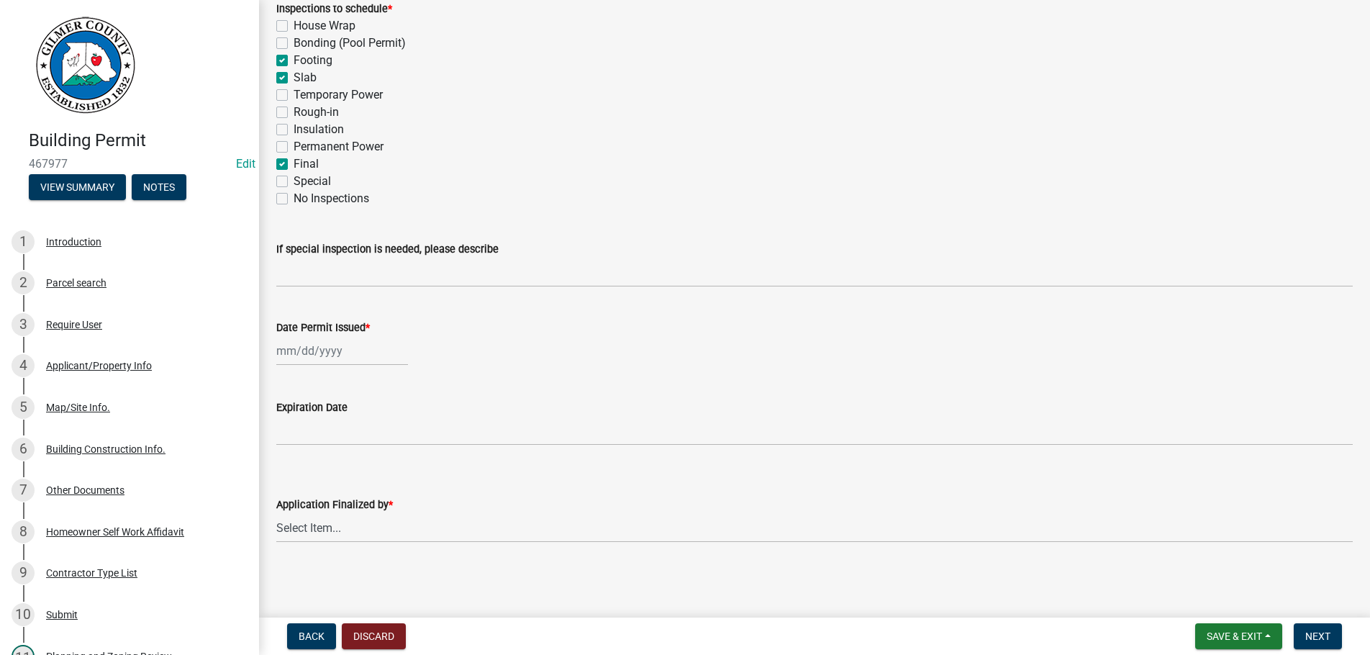
select select "8"
select select "2025"
click at [369, 345] on input "Date Permit Issued *" at bounding box center [342, 351] width 132 height 30
type input "[DATE]"
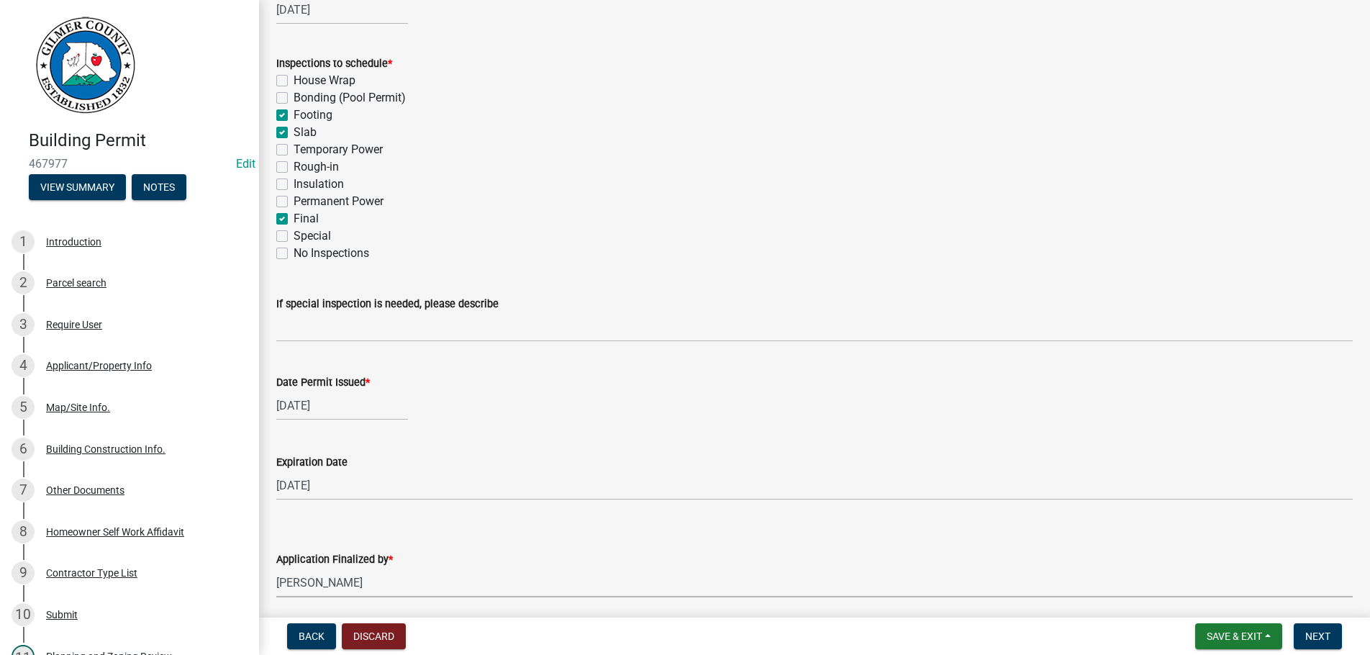
select select "b44f7338-8171-40f4-83dd-b8ba3065c966"
click at [1315, 630] on button "Next" at bounding box center [1318, 636] width 48 height 26
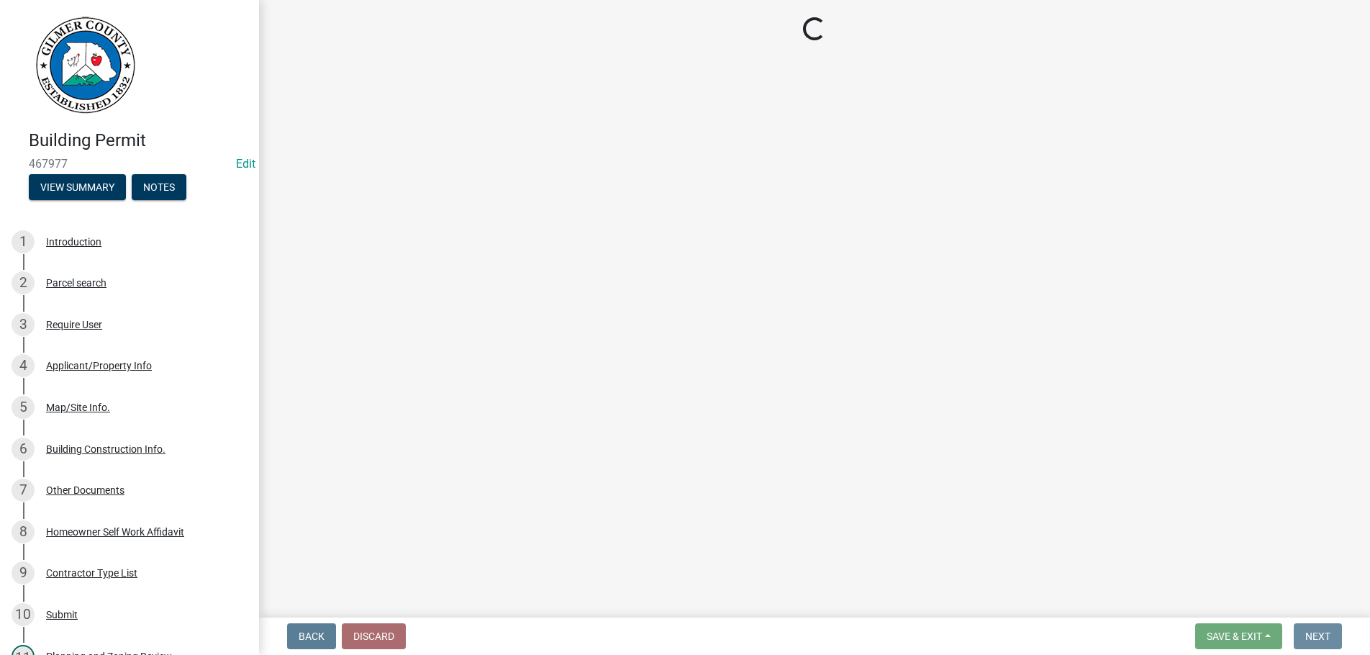
scroll to position [0, 0]
select select "2: 1"
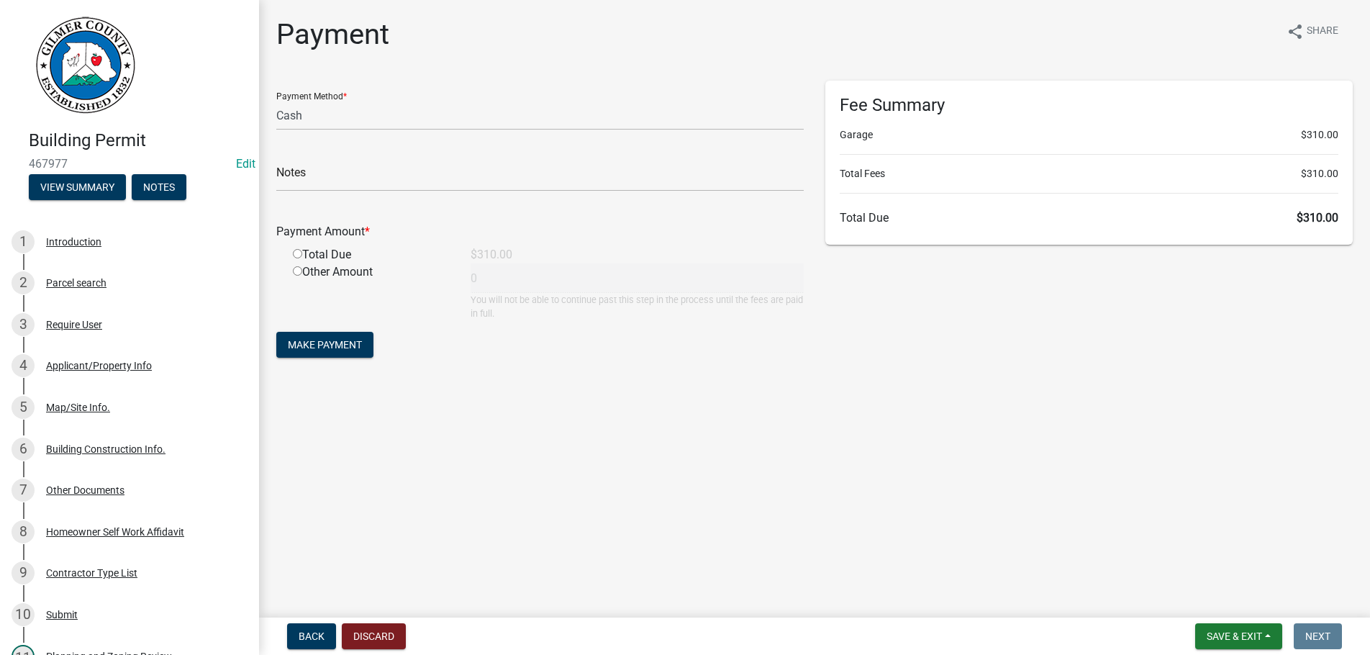
click at [295, 253] on input "radio" at bounding box center [297, 253] width 9 height 9
radio input "true"
type input "310"
click at [306, 343] on span "Make Payment" at bounding box center [325, 345] width 74 height 12
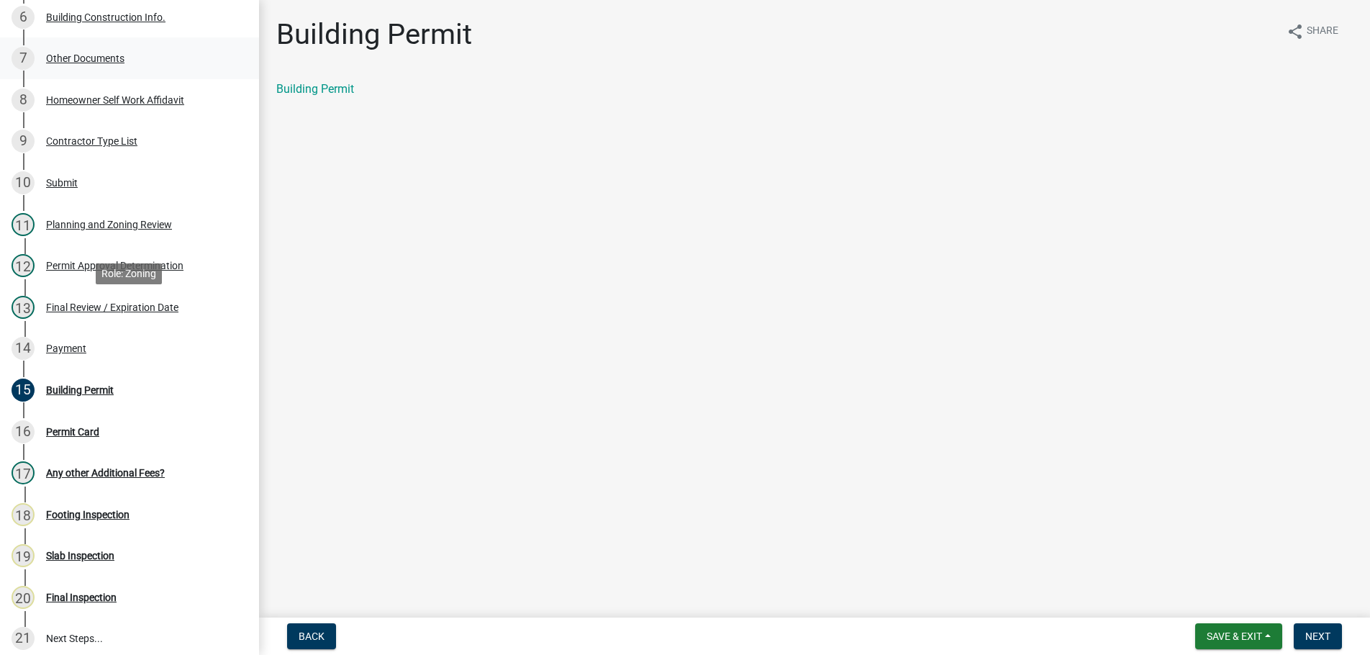
scroll to position [440, 0]
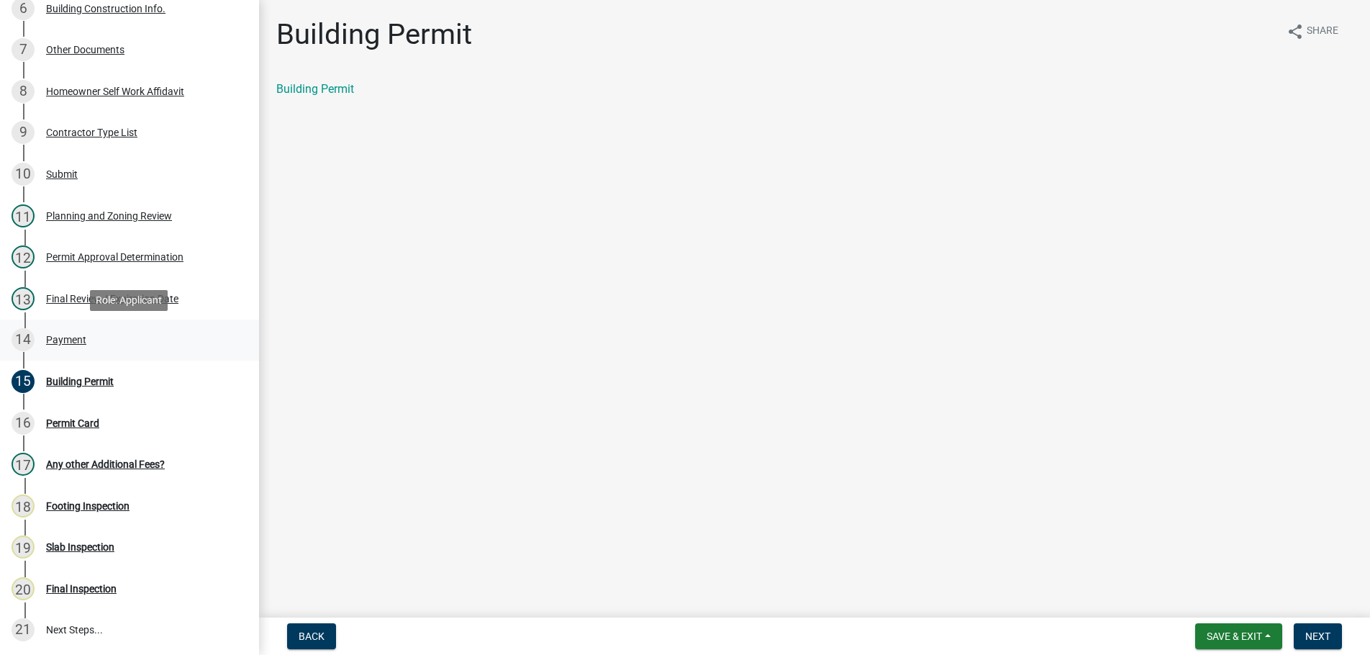
click at [68, 340] on div "Payment" at bounding box center [66, 340] width 40 height 10
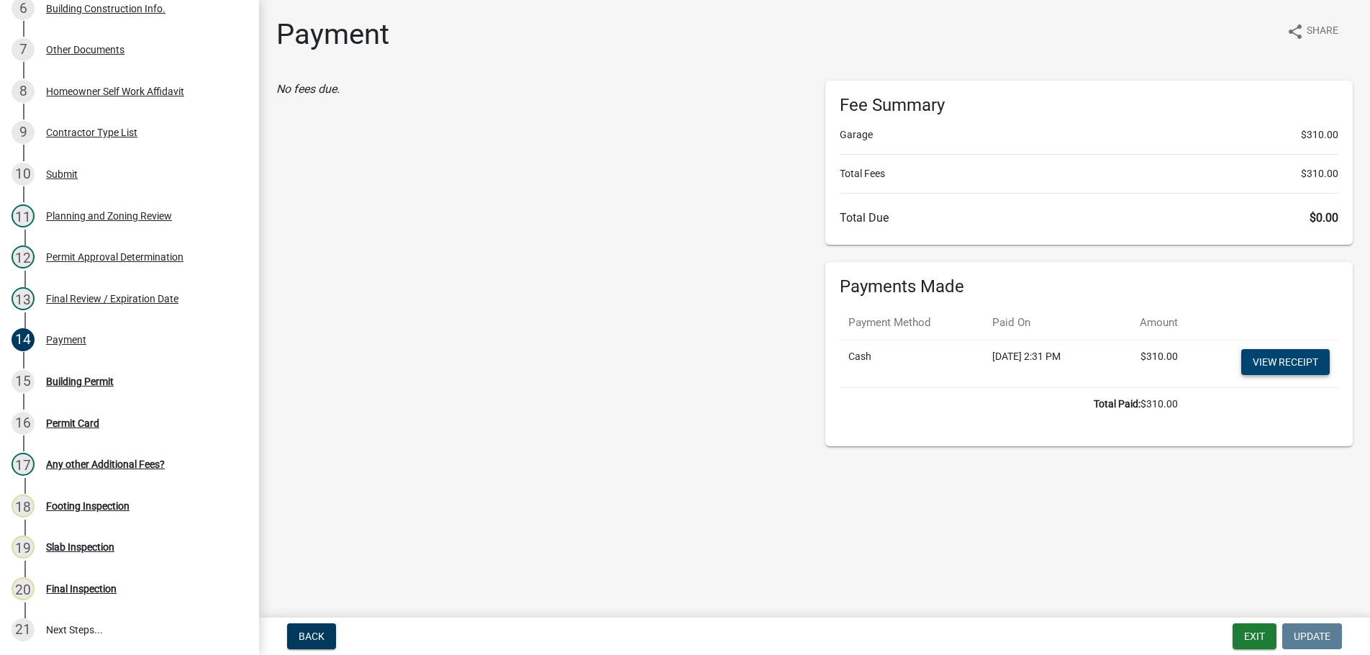
click at [1291, 355] on link "View receipt" at bounding box center [1286, 362] width 89 height 26
click at [78, 377] on div "Building Permit" at bounding box center [80, 381] width 68 height 10
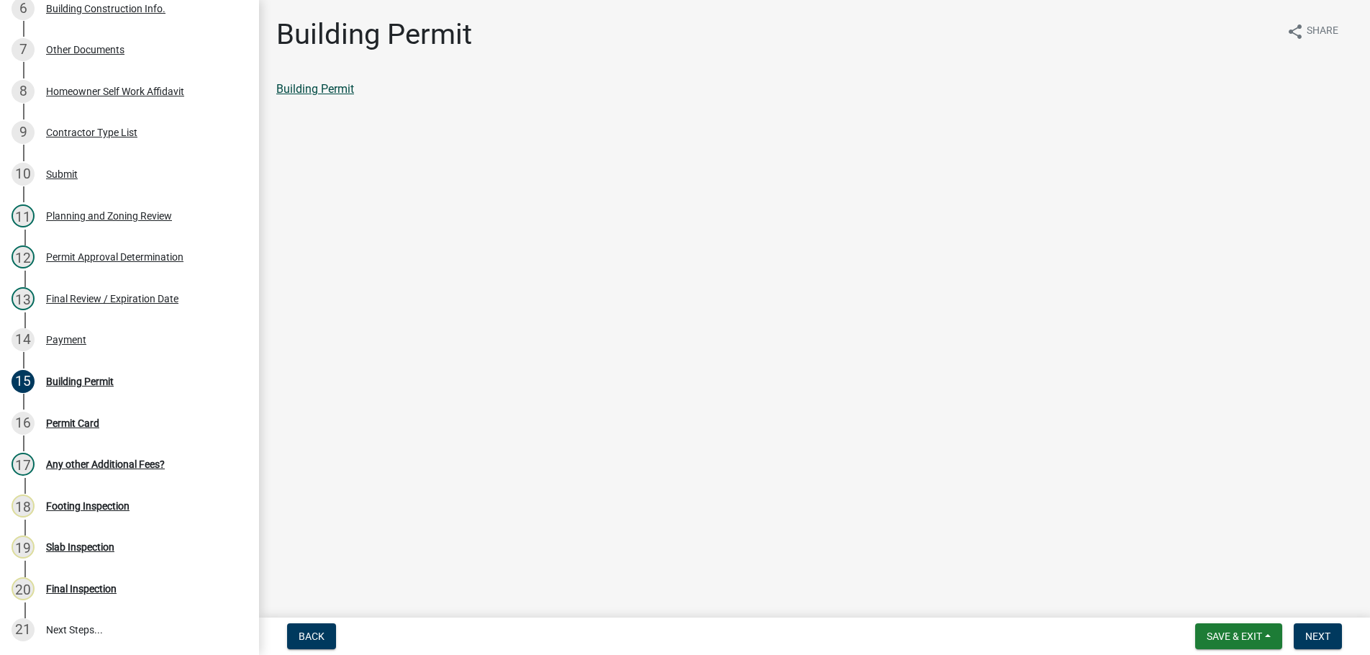
click at [321, 88] on link "Building Permit" at bounding box center [315, 89] width 78 height 14
click at [1319, 634] on span "Next" at bounding box center [1318, 636] width 25 height 12
click at [319, 93] on link "Permit Card" at bounding box center [306, 89] width 60 height 14
click at [1320, 639] on span "Next" at bounding box center [1318, 636] width 25 height 12
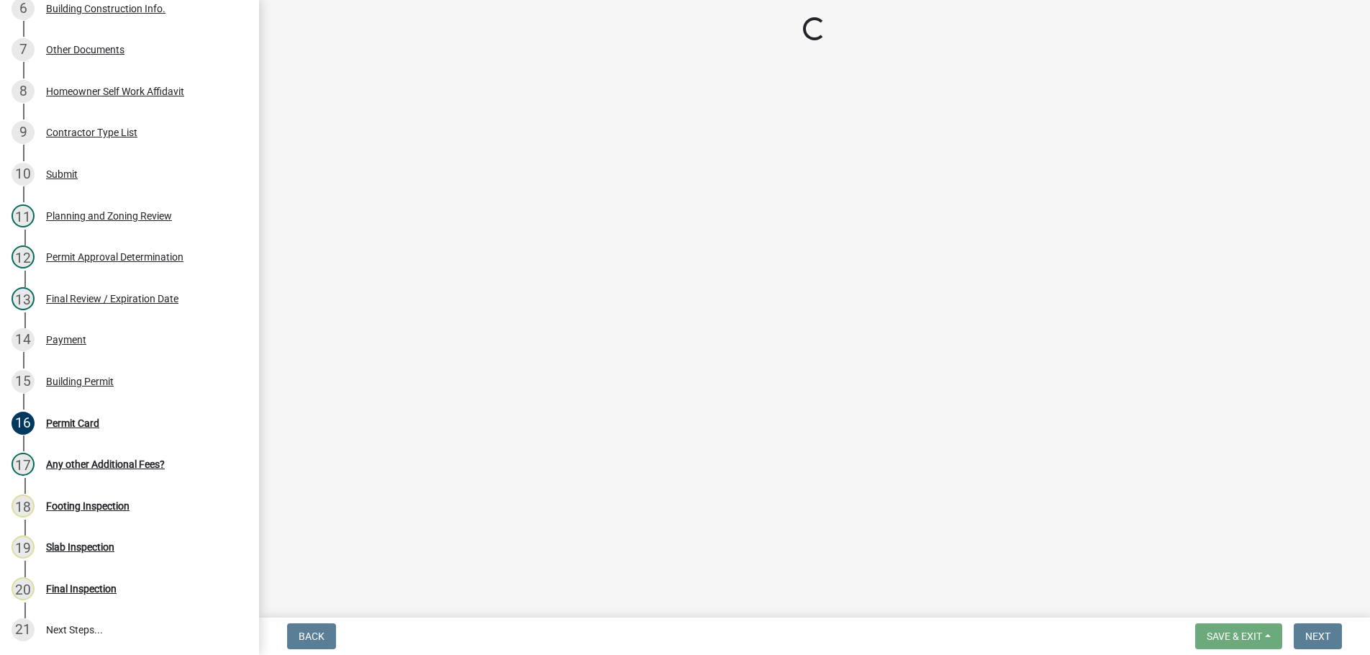
scroll to position [510, 0]
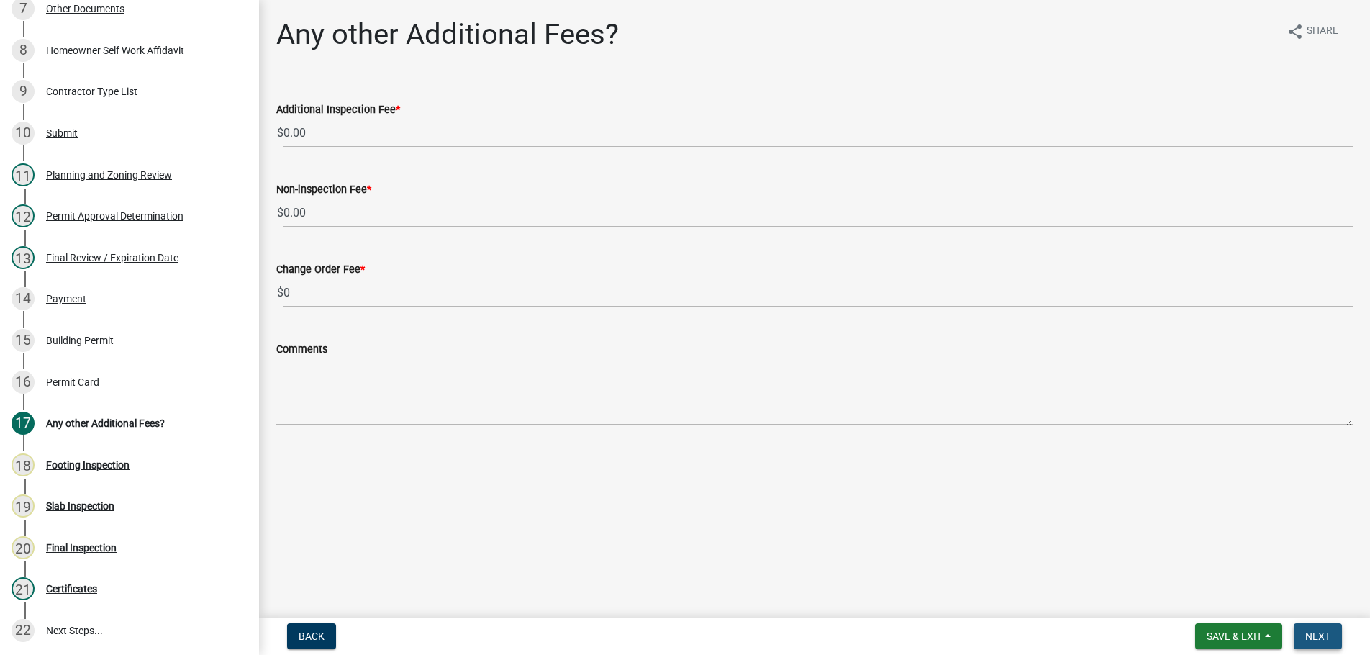
click at [1316, 633] on span "Next" at bounding box center [1318, 636] width 25 height 12
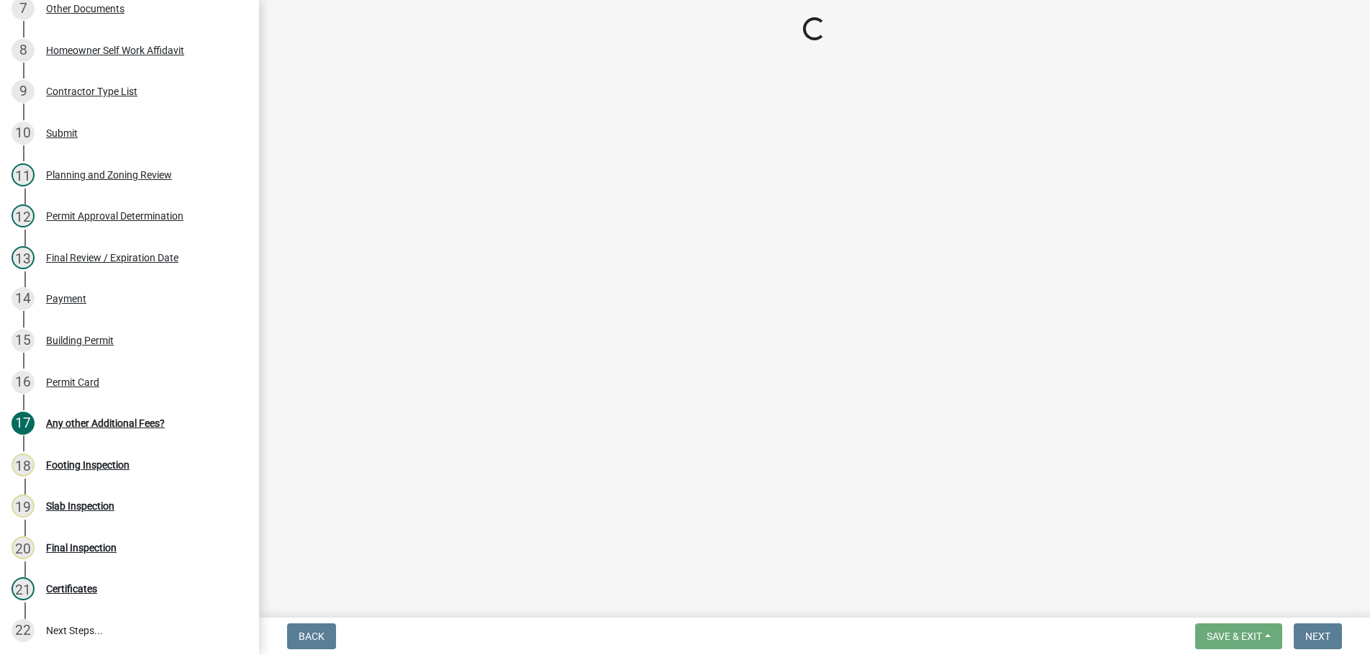
scroll to position [469, 0]
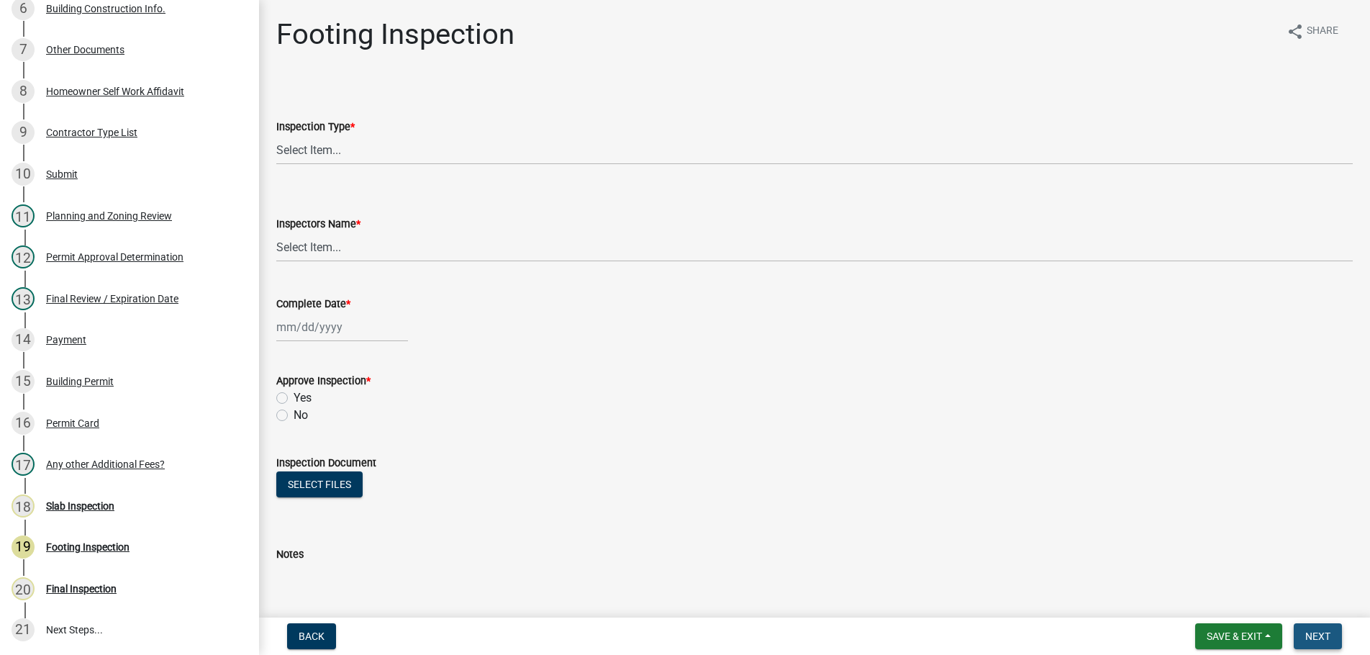
click at [1307, 635] on span "Next" at bounding box center [1318, 636] width 25 height 12
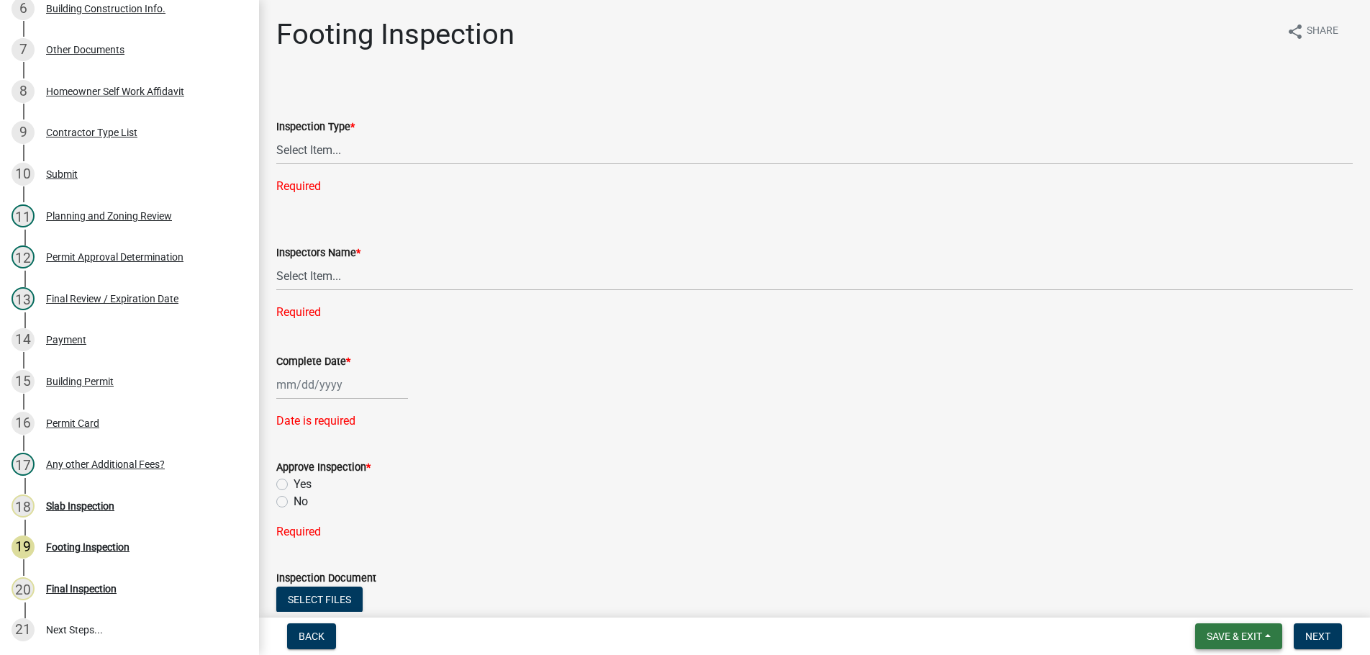
click at [1251, 638] on span "Save & Exit" at bounding box center [1234, 636] width 55 height 12
click at [1233, 597] on button "Save & Exit" at bounding box center [1224, 599] width 115 height 35
